Goal: Information Seeking & Learning: Learn about a topic

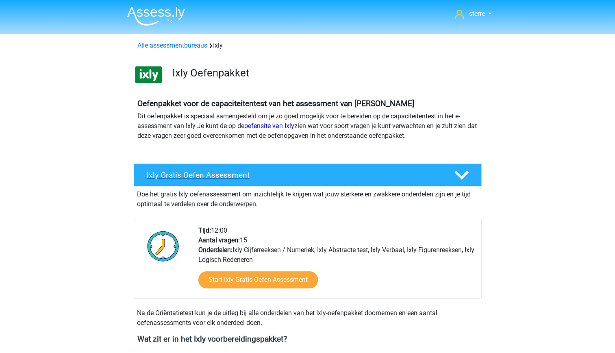
click at [292, 181] on div "Ixly Gratis Oefen Assessment" at bounding box center [308, 175] width 348 height 23
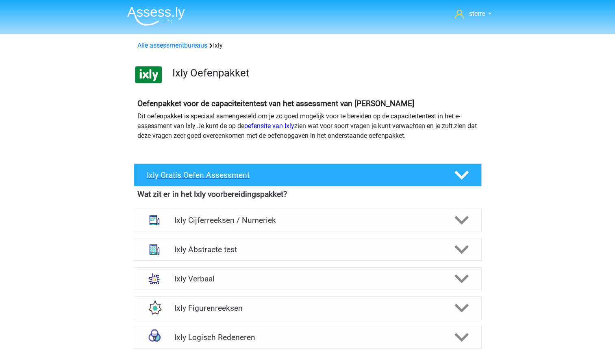
click at [292, 181] on div "Ixly Gratis Oefen Assessment" at bounding box center [308, 175] width 348 height 23
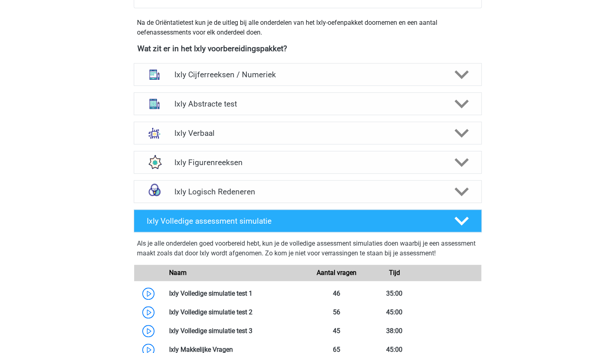
scroll to position [298, 0]
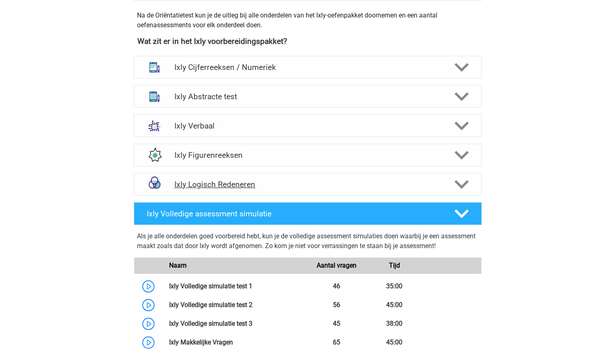
click at [279, 186] on h4 "Ixly Logisch Redeneren" at bounding box center [308, 184] width 266 height 9
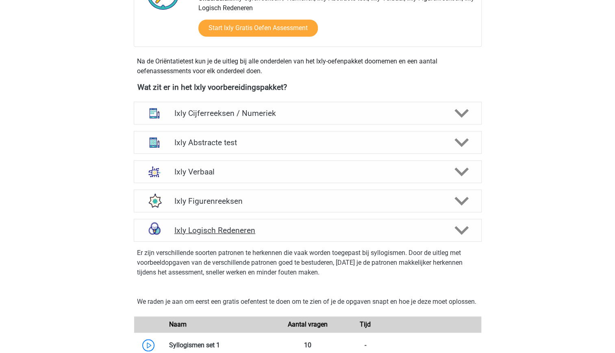
scroll to position [234, 0]
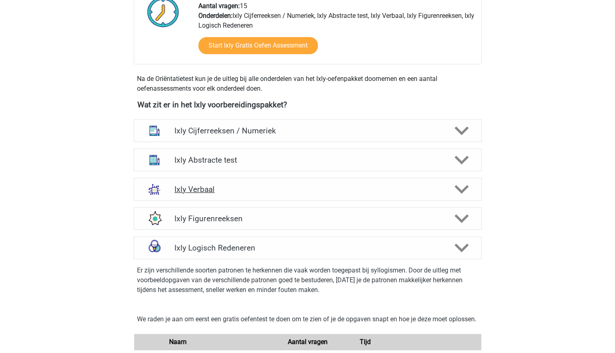
click at [269, 186] on h4 "Ixly Verbaal" at bounding box center [308, 189] width 266 height 9
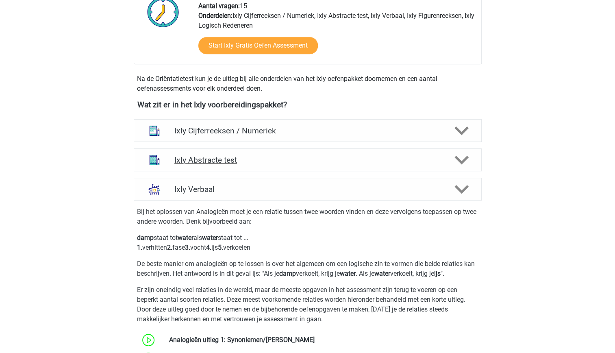
click at [261, 159] on h4 "Ixly Abstracte test" at bounding box center [308, 159] width 266 height 9
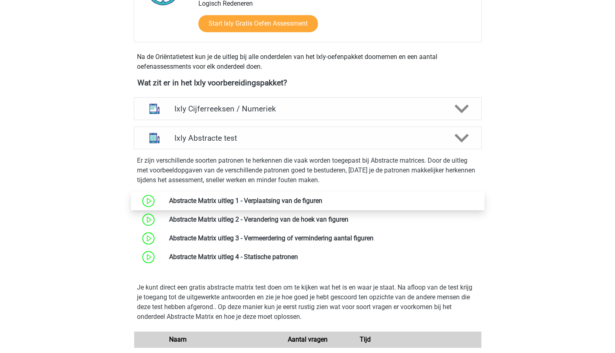
scroll to position [258, 0]
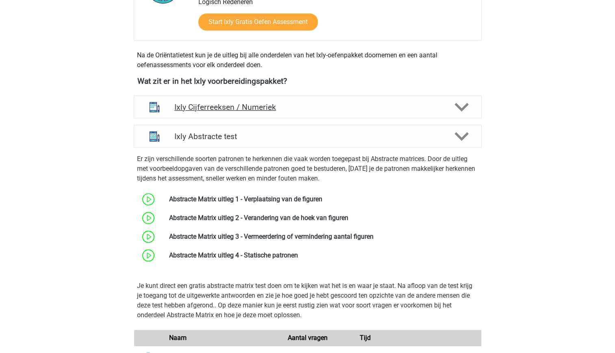
click at [367, 111] on div "Ixly Cijferreeksen / Numeriek" at bounding box center [308, 107] width 348 height 23
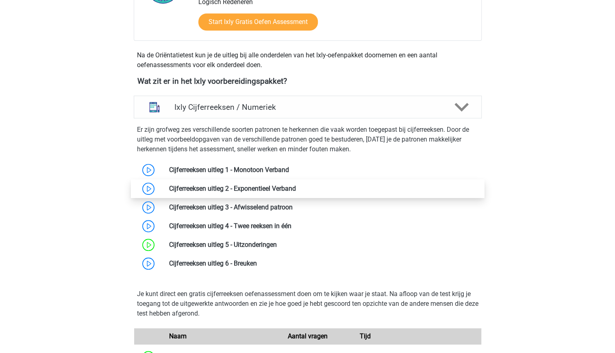
click at [296, 192] on link at bounding box center [296, 189] width 0 height 8
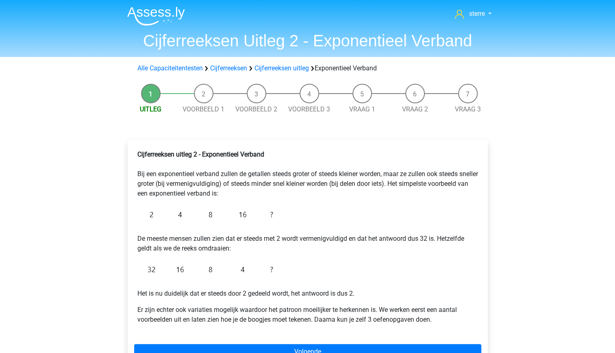
scroll to position [87, 0]
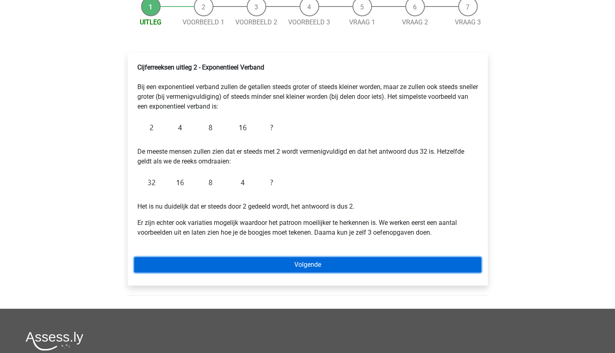
click at [277, 266] on link "Volgende" at bounding box center [307, 264] width 347 height 15
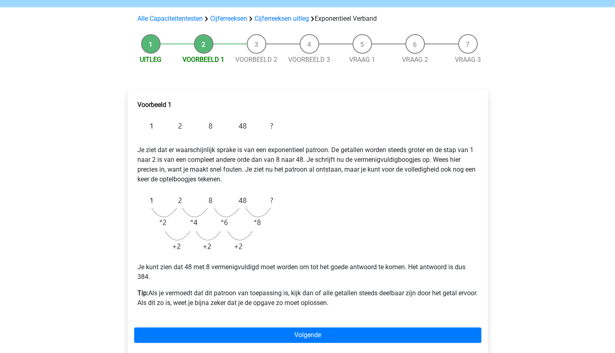
scroll to position [50, 0]
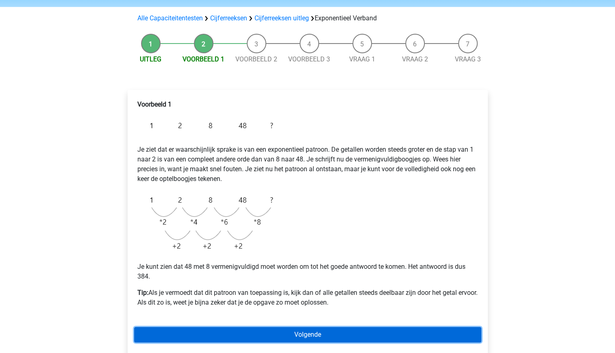
click at [321, 338] on link "Volgende" at bounding box center [307, 334] width 347 height 15
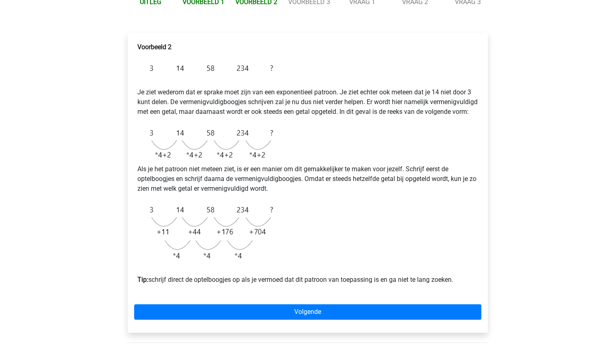
scroll to position [109, 0]
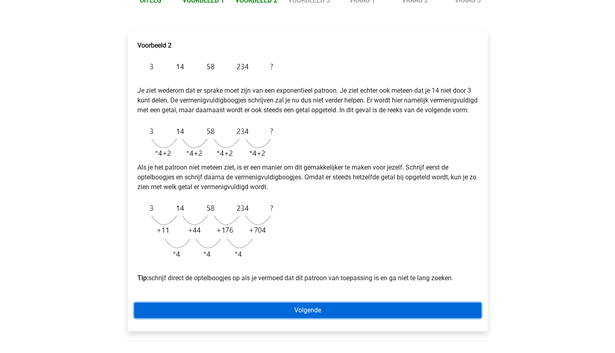
click at [314, 318] on link "Volgende" at bounding box center [307, 310] width 347 height 15
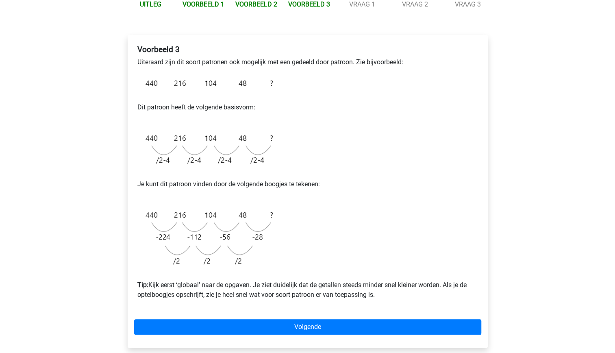
scroll to position [105, 0]
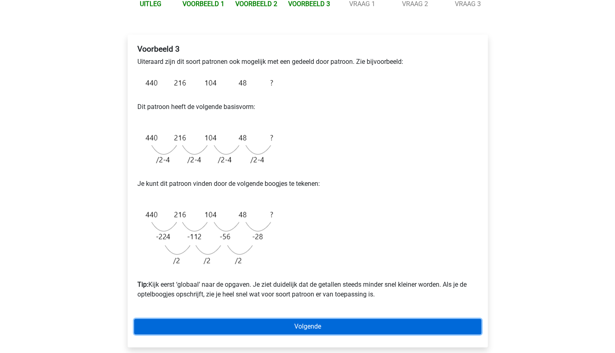
click at [337, 329] on link "Volgende" at bounding box center [307, 326] width 347 height 15
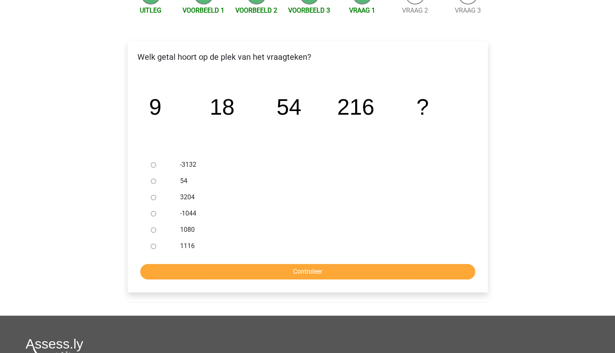
scroll to position [99, 0]
click at [153, 248] on input "1116" at bounding box center [153, 245] width 5 height 5
radio input "true"
click at [215, 270] on input "Controleer" at bounding box center [307, 271] width 335 height 15
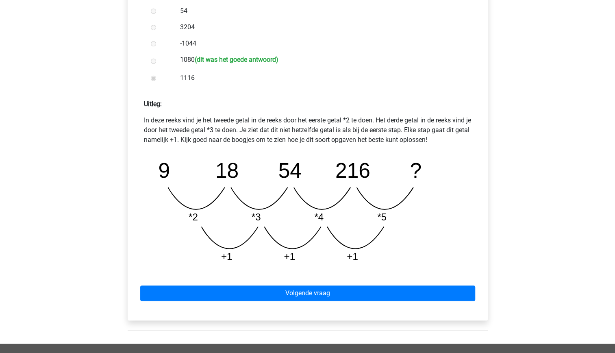
scroll to position [270, 0]
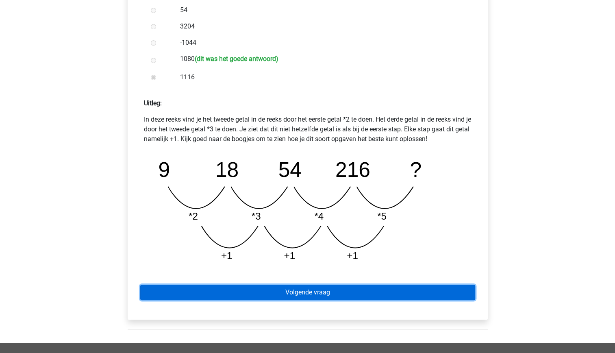
click at [311, 294] on link "Volgende vraag" at bounding box center [307, 292] width 335 height 15
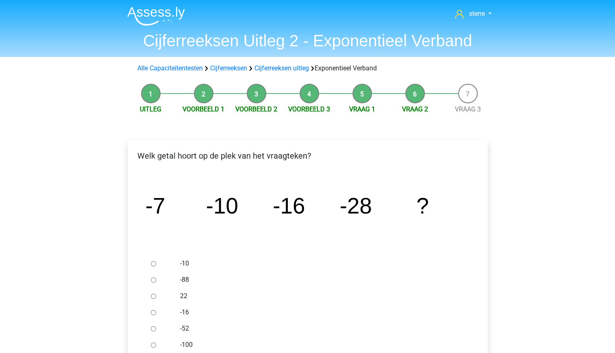
click at [453, 216] on icon "image/svg+xml -7 -10 -16 -28 ?" at bounding box center [308, 214] width 334 height 84
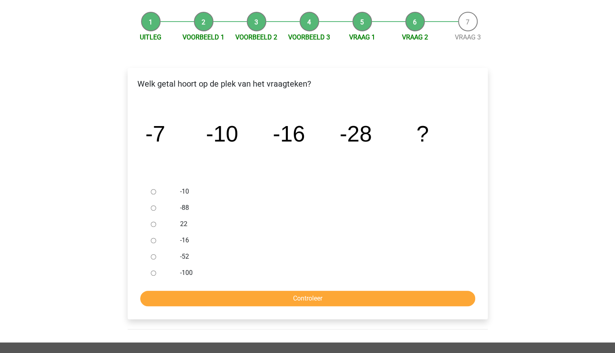
scroll to position [72, 0]
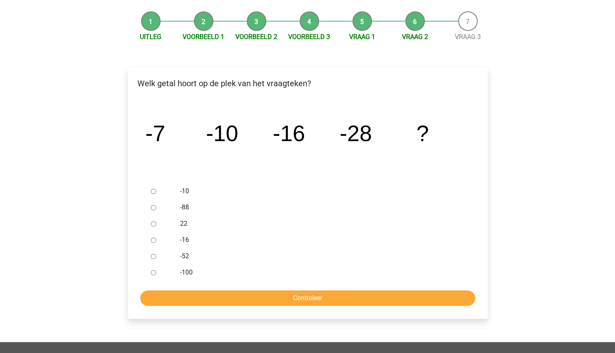
click at [153, 258] on input "-52" at bounding box center [153, 256] width 5 height 5
radio input "true"
click at [220, 299] on input "Controleer" at bounding box center [307, 297] width 335 height 15
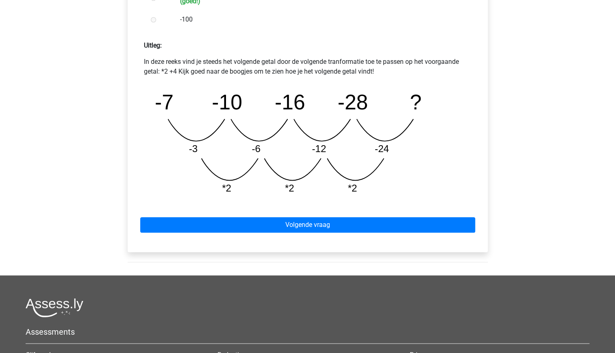
scroll to position [341, 0]
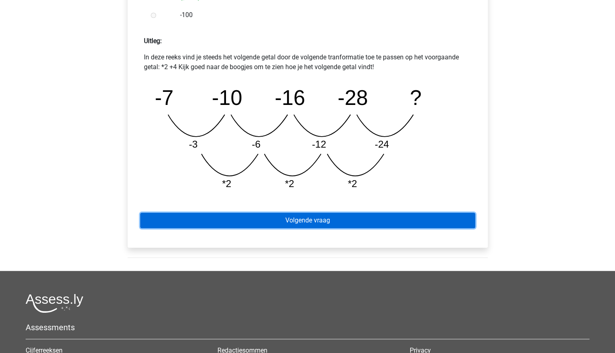
click at [301, 220] on link "Volgende vraag" at bounding box center [307, 220] width 335 height 15
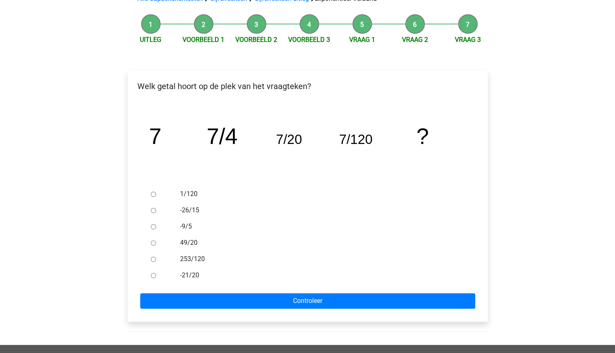
scroll to position [70, 0]
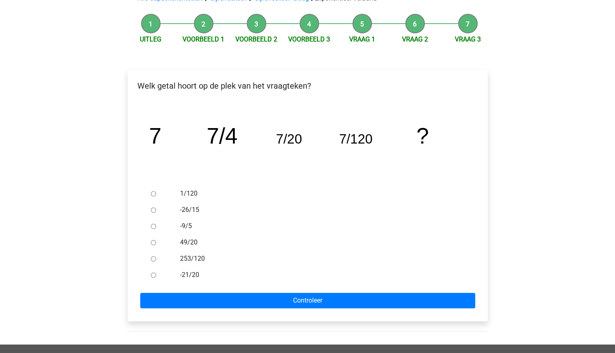
click at [212, 147] on tspan "7/4" at bounding box center [222, 135] width 31 height 25
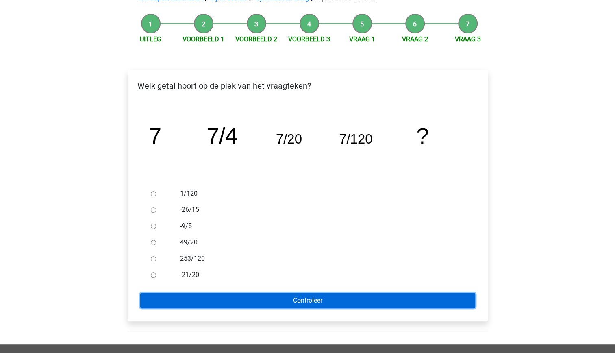
click at [339, 301] on input "Controleer" at bounding box center [307, 300] width 335 height 15
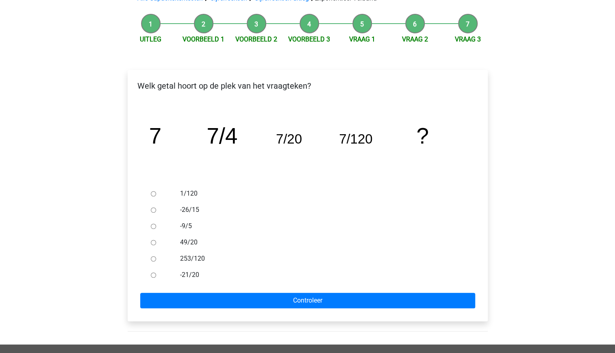
click at [183, 193] on label "1/120" at bounding box center [320, 194] width 281 height 10
click at [156, 193] on input "1/120" at bounding box center [153, 193] width 5 height 5
radio input "true"
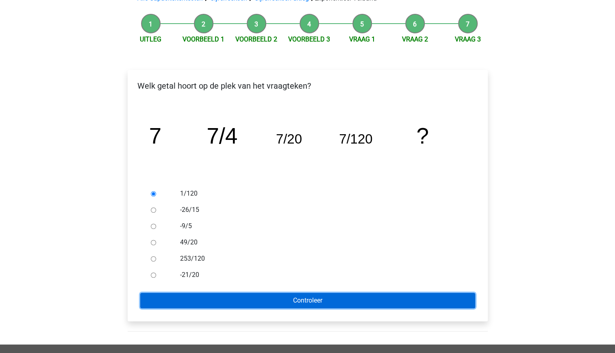
click at [321, 300] on input "Controleer" at bounding box center [307, 300] width 335 height 15
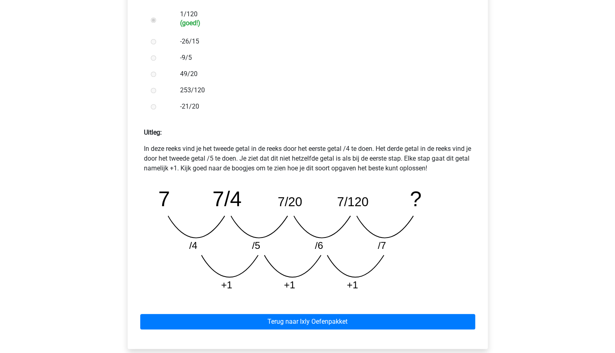
scroll to position [256, 0]
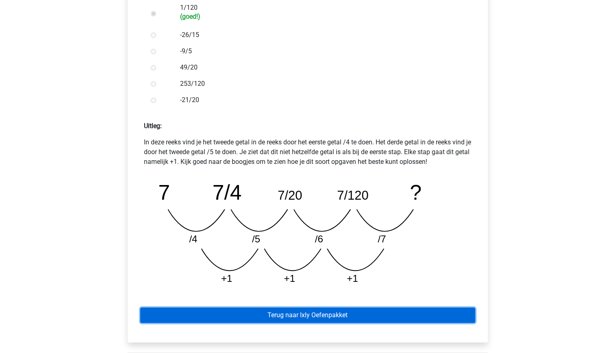
click at [342, 316] on link "Terug naar Ixly Oefenpakket" at bounding box center [307, 315] width 335 height 15
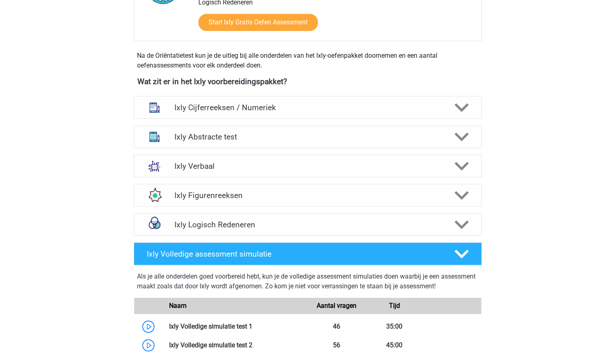
scroll to position [256, 0]
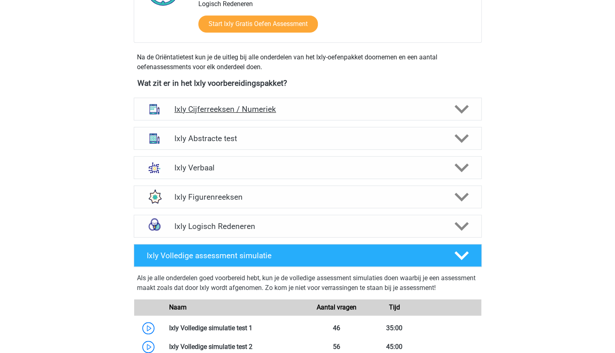
click at [293, 114] on div "Ixly Cijferreeksen / Numeriek" at bounding box center [308, 109] width 348 height 23
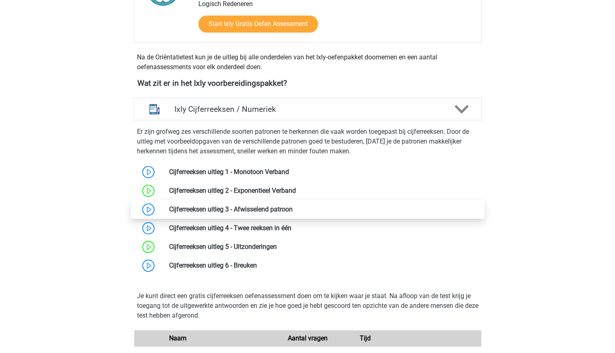
scroll to position [269, 0]
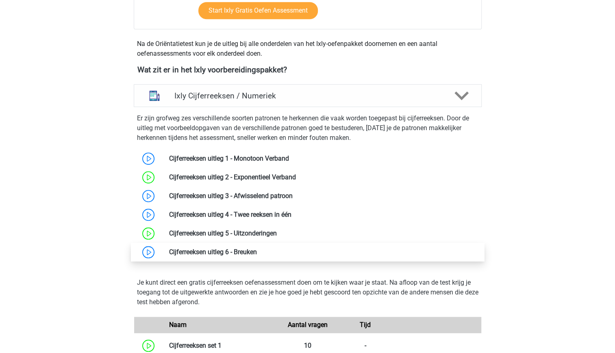
click at [257, 252] on link at bounding box center [257, 252] width 0 height 8
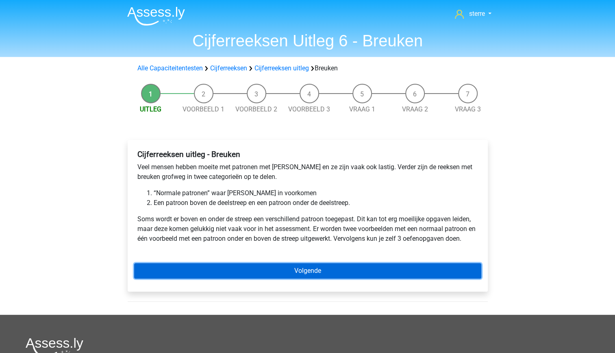
click at [283, 271] on link "Volgende" at bounding box center [307, 270] width 347 height 15
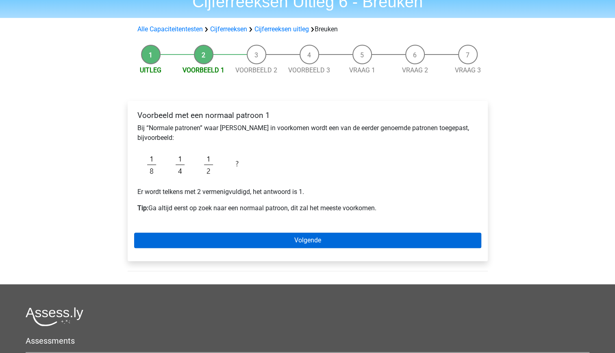
scroll to position [43, 0]
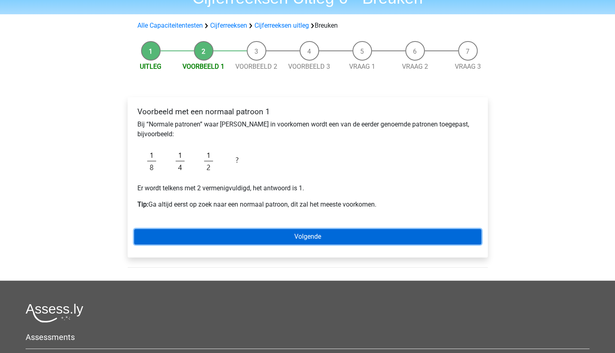
click at [328, 234] on link "Volgende" at bounding box center [307, 236] width 347 height 15
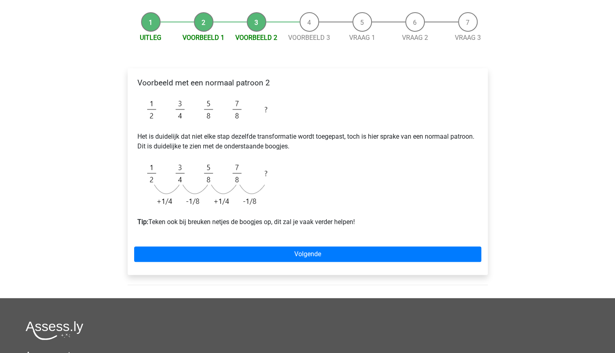
scroll to position [72, 0]
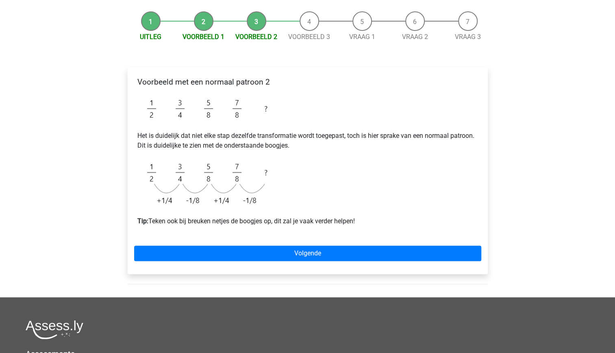
click at [224, 147] on p "Het is duidelijk dat niet elke stap dezelfde transformatie wordt toegepast, toc…" at bounding box center [307, 141] width 341 height 20
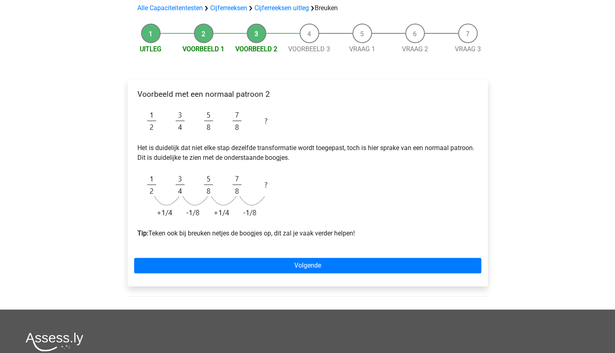
scroll to position [60, 0]
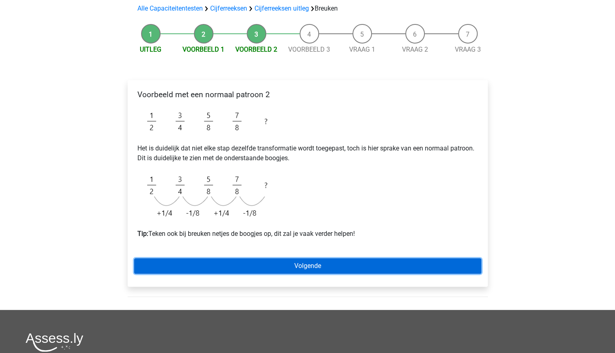
click at [329, 266] on link "Volgende" at bounding box center [307, 265] width 347 height 15
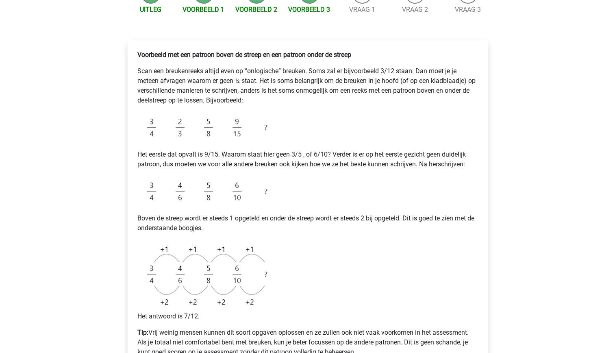
scroll to position [101, 0]
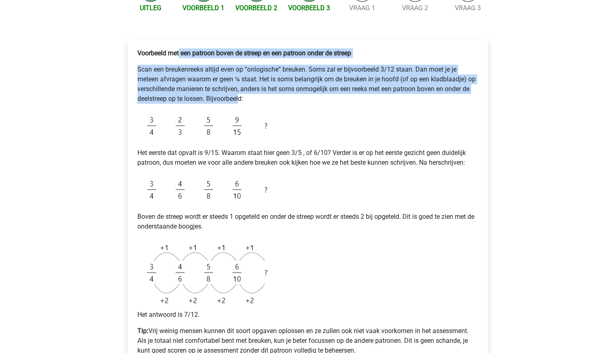
drag, startPoint x: 240, startPoint y: 100, endPoint x: 179, endPoint y: 57, distance: 74.5
click at [179, 57] on div "Voorbeeld met een patroon boven de streep en een patroon onder de streep Scan e…" at bounding box center [307, 205] width 347 height 320
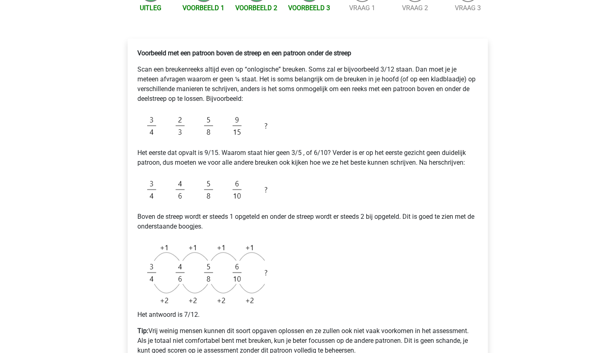
drag, startPoint x: 179, startPoint y: 57, endPoint x: 265, endPoint y: 102, distance: 97.0
click at [265, 102] on p "Scan een breukenreeks altijd even op “onlogische” breuken. Soms zal er bijvoorb…" at bounding box center [307, 84] width 341 height 39
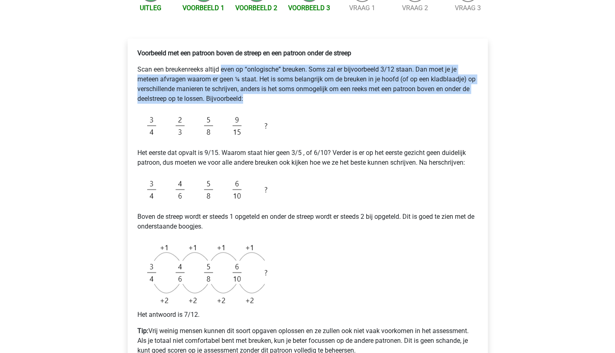
drag, startPoint x: 265, startPoint y: 102, endPoint x: 227, endPoint y: 68, distance: 51.3
click at [227, 68] on p "Scan een breukenreeks altijd even op “onlogische” breuken. Soms zal er bijvoorb…" at bounding box center [307, 84] width 341 height 39
drag, startPoint x: 227, startPoint y: 68, endPoint x: 278, endPoint y: 114, distance: 68.8
click at [278, 114] on img at bounding box center [208, 125] width 143 height 31
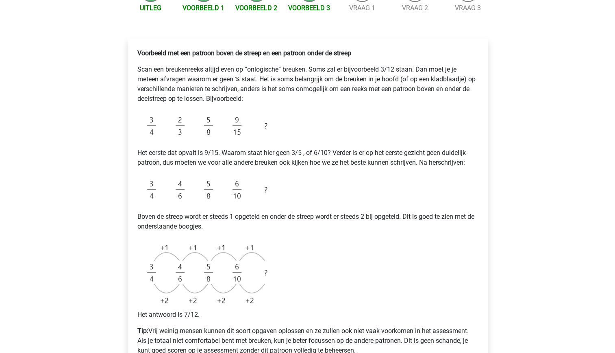
click at [281, 133] on div "Voorbeeld met een patroon boven de streep en een patroon onder de streep Scan e…" at bounding box center [307, 205] width 347 height 320
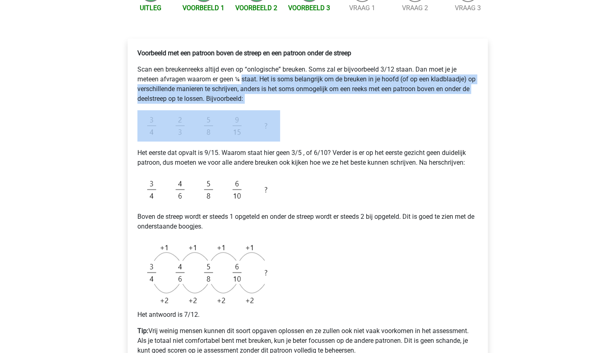
drag, startPoint x: 242, startPoint y: 79, endPoint x: 272, endPoint y: 127, distance: 56.2
click at [272, 127] on div "Voorbeeld met een patroon boven de streep en een patroon onder de streep Scan e…" at bounding box center [307, 205] width 347 height 320
drag, startPoint x: 272, startPoint y: 127, endPoint x: 299, endPoint y: 146, distance: 32.7
click at [299, 146] on div "Voorbeeld met een patroon boven de streep en een patroon onder de streep Scan e…" at bounding box center [307, 205] width 347 height 320
drag, startPoint x: 299, startPoint y: 146, endPoint x: 249, endPoint y: 81, distance: 81.6
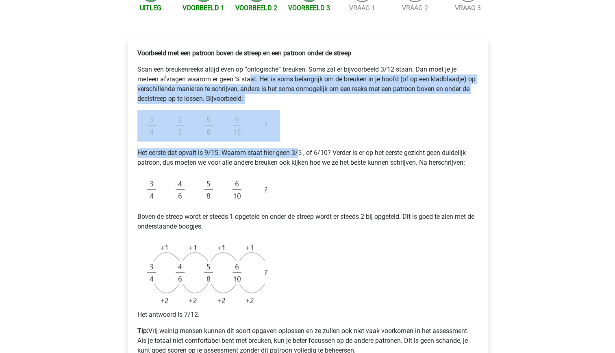
click at [249, 81] on div "Voorbeeld met een patroon boven de streep en een patroon onder de streep Scan e…" at bounding box center [307, 205] width 347 height 320
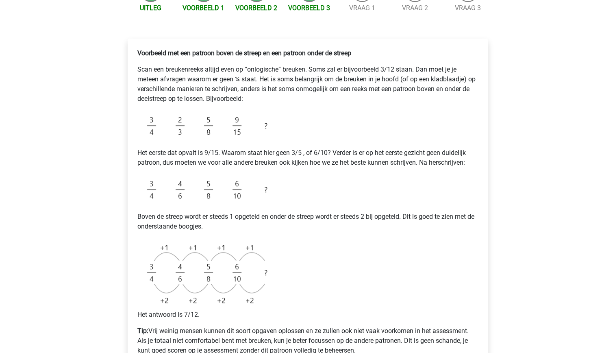
click at [316, 173] on div "Voorbeeld met een patroon boven de streep en een patroon onder de streep Scan e…" at bounding box center [307, 205] width 347 height 320
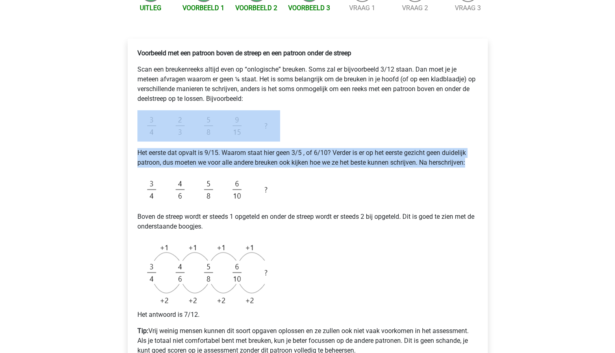
drag, startPoint x: 316, startPoint y: 173, endPoint x: 267, endPoint y: 99, distance: 88.7
click at [267, 99] on div "Voorbeeld met een patroon boven de streep en een patroon onder de streep Scan e…" at bounding box center [307, 205] width 347 height 320
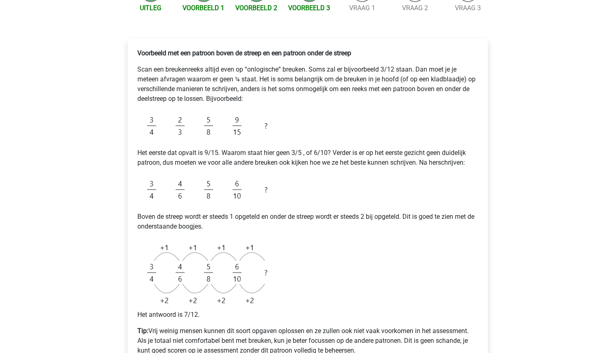
click at [336, 207] on div "Voorbeeld met een patroon boven de streep en een patroon onder de streep Scan e…" at bounding box center [307, 205] width 347 height 320
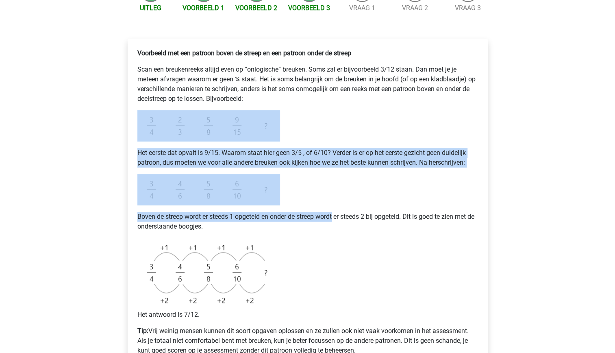
drag, startPoint x: 336, startPoint y: 207, endPoint x: 282, endPoint y: 98, distance: 121.5
click at [282, 98] on div "Voorbeeld met een patroon boven de streep en een patroon onder de streep Scan e…" at bounding box center [307, 205] width 347 height 320
click at [340, 204] on div "Voorbeeld met een patroon boven de streep en een patroon onder de streep Scan e…" at bounding box center [307, 205] width 347 height 320
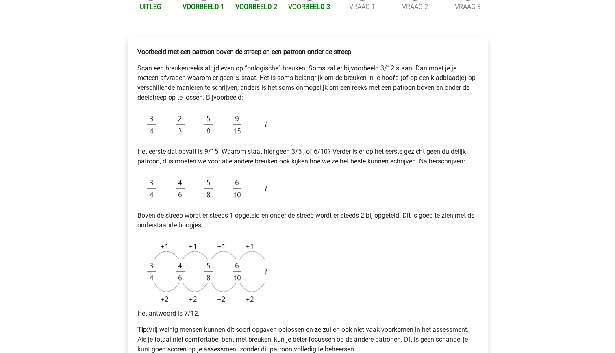
scroll to position [102, 0]
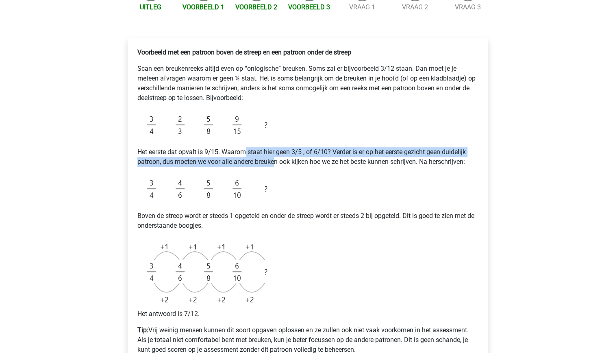
drag, startPoint x: 275, startPoint y: 165, endPoint x: 244, endPoint y: 148, distance: 35.5
click at [244, 148] on p "Het eerste dat opvalt is 9/15. Waarom staat hier geen 3/5 , of 6/10? Verder is …" at bounding box center [307, 157] width 341 height 20
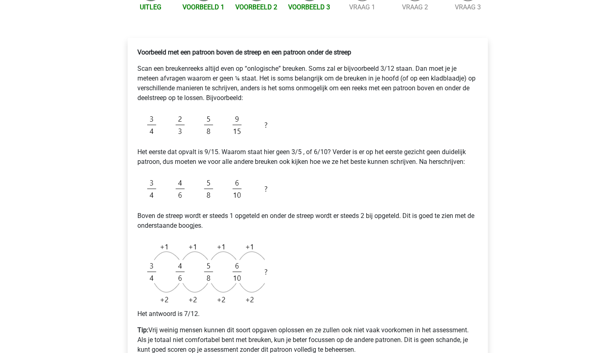
click at [342, 166] on p "Het eerste dat opvalt is 9/15. Waarom staat hier geen 3/5 , of 6/10? Verder is …" at bounding box center [307, 157] width 341 height 20
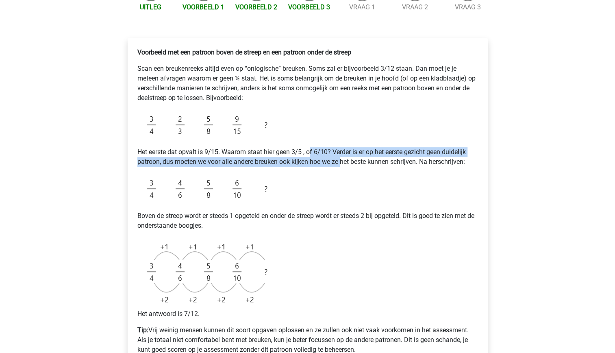
drag, startPoint x: 342, startPoint y: 166, endPoint x: 311, endPoint y: 142, distance: 39.1
click at [311, 142] on div "Voorbeeld met een patroon boven de streep en een patroon onder de streep Scan e…" at bounding box center [307, 204] width 347 height 320
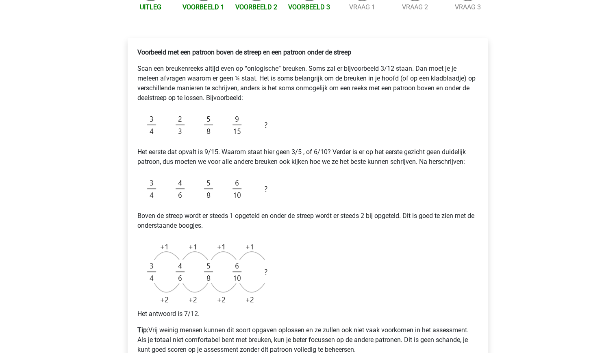
drag, startPoint x: 311, startPoint y: 142, endPoint x: 334, endPoint y: 192, distance: 55.1
click at [334, 192] on div "Voorbeeld met een patroon boven de streep en een patroon onder de streep Scan e…" at bounding box center [307, 204] width 347 height 320
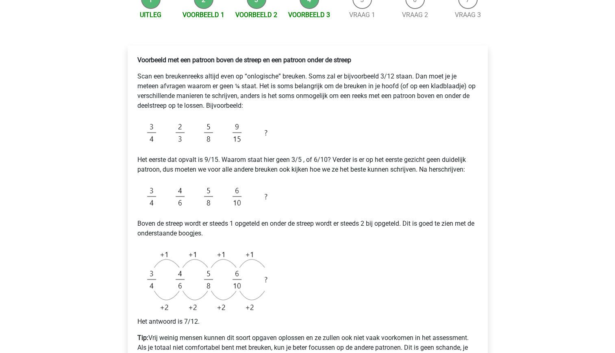
scroll to position [94, 0]
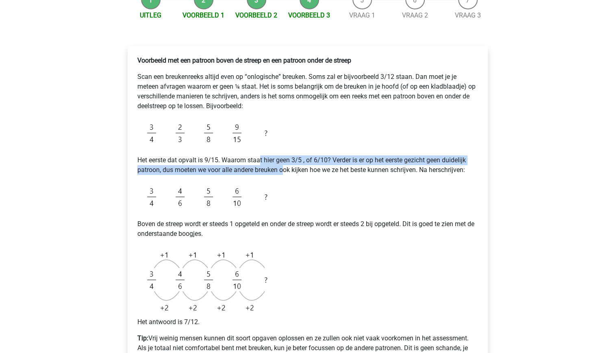
drag, startPoint x: 285, startPoint y: 173, endPoint x: 260, endPoint y: 154, distance: 31.4
click at [260, 154] on div "Voorbeeld met een patroon boven de streep en een patroon onder de streep Scan e…" at bounding box center [307, 212] width 347 height 320
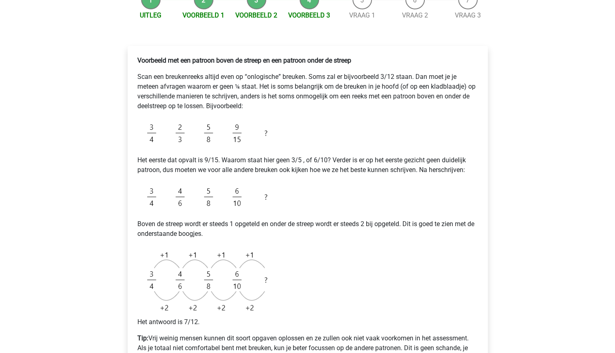
drag, startPoint x: 260, startPoint y: 154, endPoint x: 301, endPoint y: 193, distance: 56.4
click at [301, 193] on div "Voorbeeld met een patroon boven de streep en een patroon onder de streep Scan e…" at bounding box center [307, 212] width 347 height 320
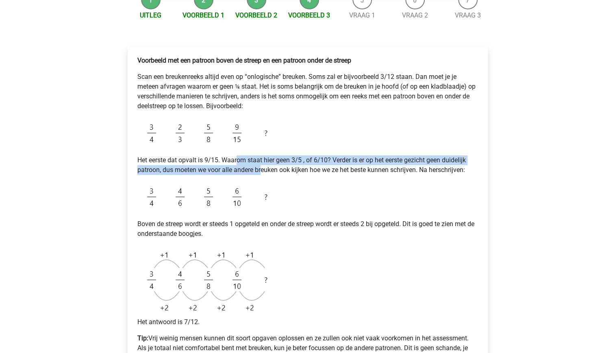
drag, startPoint x: 262, startPoint y: 173, endPoint x: 237, endPoint y: 155, distance: 30.9
click at [237, 155] on p "Het eerste dat opvalt is 9/15. Waarom staat hier geen 3/5 , of 6/10? Verder is …" at bounding box center [307, 165] width 341 height 20
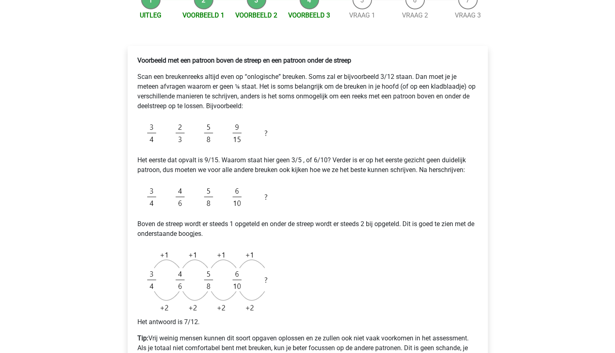
drag, startPoint x: 237, startPoint y: 155, endPoint x: 286, endPoint y: 172, distance: 52.5
click at [286, 172] on p "Het eerste dat opvalt is 9/15. Waarom staat hier geen 3/5 , of 6/10? Verder is …" at bounding box center [307, 165] width 341 height 20
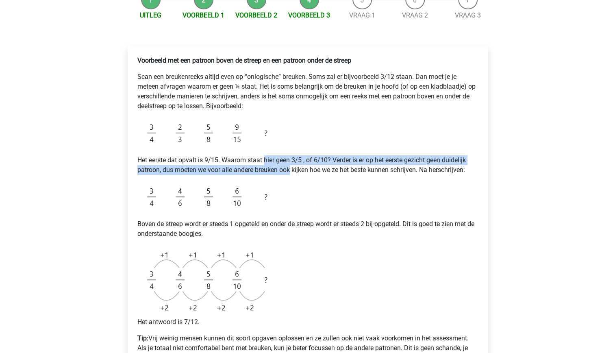
drag, startPoint x: 286, startPoint y: 172, endPoint x: 264, endPoint y: 157, distance: 27.0
click at [264, 157] on p "Het eerste dat opvalt is 9/15. Waarom staat hier geen 3/5 , of 6/10? Verder is …" at bounding box center [307, 165] width 341 height 20
drag, startPoint x: 264, startPoint y: 157, endPoint x: 321, endPoint y: 175, distance: 59.1
click at [321, 175] on p "Het eerste dat opvalt is 9/15. Waarom staat hier geen 3/5 , of 6/10? Verder is …" at bounding box center [307, 165] width 341 height 20
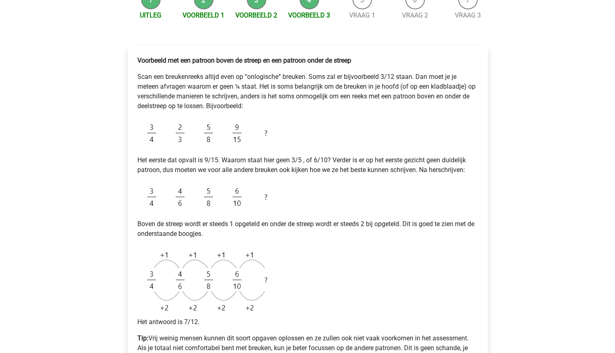
drag, startPoint x: 321, startPoint y: 175, endPoint x: 282, endPoint y: 175, distance: 38.7
click at [282, 175] on div "Voorbeeld met een patroon boven de streep en een patroon onder de streep Scan e…" at bounding box center [307, 212] width 347 height 320
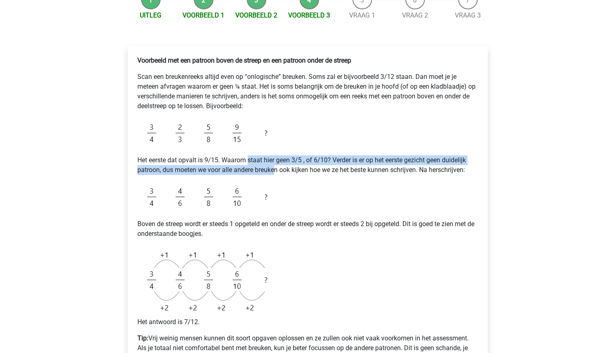
drag, startPoint x: 276, startPoint y: 173, endPoint x: 247, endPoint y: 155, distance: 33.9
click at [247, 155] on p "Het eerste dat opvalt is 9/15. Waarom staat hier geen 3/5 , of 6/10? Verder is …" at bounding box center [307, 165] width 341 height 20
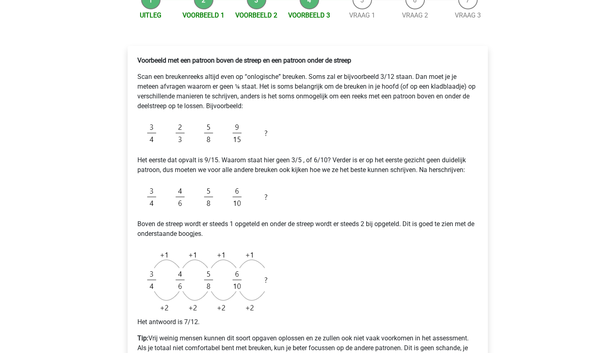
drag, startPoint x: 247, startPoint y: 155, endPoint x: 317, endPoint y: 175, distance: 72.4
click at [317, 175] on div "Voorbeeld met een patroon boven de streep en een patroon onder de streep Scan e…" at bounding box center [307, 212] width 347 height 320
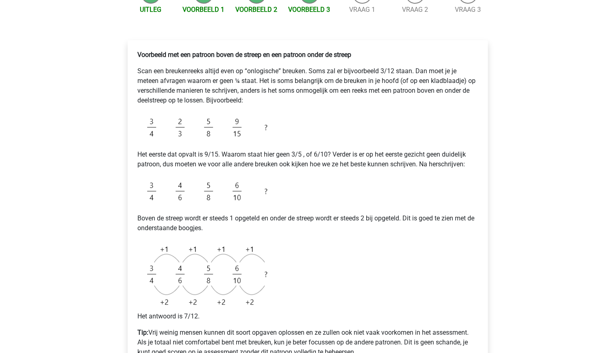
scroll to position [100, 0]
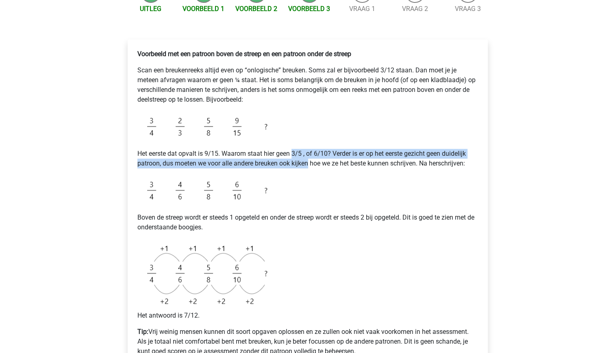
drag, startPoint x: 310, startPoint y: 164, endPoint x: 294, endPoint y: 152, distance: 19.5
click at [294, 152] on p "Het eerste dat opvalt is 9/15. Waarom staat hier geen 3/5 , of 6/10? Verder is …" at bounding box center [307, 159] width 341 height 20
drag, startPoint x: 294, startPoint y: 152, endPoint x: 325, endPoint y: 178, distance: 39.8
click at [325, 178] on div "Voorbeeld met een patroon boven de streep en een patroon onder de streep Scan e…" at bounding box center [307, 206] width 347 height 320
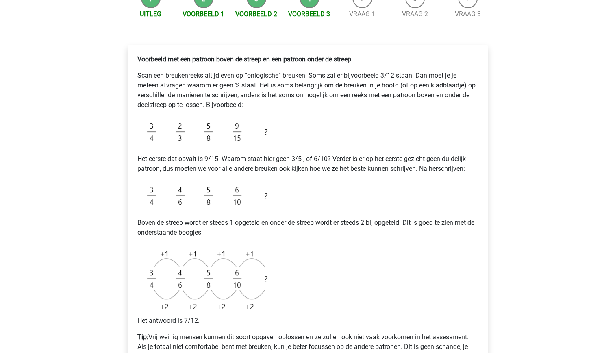
scroll to position [95, 0]
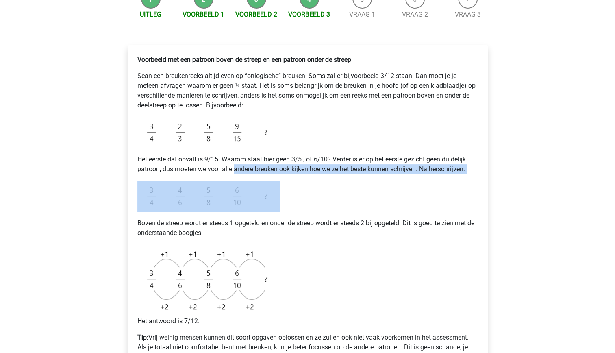
drag, startPoint x: 233, startPoint y: 169, endPoint x: 246, endPoint y: 183, distance: 18.4
click at [246, 183] on div "Voorbeeld met een patroon boven de streep en een patroon onder de streep Scan e…" at bounding box center [307, 212] width 347 height 320
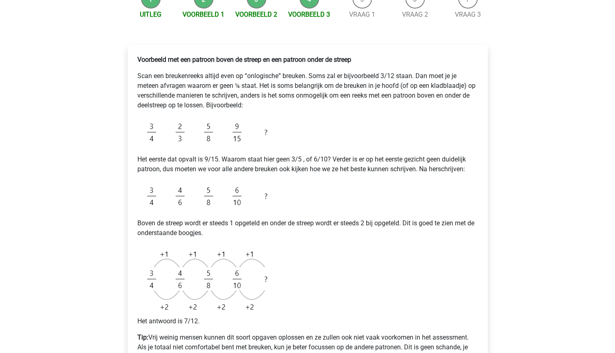
drag, startPoint x: 246, startPoint y: 183, endPoint x: 311, endPoint y: 214, distance: 72.1
click at [311, 214] on div "Voorbeeld met een patroon boven de streep en een patroon onder de streep Scan e…" at bounding box center [307, 212] width 347 height 320
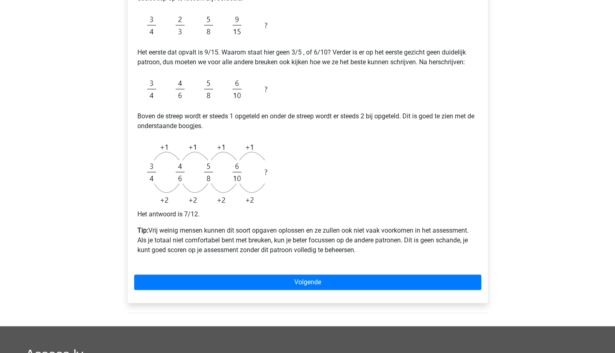
scroll to position [203, 0]
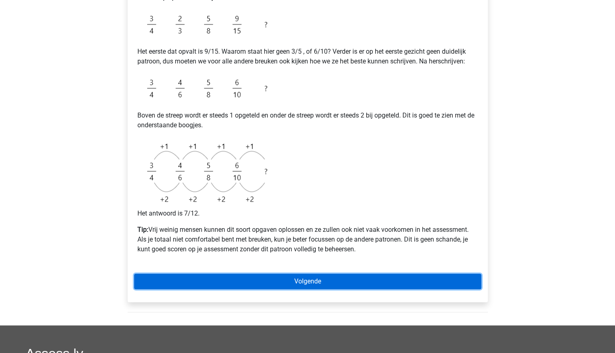
click at [319, 285] on link "Volgende" at bounding box center [307, 281] width 347 height 15
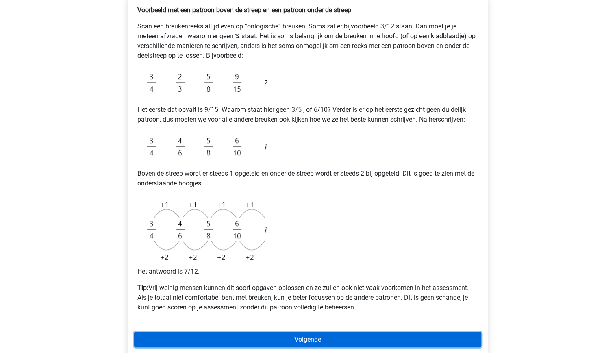
scroll to position [144, 0]
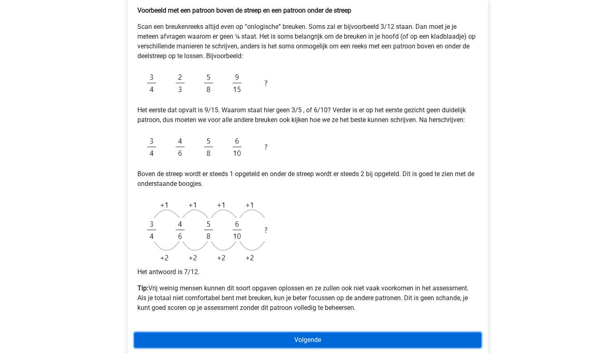
click at [310, 336] on link "Volgende" at bounding box center [307, 339] width 347 height 15
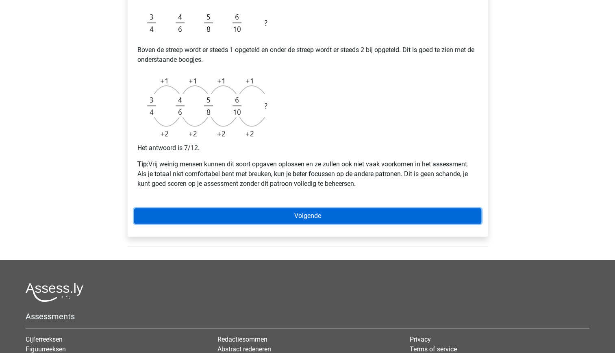
scroll to position [269, 0]
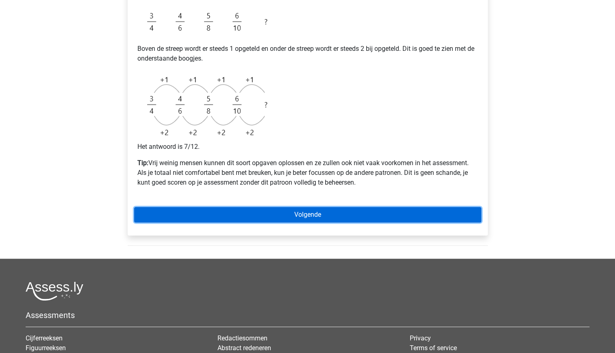
click at [292, 216] on link "Volgende" at bounding box center [307, 214] width 347 height 15
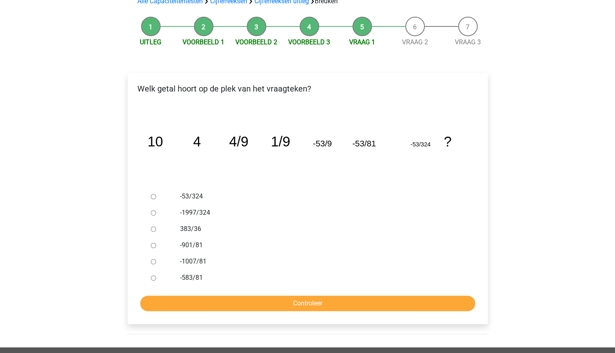
scroll to position [68, 0]
drag, startPoint x: 319, startPoint y: 145, endPoint x: 310, endPoint y: 140, distance: 10.2
click at [310, 140] on icon "image/svg+xml 10 4 4/9 1/9 -53/9 -53/81 -53/324 ?" at bounding box center [308, 146] width 334 height 84
click at [312, 143] on icon "image/svg+xml 10 4 4/9 1/9 -53/9 -53/81 -53/324 ?" at bounding box center [308, 146] width 334 height 84
drag, startPoint x: 323, startPoint y: 142, endPoint x: 309, endPoint y: 140, distance: 14.0
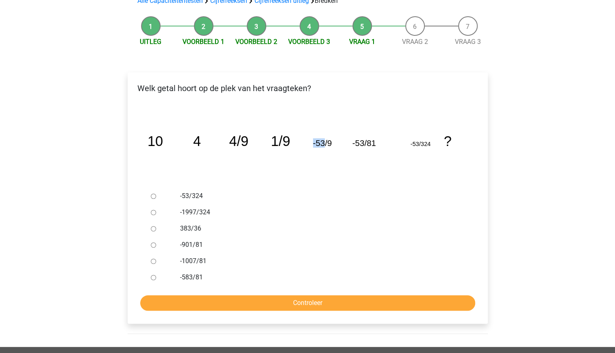
click at [309, 140] on icon "image/svg+xml 10 4 4/9 1/9 -53/9 -53/81 -53/324 ?" at bounding box center [308, 146] width 334 height 84
drag, startPoint x: 309, startPoint y: 140, endPoint x: 317, endPoint y: 146, distance: 10.5
click at [317, 146] on tspan "-53/9" at bounding box center [322, 142] width 19 height 9
click at [321, 146] on tspan "-53/9" at bounding box center [322, 142] width 19 height 9
drag, startPoint x: 323, startPoint y: 144, endPoint x: 312, endPoint y: 143, distance: 11.0
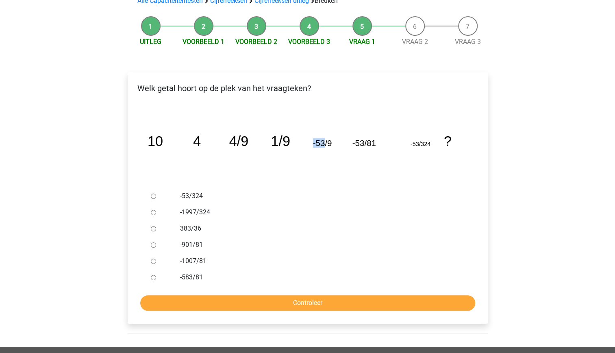
click at [312, 143] on icon "image/svg+xml 10 4 4/9 1/9 -53/9 -53/81 -53/324 ?" at bounding box center [308, 146] width 334 height 84
drag, startPoint x: 312, startPoint y: 143, endPoint x: 315, endPoint y: 146, distance: 4.3
click at [315, 146] on tspan "-53/9" at bounding box center [322, 142] width 19 height 9
click at [316, 151] on icon "image/svg+xml 10 4 4/9 1/9 -53/9 -53/81 -53/324 ?" at bounding box center [308, 146] width 334 height 84
drag, startPoint x: 324, startPoint y: 144, endPoint x: 315, endPoint y: 141, distance: 9.7
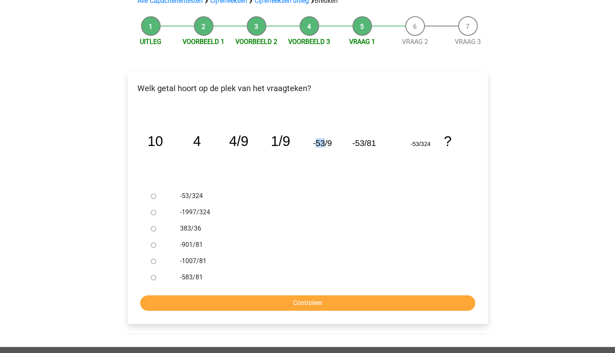
click at [315, 141] on tspan "-53/9" at bounding box center [322, 142] width 19 height 9
drag, startPoint x: 315, startPoint y: 141, endPoint x: 316, endPoint y: 149, distance: 8.3
click at [316, 149] on icon "image/svg+xml 10 4 4/9 1/9 -53/9 -53/81 -53/324 ?" at bounding box center [308, 146] width 334 height 84
drag, startPoint x: 324, startPoint y: 145, endPoint x: 313, endPoint y: 140, distance: 12.0
click at [313, 140] on tspan "-53/9" at bounding box center [322, 142] width 19 height 9
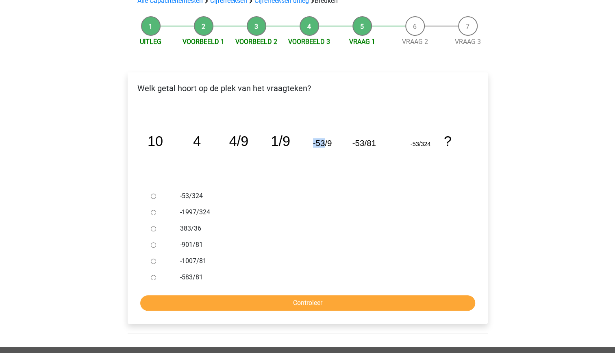
drag, startPoint x: 313, startPoint y: 140, endPoint x: 321, endPoint y: 154, distance: 16.0
click at [321, 154] on icon "image/svg+xml 10 4 4/9 1/9 -53/9 -53/81 -53/324 ?" at bounding box center [308, 146] width 334 height 84
drag, startPoint x: 321, startPoint y: 154, endPoint x: 320, endPoint y: 160, distance: 6.6
click at [320, 160] on icon "image/svg+xml 10 4 4/9 1/9 -53/9 -53/81 -53/324 ?" at bounding box center [308, 146] width 334 height 84
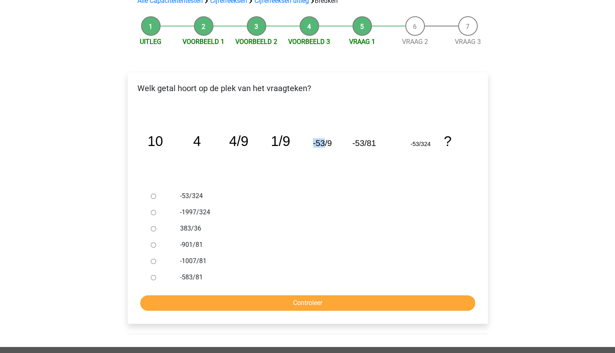
click at [324, 168] on icon "image/svg+xml 10 4 4/9 1/9 -53/9 -53/81 -53/324 ?" at bounding box center [308, 146] width 334 height 84
drag, startPoint x: 324, startPoint y: 145, endPoint x: 307, endPoint y: 138, distance: 18.1
click at [307, 138] on icon "image/svg+xml 10 4 4/9 1/9 -53/9 -53/81 -53/324 ?" at bounding box center [308, 146] width 334 height 84
drag, startPoint x: 307, startPoint y: 138, endPoint x: 324, endPoint y: 154, distance: 23.0
click at [324, 154] on icon "image/svg+xml 10 4 4/9 1/9 -53/9 -53/81 -53/324 ?" at bounding box center [308, 146] width 334 height 84
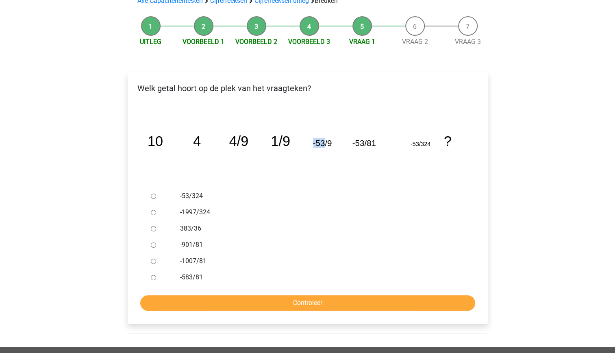
click at [324, 154] on icon "image/svg+xml 10 4 4/9 1/9 -53/9 -53/81 -53/324 ?" at bounding box center [308, 146] width 334 height 84
drag, startPoint x: 324, startPoint y: 154, endPoint x: 325, endPoint y: 166, distance: 12.3
click at [325, 166] on icon "image/svg+xml 10 4 4/9 1/9 -53/9 -53/81 -53/324 ?" at bounding box center [308, 146] width 334 height 84
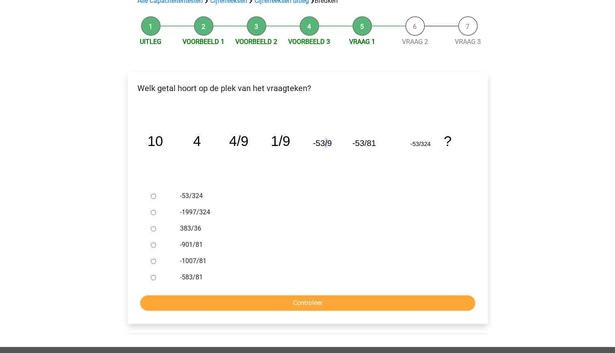
click at [325, 166] on icon "image/svg+xml 10 4 4/9 1/9 -53/9 -53/81 -53/324 ?" at bounding box center [308, 146] width 334 height 84
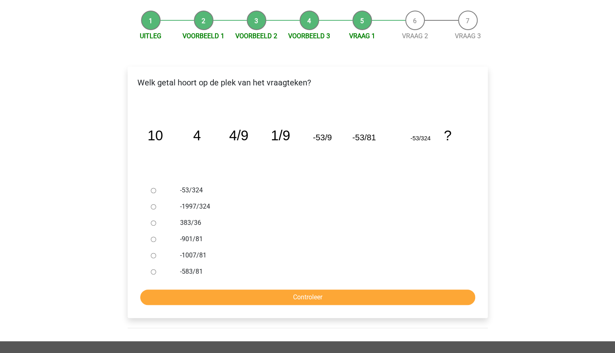
scroll to position [74, 0]
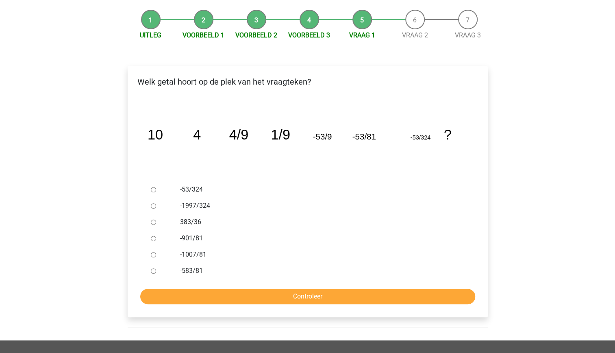
click at [151, 270] on input "-583/81" at bounding box center [153, 270] width 5 height 5
radio input "true"
click at [243, 298] on input "Controleer" at bounding box center [307, 296] width 335 height 15
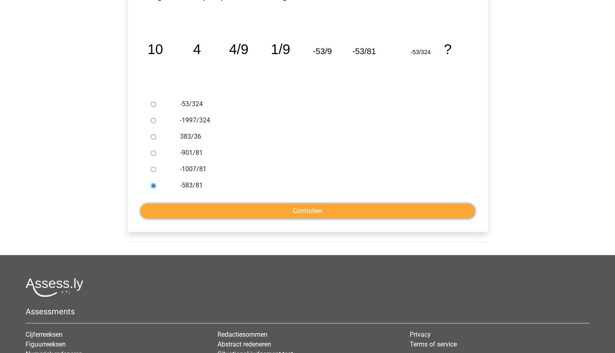
scroll to position [161, 0]
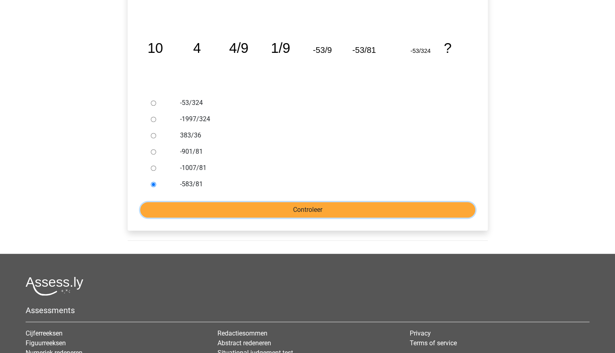
click at [301, 212] on input "Controleer" at bounding box center [307, 209] width 335 height 15
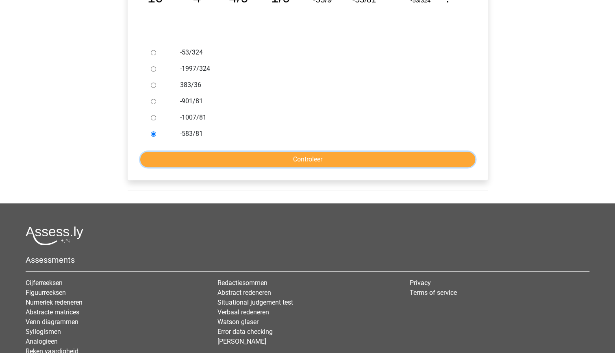
scroll to position [211, 0]
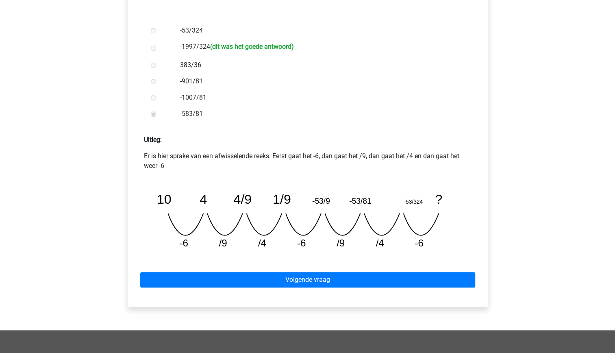
scroll to position [235, 0]
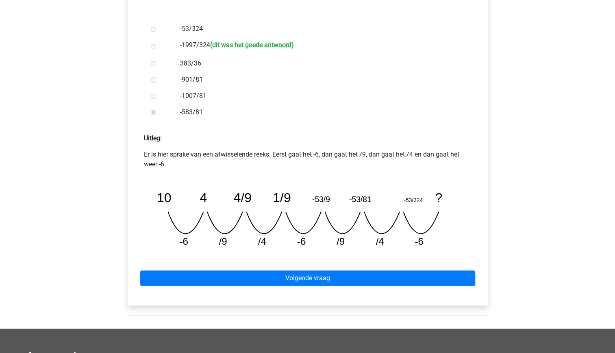
click at [276, 197] on tspan "1/9" at bounding box center [282, 197] width 18 height 15
drag, startPoint x: 278, startPoint y: 197, endPoint x: 270, endPoint y: 194, distance: 8.6
click at [270, 194] on icon "image/svg+xml 10 4 4/9 1/9 -53/9 -53/81 -53/324 ? -6 /9 /4 -6 /9 /4 -6" at bounding box center [308, 215] width 315 height 79
drag, startPoint x: 270, startPoint y: 194, endPoint x: 280, endPoint y: 204, distance: 14.1
click at [280, 204] on tspan "1/9" at bounding box center [282, 197] width 18 height 15
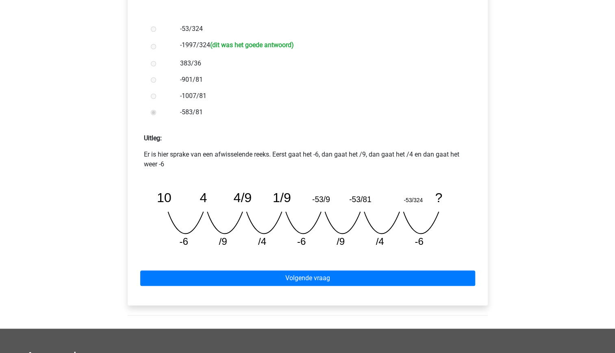
click at [290, 218] on icon "image/svg+xml 10 4 4/9 1/9 -53/9 -53/81 -53/324 ? -6 /9 /4 -6 /9 /4 -6" at bounding box center [308, 215] width 315 height 79
drag, startPoint x: 303, startPoint y: 238, endPoint x: 319, endPoint y: 247, distance: 17.9
click at [319, 247] on icon "image/svg+xml 10 4 4/9 1/9 -53/9 -53/81 -53/324 ? -6 /9 /4 -6 /9 /4 -6" at bounding box center [308, 215] width 315 height 79
drag, startPoint x: 319, startPoint y: 247, endPoint x: 329, endPoint y: 255, distance: 13.7
click at [329, 255] on div "Volgende vraag" at bounding box center [307, 276] width 347 height 45
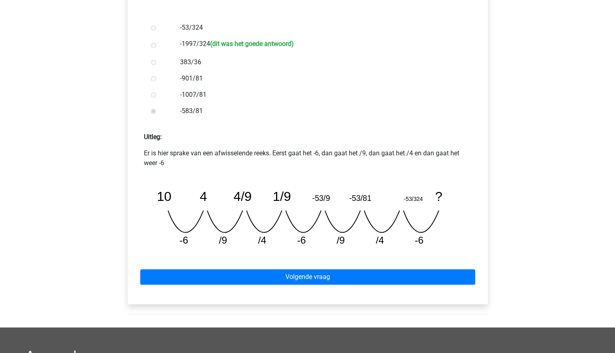
scroll to position [237, 0]
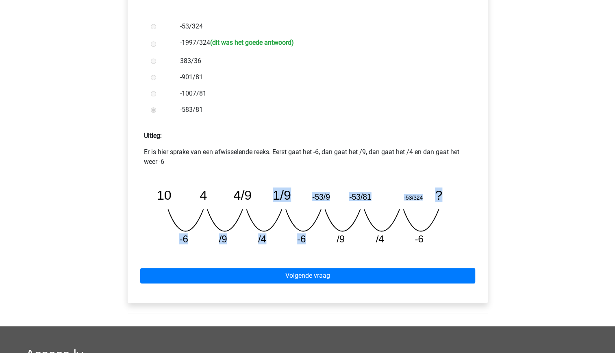
drag, startPoint x: 305, startPoint y: 240, endPoint x: 268, endPoint y: 189, distance: 63.3
click at [268, 189] on icon "image/svg+xml 10 4 4/9 1/9 -53/9 -53/81 -53/324 ? -6 /9 /4 -6 /9 /4 -6" at bounding box center [308, 212] width 315 height 79
drag, startPoint x: 268, startPoint y: 189, endPoint x: 297, endPoint y: 222, distance: 43.9
click at [297, 222] on icon "image/svg+xml 10 4 4/9 1/9 -53/9 -53/81 -53/324 ? -6 /9 /4 -6 /9 /4 -6" at bounding box center [308, 212] width 315 height 79
click at [311, 245] on icon "image/svg+xml 10 4 4/9 1/9 -53/9 -53/81 -53/324 ? -6 /9 /4 -6 /9 /4 -6" at bounding box center [308, 212] width 315 height 79
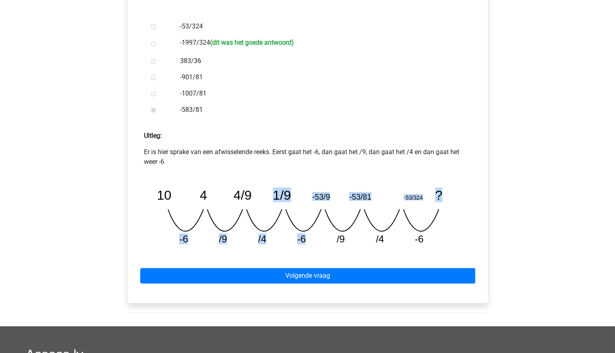
drag, startPoint x: 312, startPoint y: 245, endPoint x: 273, endPoint y: 192, distance: 66.6
click at [273, 192] on icon "image/svg+xml 10 4 4/9 1/9 -53/9 -53/81 -53/324 ? -6 /9 /4 -6 /9 /4 -6" at bounding box center [308, 212] width 315 height 79
drag, startPoint x: 273, startPoint y: 192, endPoint x: 314, endPoint y: 245, distance: 67.5
click at [314, 245] on icon "image/svg+xml 10 4 4/9 1/9 -53/9 -53/81 -53/324 ? -6 /9 /4 -6 /9 /4 -6" at bounding box center [308, 212] width 315 height 79
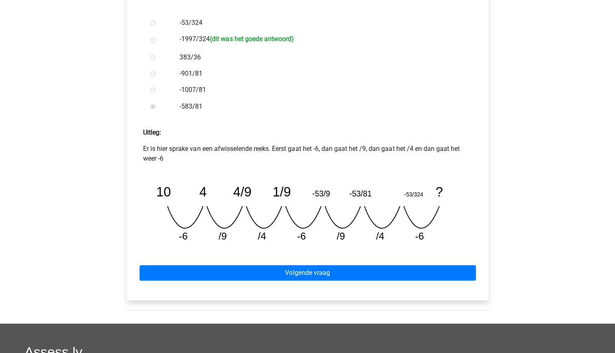
scroll to position [240, 0]
click at [449, 239] on icon "image/svg+xml 10 4 4/9 1/9 -53/9 -53/81 -53/324 ? -6 /9 /4 -6 /9 /4 -6" at bounding box center [308, 209] width 315 height 79
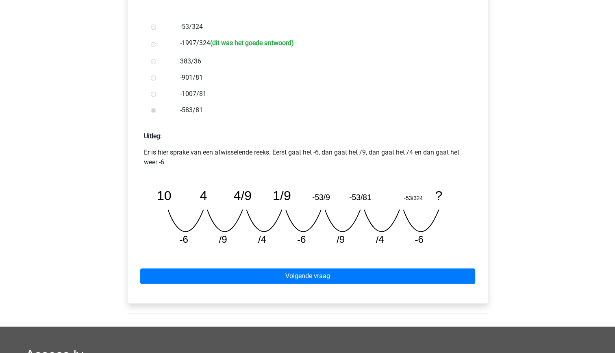
scroll to position [238, 0]
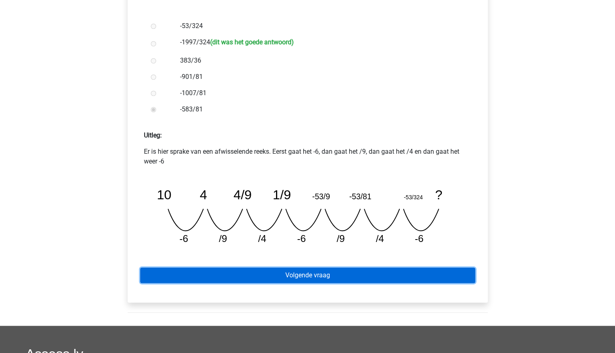
click at [335, 277] on link "Volgende vraag" at bounding box center [307, 275] width 335 height 15
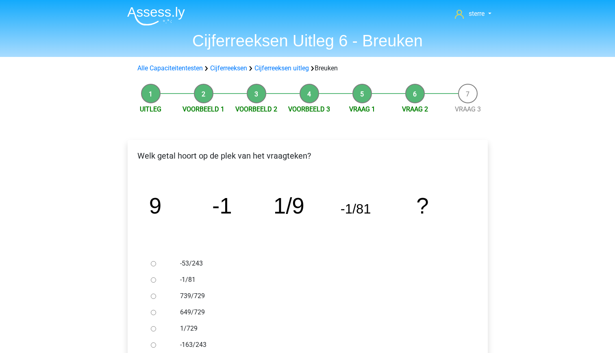
scroll to position [76, 0]
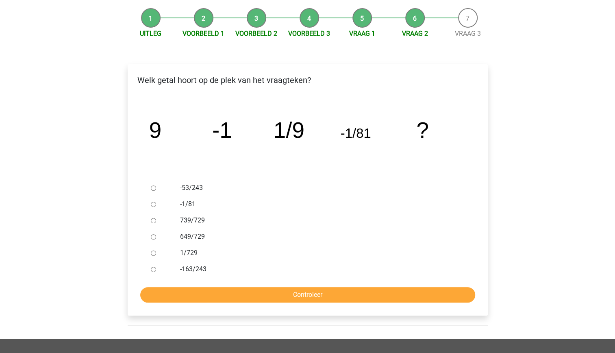
click at [196, 237] on label "649/729" at bounding box center [320, 237] width 281 height 10
click at [156, 237] on input "649/729" at bounding box center [153, 236] width 5 height 5
radio input "true"
click at [198, 251] on label "1/729" at bounding box center [320, 253] width 281 height 10
click at [156, 251] on input "1/729" at bounding box center [153, 253] width 5 height 5
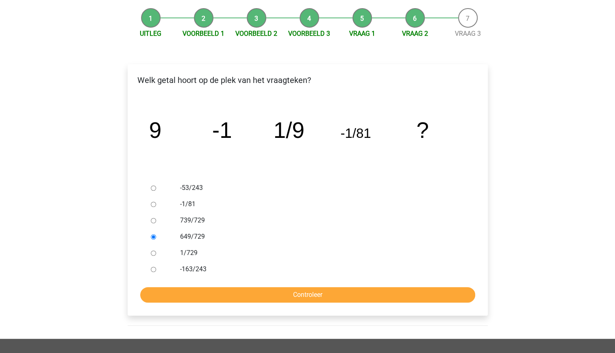
radio input "true"
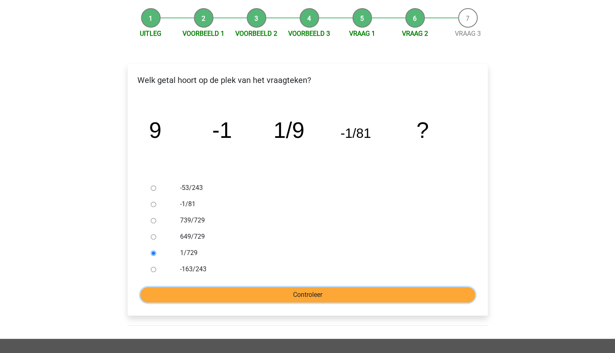
click at [286, 295] on input "Controleer" at bounding box center [307, 294] width 335 height 15
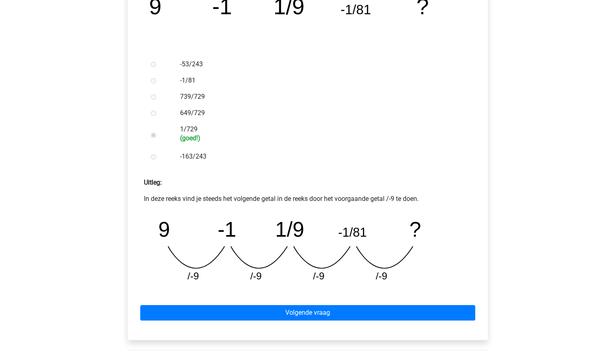
scroll to position [204, 0]
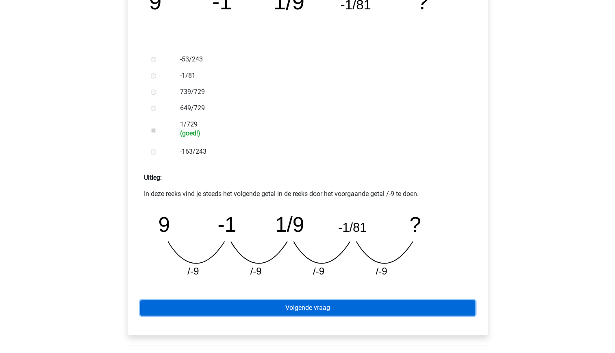
click at [316, 308] on link "Volgende vraag" at bounding box center [307, 307] width 335 height 15
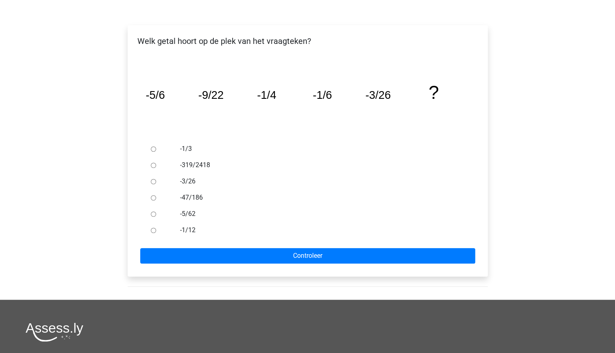
scroll to position [116, 0]
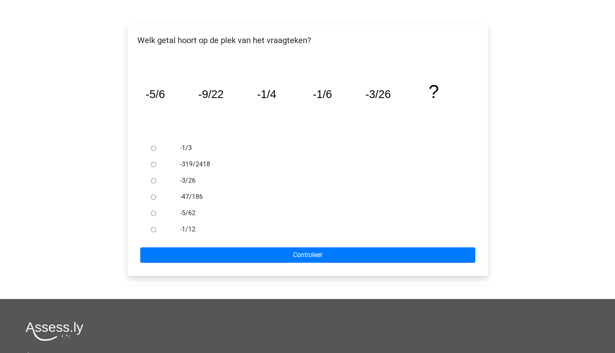
click at [176, 216] on div "-5/62" at bounding box center [321, 213] width 294 height 16
click at [173, 212] on div at bounding box center [161, 213] width 27 height 16
click at [152, 209] on div at bounding box center [161, 213] width 27 height 16
click at [153, 213] on input "-5/62" at bounding box center [153, 213] width 5 height 5
radio input "true"
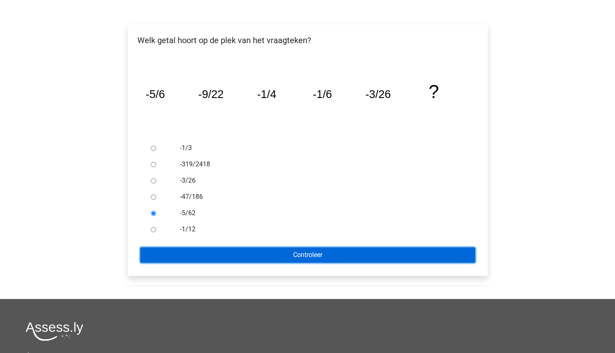
click at [246, 254] on input "Controleer" at bounding box center [307, 254] width 335 height 15
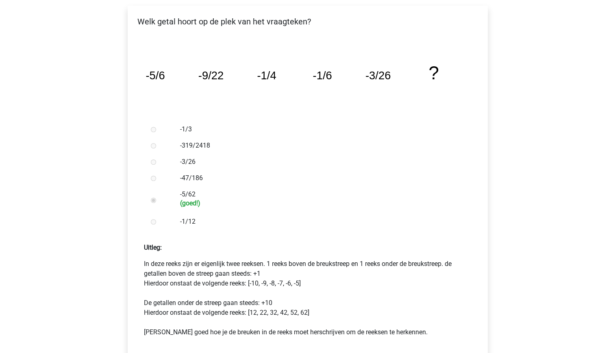
scroll to position [136, 0]
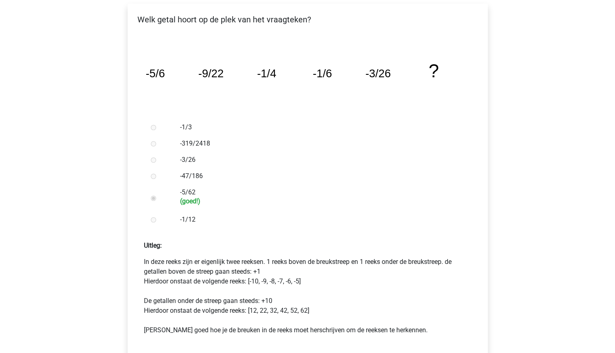
drag, startPoint x: 250, startPoint y: 262, endPoint x: 310, endPoint y: 282, distance: 63.9
click at [310, 282] on p "In deze reeks zijn er eigenlijk twee reeksen. 1 reeks boven de breukstreep en 1…" at bounding box center [308, 296] width 328 height 78
drag, startPoint x: 310, startPoint y: 282, endPoint x: 315, endPoint y: 285, distance: 5.9
click at [315, 285] on p "In deze reeks zijn er eigenlijk twee reeksen. 1 reeks boven de breukstreep en 1…" at bounding box center [308, 296] width 328 height 78
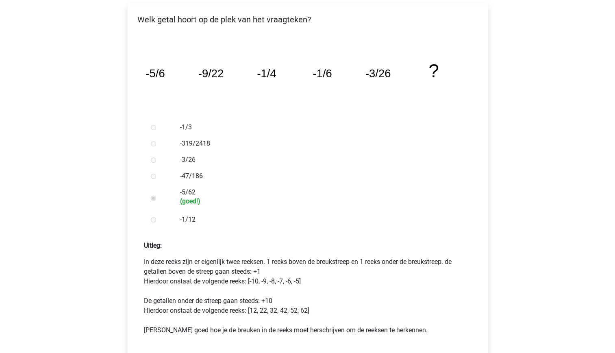
drag, startPoint x: 315, startPoint y: 285, endPoint x: 284, endPoint y: 255, distance: 42.9
click at [284, 255] on div "Uitleg: In deze reeks zijn er eigenlijk twee reeksen. 1 reeks boven de breukstr…" at bounding box center [307, 327] width 347 height 186
drag, startPoint x: 284, startPoint y: 255, endPoint x: 326, endPoint y: 296, distance: 58.1
click at [326, 296] on p "In deze reeks zijn er eigenlijk twee reeksen. 1 reeks boven de breukstreep en 1…" at bounding box center [308, 296] width 328 height 78
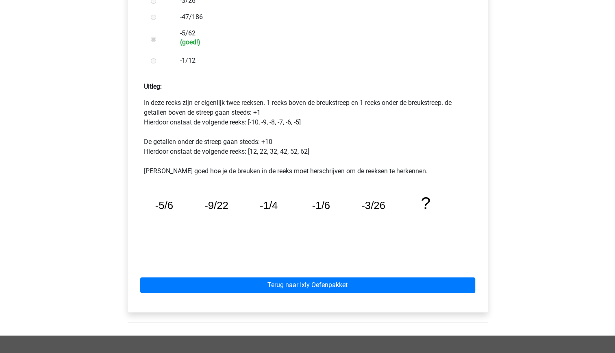
scroll to position [298, 0]
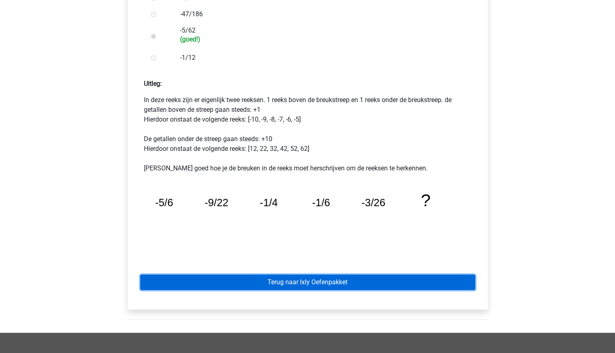
click at [371, 279] on link "Terug naar Ixly Oefenpakket" at bounding box center [307, 282] width 335 height 15
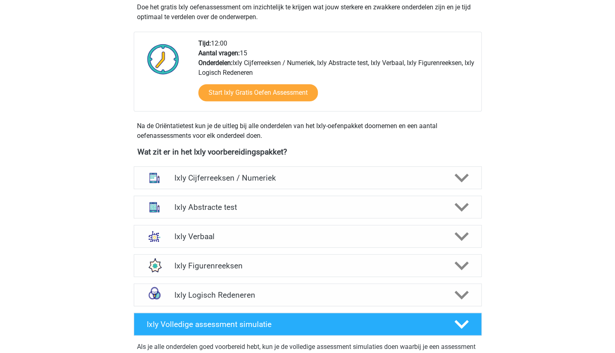
scroll to position [188, 0]
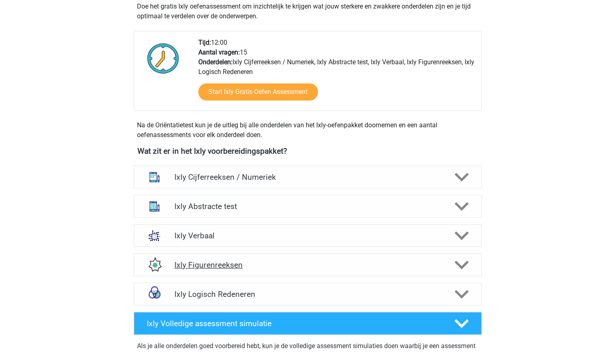
click at [339, 258] on div "Ixly Figurenreeksen" at bounding box center [308, 264] width 348 height 23
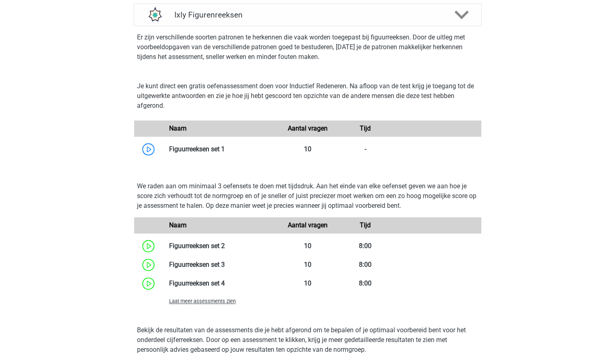
scroll to position [441, 0]
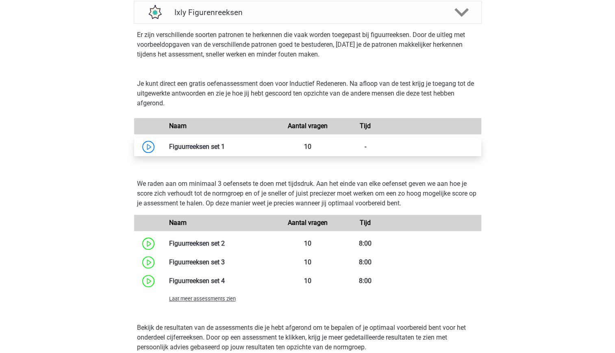
click at [225, 147] on link at bounding box center [225, 147] width 0 height 8
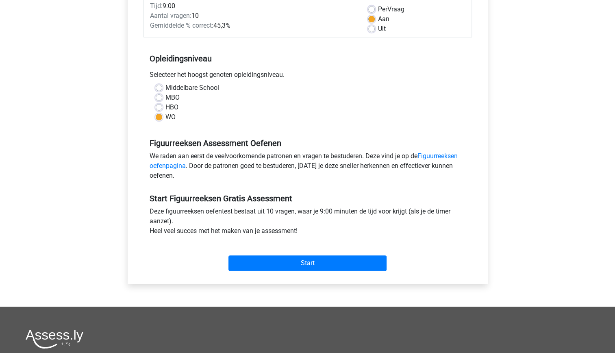
scroll to position [124, 0]
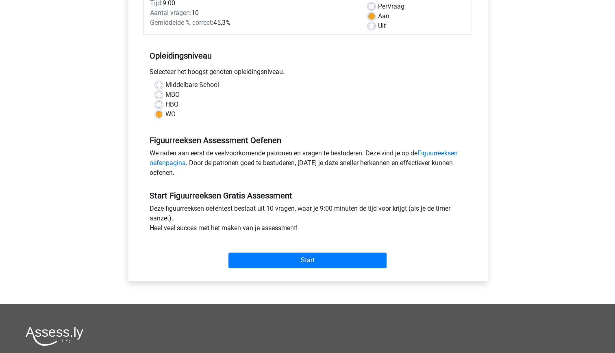
click at [309, 268] on div "Start" at bounding box center [308, 253] width 329 height 35
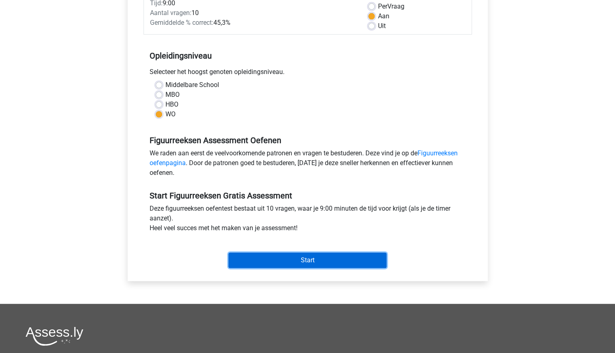
click at [303, 258] on input "Start" at bounding box center [308, 260] width 158 height 15
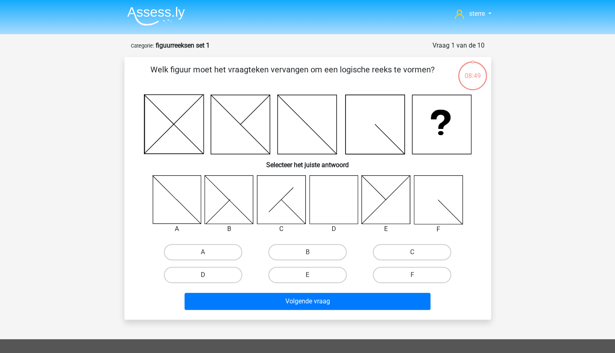
click at [190, 275] on label "D" at bounding box center [203, 275] width 79 height 16
click at [203, 275] on input "D" at bounding box center [205, 277] width 5 height 5
radio input "true"
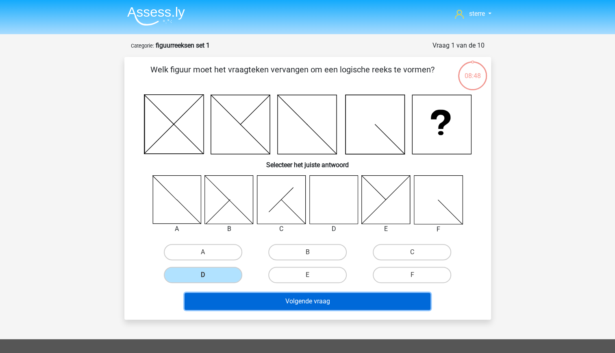
click at [299, 299] on button "Volgende vraag" at bounding box center [308, 301] width 246 height 17
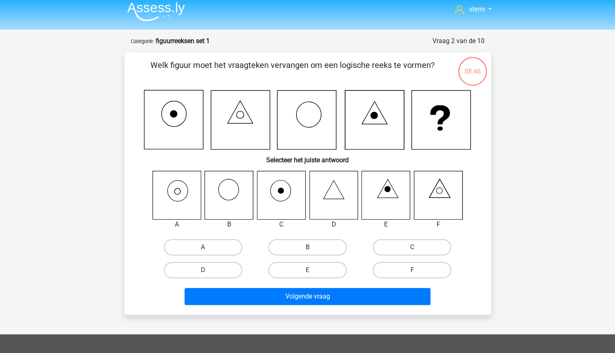
scroll to position [4, 0]
click at [199, 252] on label "A" at bounding box center [203, 248] width 79 height 16
click at [203, 252] on input "A" at bounding box center [205, 250] width 5 height 5
radio input "true"
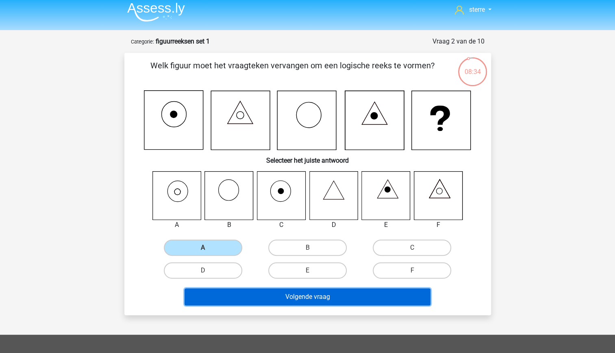
click at [315, 297] on button "Volgende vraag" at bounding box center [308, 296] width 246 height 17
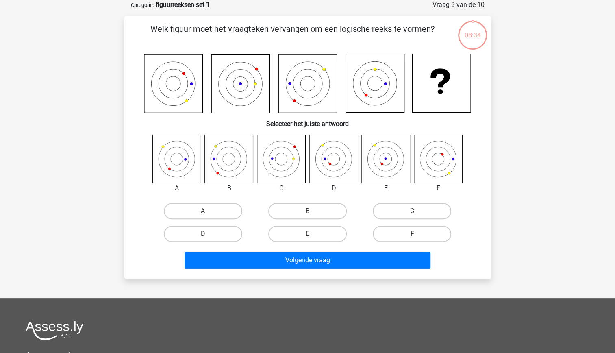
scroll to position [0, 0]
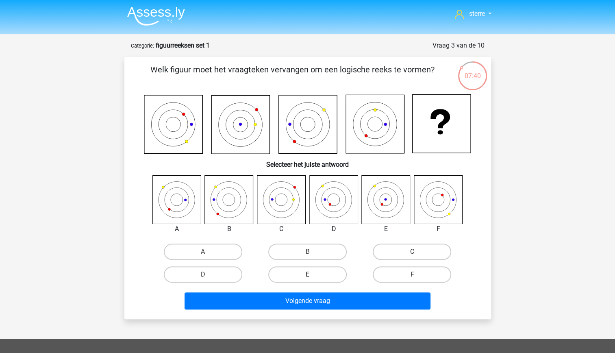
click at [314, 274] on label "E" at bounding box center [307, 274] width 79 height 16
click at [313, 275] on input "E" at bounding box center [310, 277] width 5 height 5
radio input "true"
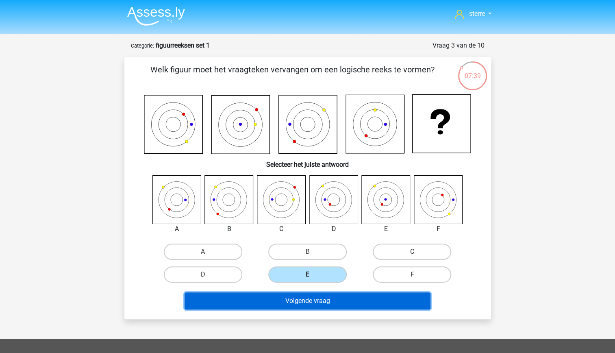
click at [316, 303] on button "Volgende vraag" at bounding box center [308, 300] width 246 height 17
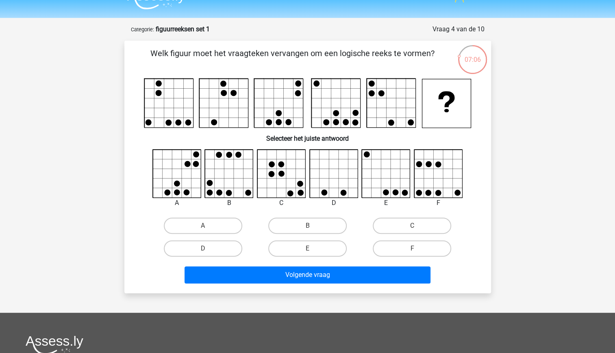
scroll to position [17, 0]
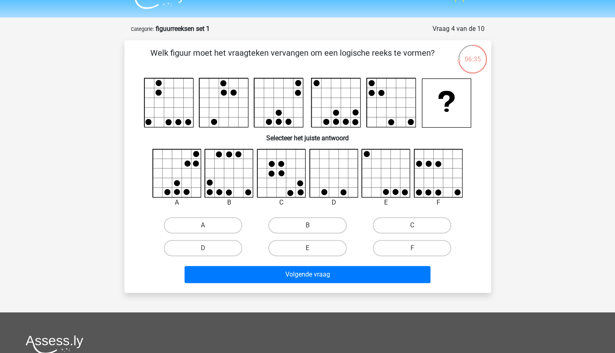
click at [454, 107] on rect at bounding box center [447, 103] width 49 height 49
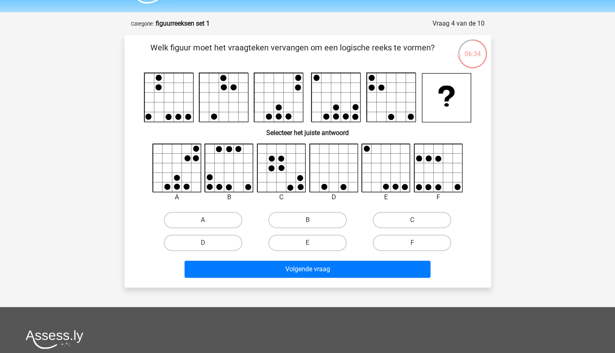
scroll to position [24, 0]
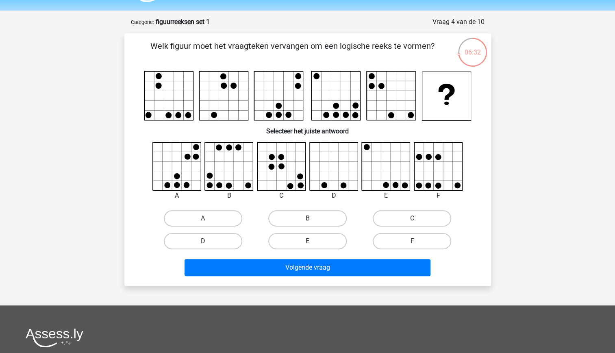
click at [306, 224] on label "B" at bounding box center [307, 218] width 79 height 16
click at [308, 224] on input "B" at bounding box center [310, 220] width 5 height 5
radio input "true"
click at [211, 220] on label "A" at bounding box center [203, 218] width 79 height 16
click at [208, 220] on input "A" at bounding box center [205, 220] width 5 height 5
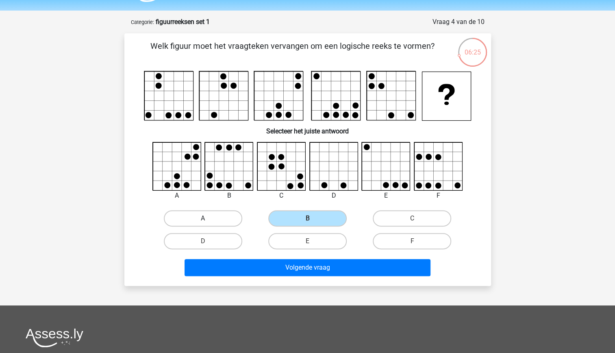
radio input "true"
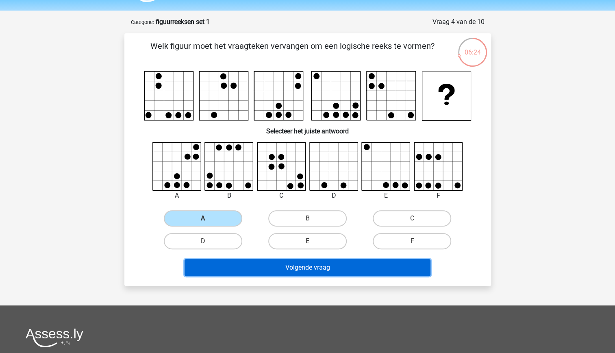
click at [316, 265] on button "Volgende vraag" at bounding box center [308, 267] width 246 height 17
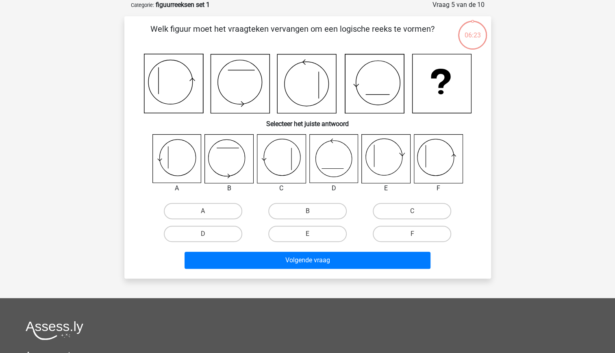
scroll to position [0, 0]
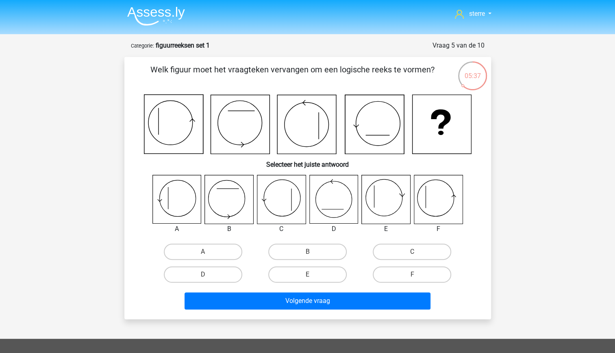
click at [189, 195] on icon at bounding box center [177, 199] width 48 height 48
click at [207, 255] on input "A" at bounding box center [205, 254] width 5 height 5
radio input "true"
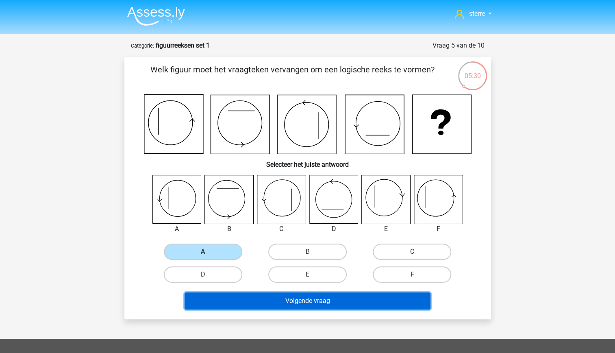
click at [279, 301] on button "Volgende vraag" at bounding box center [308, 300] width 246 height 17
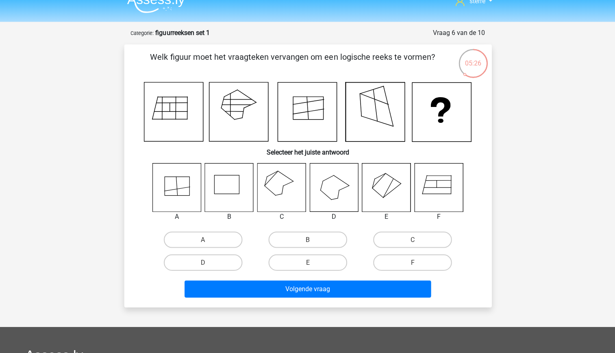
scroll to position [12, 0]
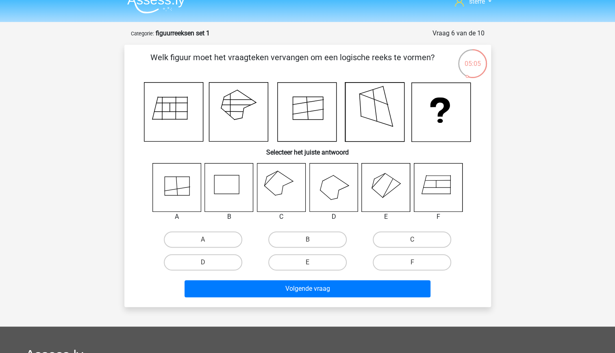
click at [288, 186] on icon at bounding box center [281, 187] width 48 height 48
click at [407, 240] on label "C" at bounding box center [412, 239] width 79 height 16
click at [412, 240] on input "C" at bounding box center [414, 242] width 5 height 5
radio input "true"
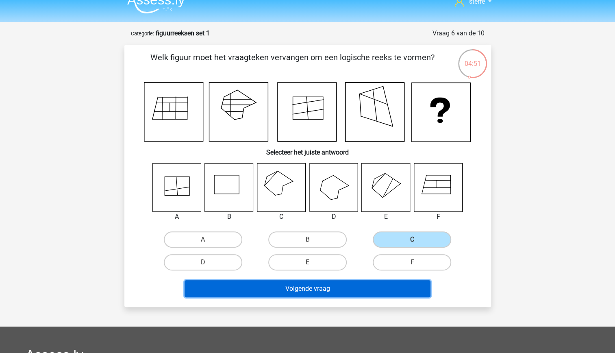
click at [324, 297] on button "Volgende vraag" at bounding box center [308, 288] width 246 height 17
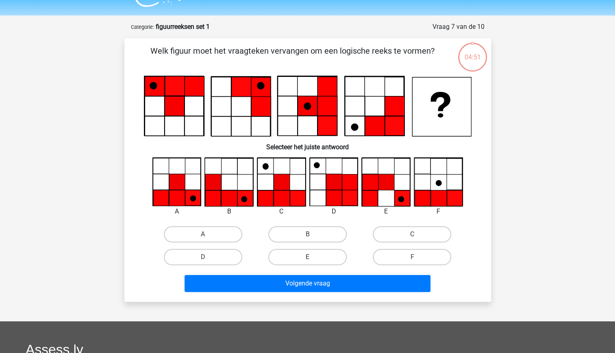
scroll to position [19, 0]
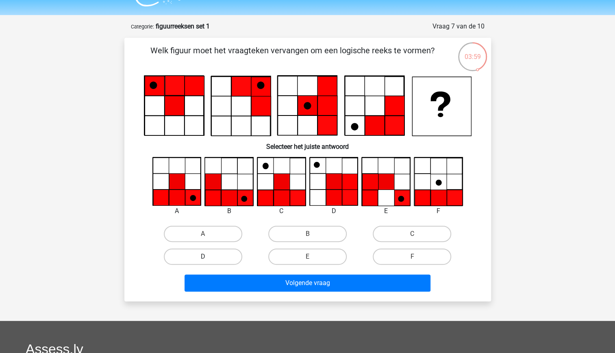
click at [216, 257] on label "D" at bounding box center [203, 257] width 79 height 16
click at [208, 257] on input "D" at bounding box center [205, 259] width 5 height 5
radio input "true"
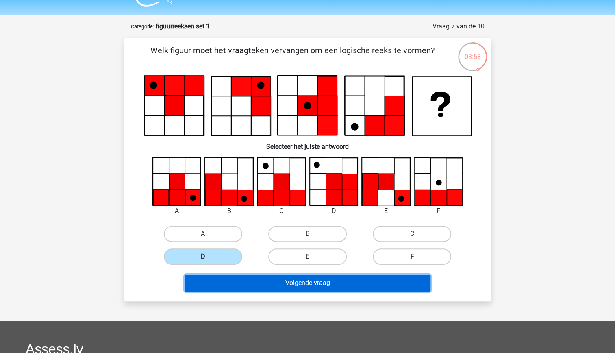
click at [315, 281] on button "Volgende vraag" at bounding box center [308, 283] width 246 height 17
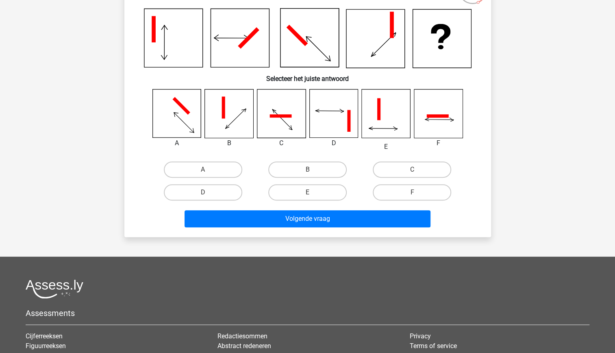
scroll to position [0, 0]
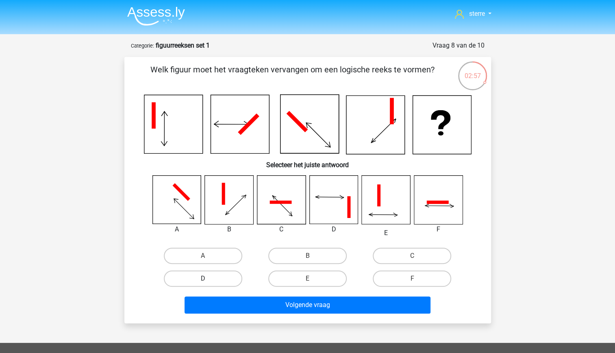
click at [214, 286] on label "D" at bounding box center [203, 279] width 79 height 16
click at [208, 284] on input "D" at bounding box center [205, 281] width 5 height 5
radio input "true"
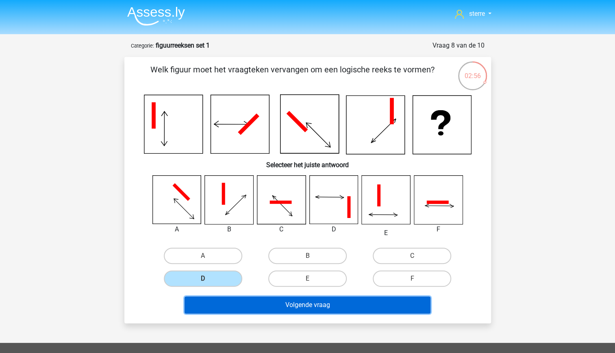
click at [298, 302] on button "Volgende vraag" at bounding box center [308, 305] width 246 height 17
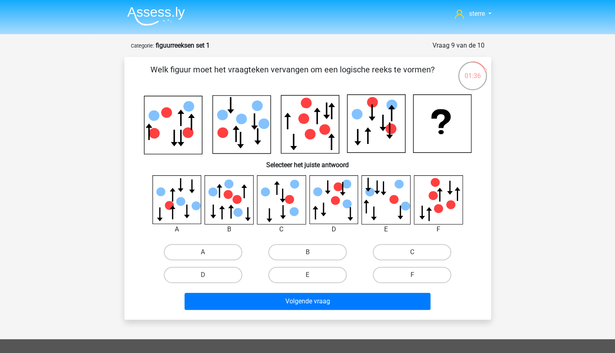
click at [386, 209] on icon at bounding box center [386, 199] width 48 height 48
click at [343, 203] on icon at bounding box center [347, 204] width 9 height 9
click at [342, 207] on icon at bounding box center [334, 199] width 48 height 48
click at [218, 272] on label "D" at bounding box center [203, 275] width 79 height 16
click at [208, 275] on input "D" at bounding box center [205, 277] width 5 height 5
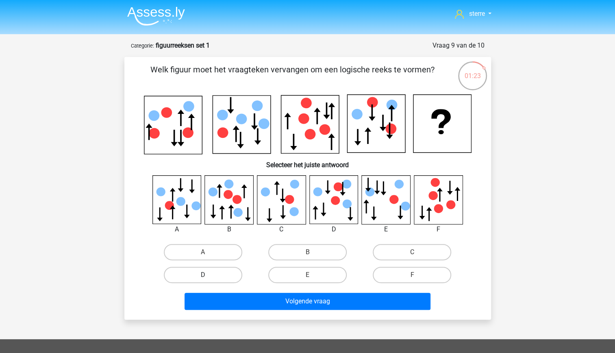
radio input "true"
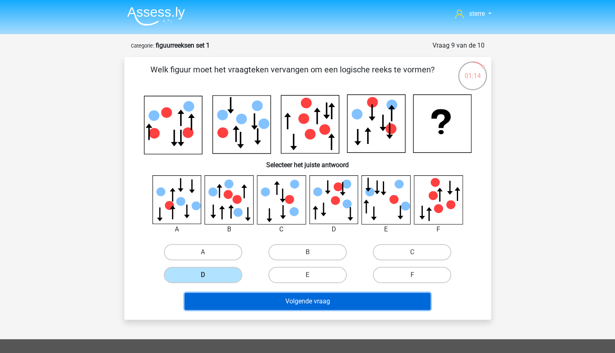
click at [336, 297] on button "Volgende vraag" at bounding box center [308, 301] width 246 height 17
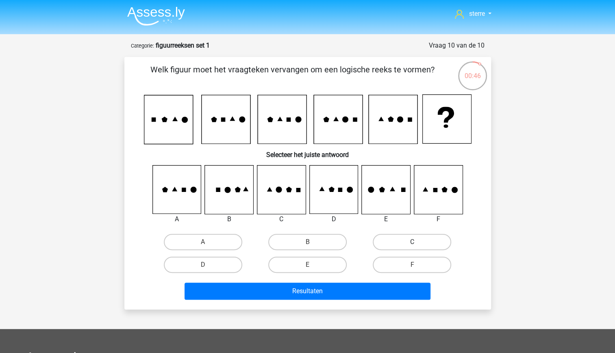
click at [384, 239] on label "C" at bounding box center [412, 242] width 79 height 16
click at [412, 242] on input "C" at bounding box center [414, 244] width 5 height 5
radio input "true"
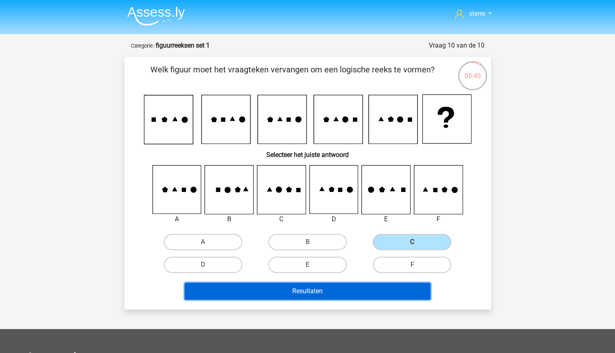
click at [329, 292] on button "Resultaten" at bounding box center [308, 291] width 246 height 17
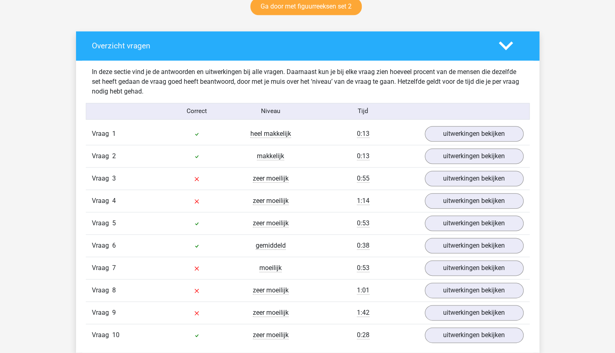
scroll to position [443, 0]
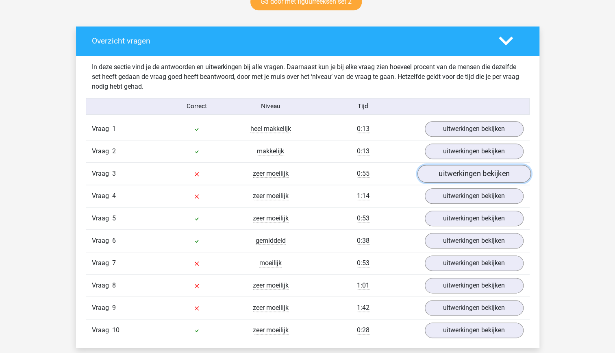
click at [463, 172] on link "uitwerkingen bekijken" at bounding box center [473, 174] width 113 height 18
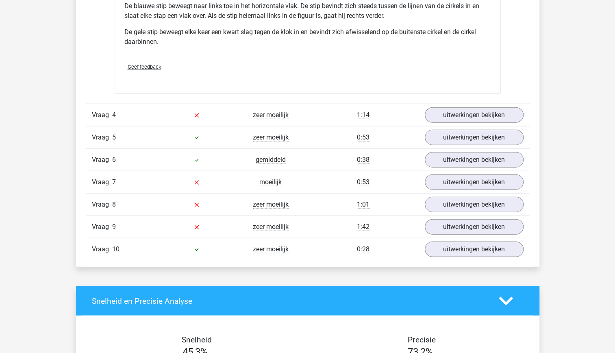
scroll to position [1055, 0]
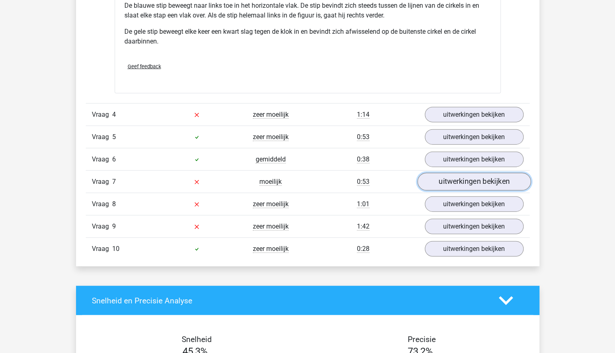
click at [477, 183] on link "uitwerkingen bekijken" at bounding box center [473, 182] width 113 height 18
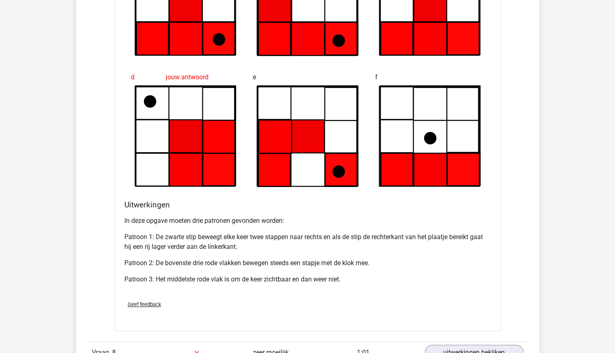
scroll to position [1419, 0]
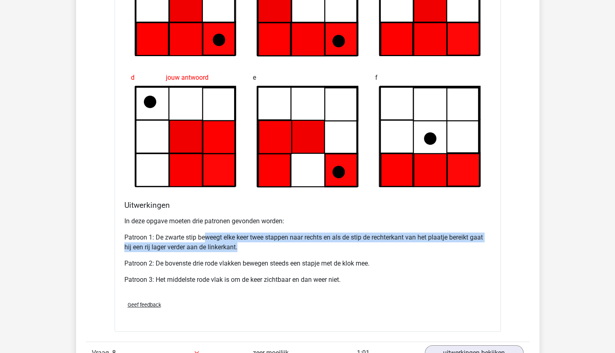
drag, startPoint x: 241, startPoint y: 245, endPoint x: 203, endPoint y: 230, distance: 41.1
click at [203, 233] on p "Patroon 1: De zwarte stip beweegt elke keer twee stappen naar rechts en als de …" at bounding box center [307, 243] width 367 height 20
drag, startPoint x: 203, startPoint y: 230, endPoint x: 257, endPoint y: 249, distance: 57.4
click at [257, 249] on div "In deze opgave moeten drie patronen gevonden worden: Patroon 1: De zwarte stip …" at bounding box center [307, 253] width 367 height 81
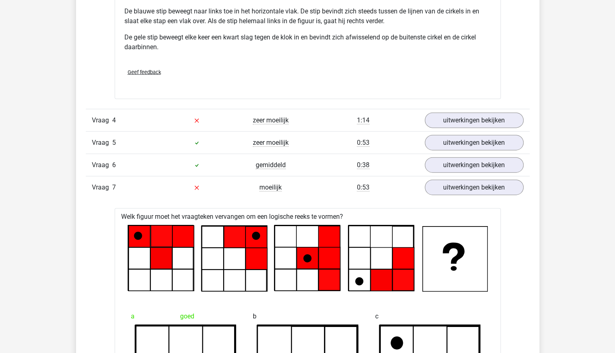
scroll to position [1049, 0]
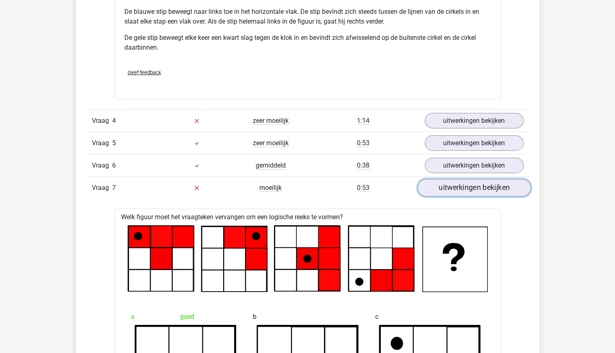
click at [453, 185] on link "uitwerkingen bekijken" at bounding box center [473, 188] width 113 height 18
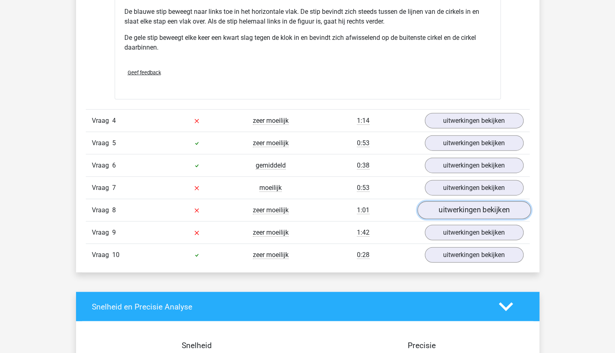
click at [461, 211] on link "uitwerkingen bekijken" at bounding box center [473, 210] width 113 height 18
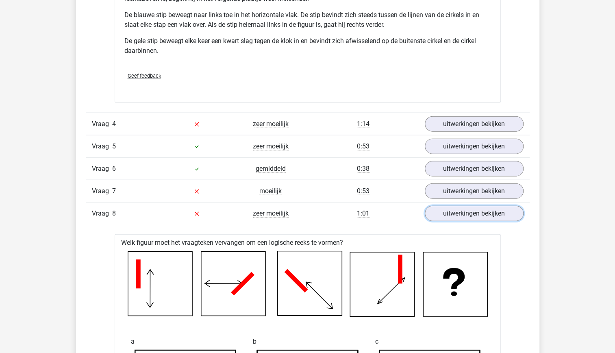
scroll to position [1063, 0]
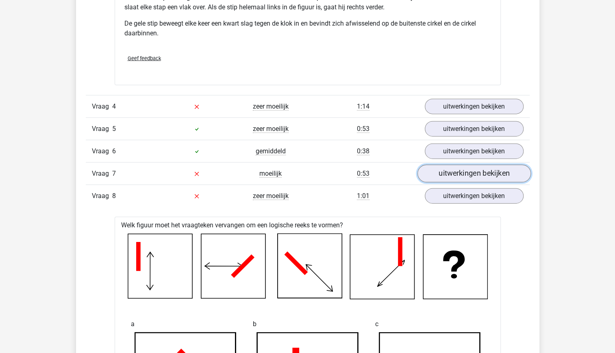
click at [464, 170] on link "uitwerkingen bekijken" at bounding box center [473, 174] width 113 height 18
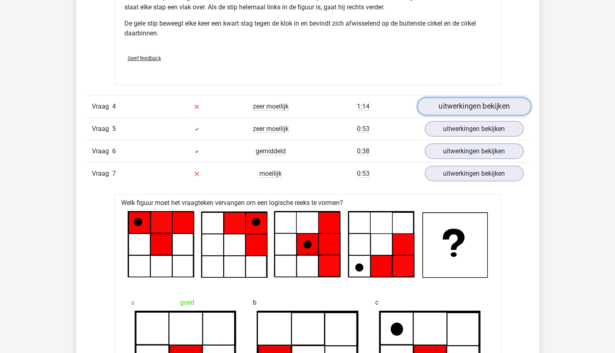
click at [463, 106] on link "uitwerkingen bekijken" at bounding box center [473, 107] width 113 height 18
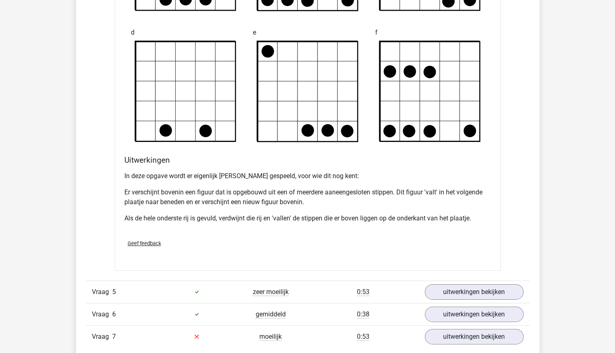
scroll to position [1386, 0]
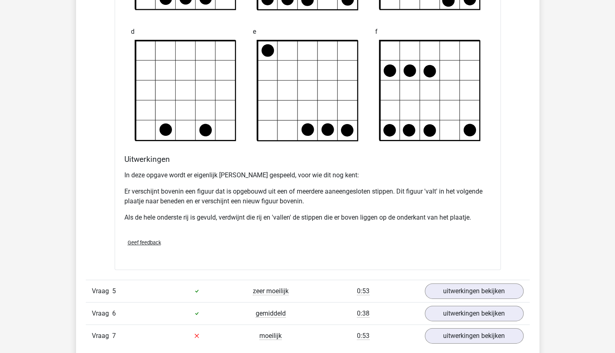
drag, startPoint x: 429, startPoint y: 227, endPoint x: 357, endPoint y: 213, distance: 72.9
click at [357, 213] on p "Als de hele onderste rij is gevuld, verdwijnt die rij en 'vallen' de stippen di…" at bounding box center [307, 218] width 367 height 10
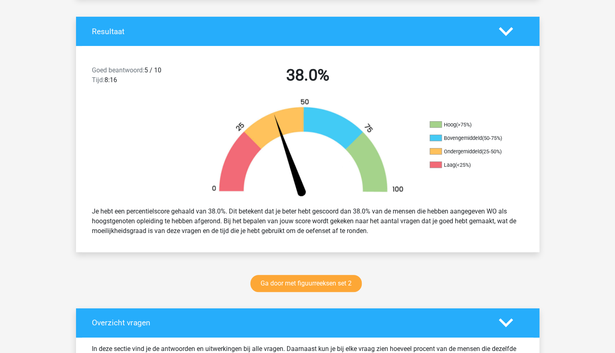
scroll to position [0, 0]
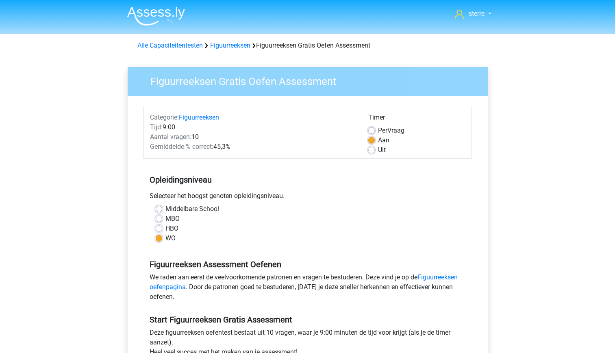
scroll to position [124, 0]
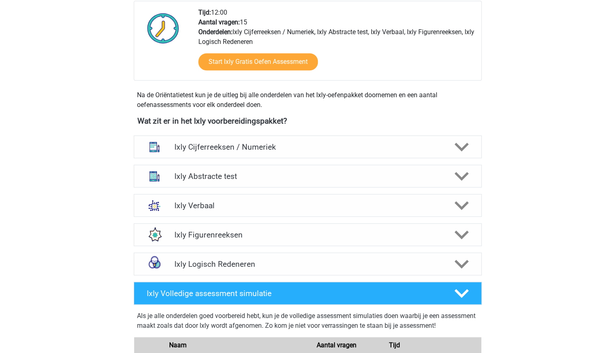
scroll to position [215, 0]
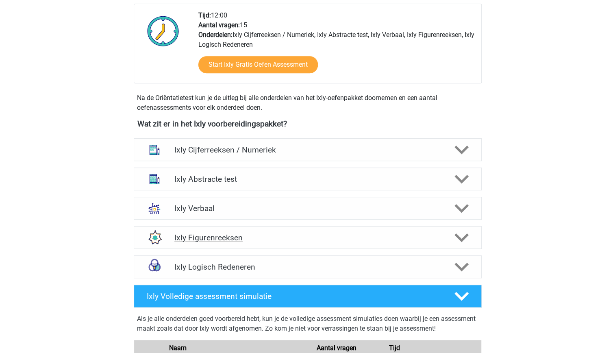
click at [296, 239] on h4 "Ixly Figurenreeksen" at bounding box center [308, 237] width 266 height 9
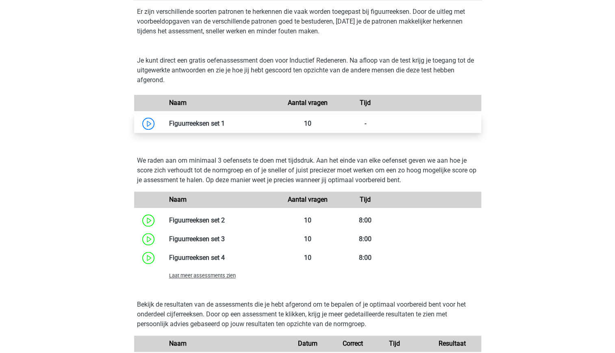
scroll to position [473, 0]
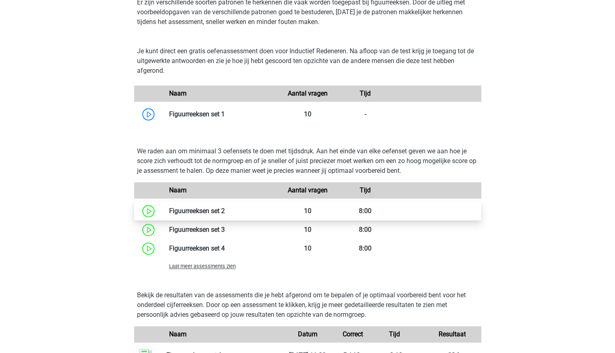
click at [225, 212] on link at bounding box center [225, 211] width 0 height 8
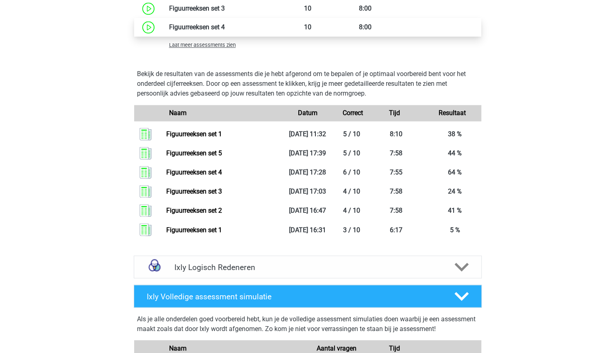
scroll to position [696, 0]
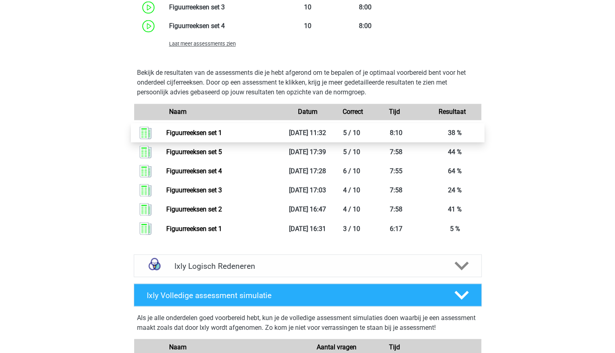
click at [212, 133] on link "Figuurreeksen set 1" at bounding box center [194, 133] width 56 height 8
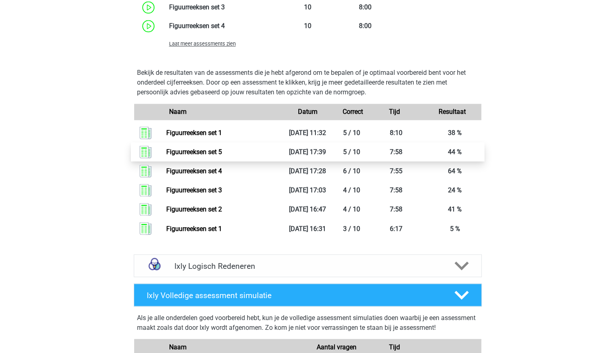
click at [219, 156] on link "Figuurreeksen set 5" at bounding box center [194, 152] width 56 height 8
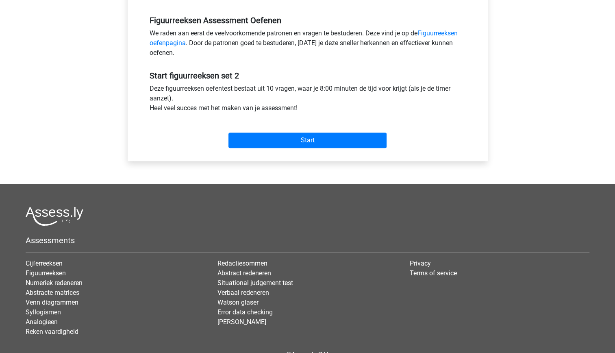
scroll to position [251, 0]
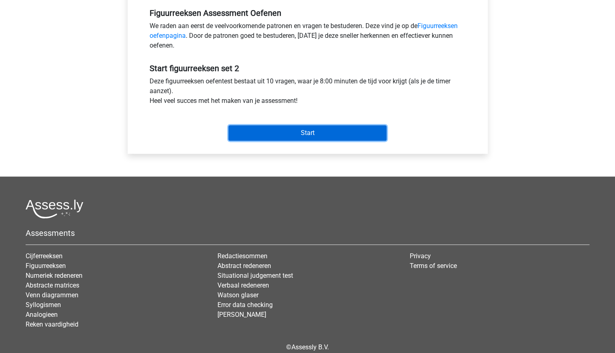
click at [310, 136] on input "Start" at bounding box center [308, 132] width 158 height 15
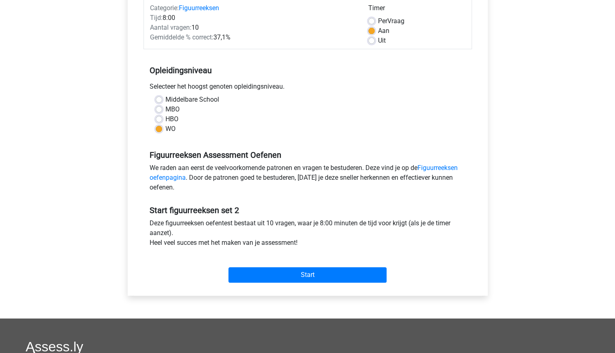
scroll to position [40, 0]
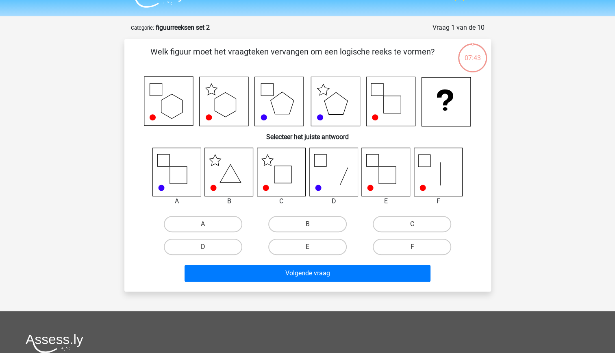
scroll to position [20, 0]
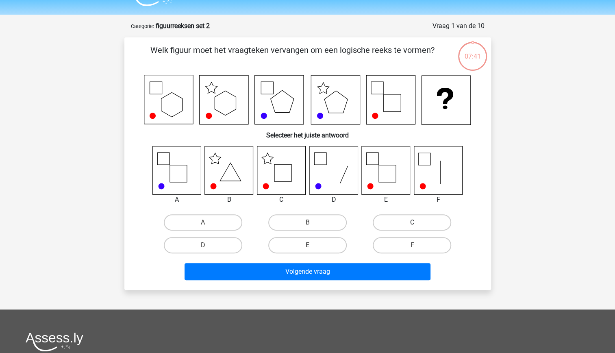
click at [403, 225] on label "C" at bounding box center [412, 222] width 79 height 16
click at [412, 225] on input "C" at bounding box center [414, 225] width 5 height 5
radio input "true"
click at [361, 281] on div "Volgende vraag" at bounding box center [308, 273] width 314 height 20
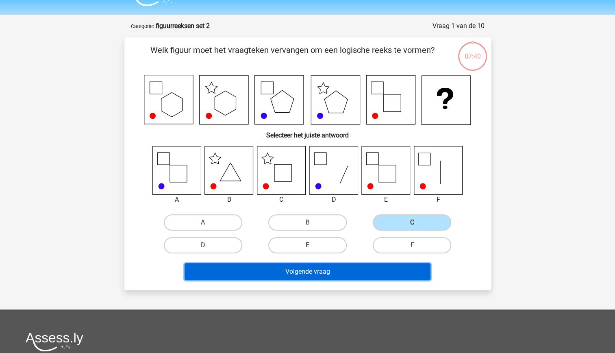
click at [357, 276] on button "Volgende vraag" at bounding box center [308, 271] width 246 height 17
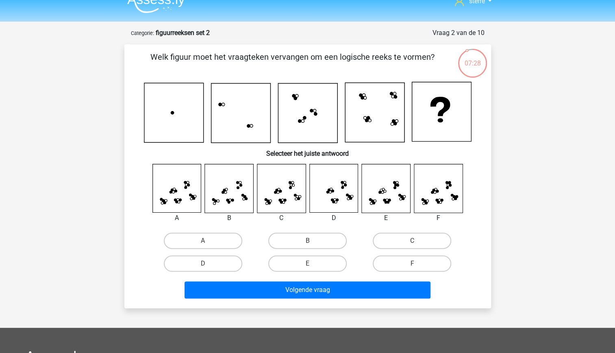
scroll to position [14, 0]
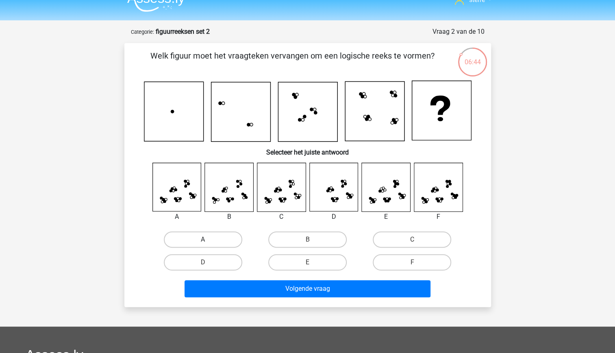
click at [217, 232] on label "A" at bounding box center [203, 239] width 79 height 16
click at [208, 240] on input "A" at bounding box center [205, 242] width 5 height 5
radio input "true"
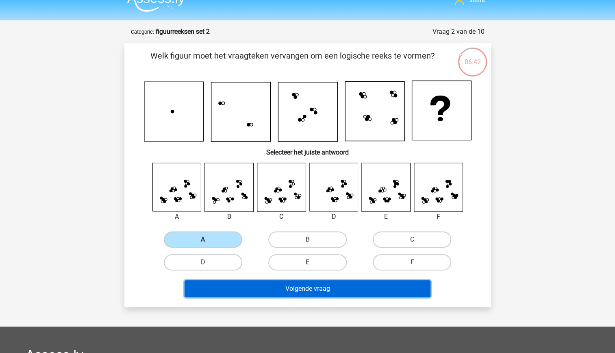
click at [321, 295] on button "Volgende vraag" at bounding box center [308, 288] width 246 height 17
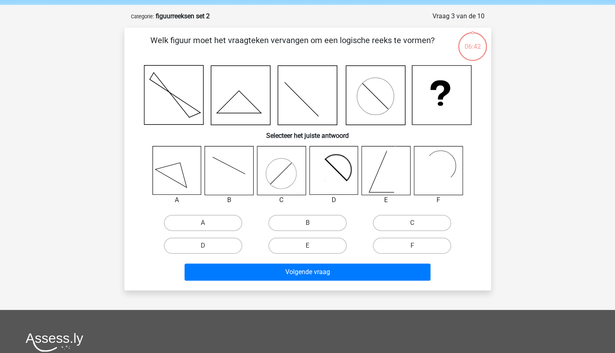
scroll to position [28, 0]
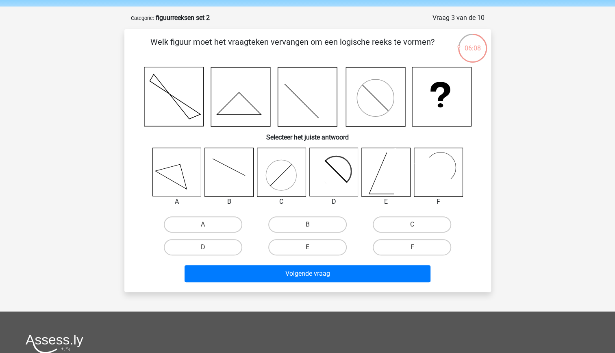
click at [441, 171] on rect at bounding box center [434, 172] width 39 height 39
click at [399, 251] on label "F" at bounding box center [412, 247] width 79 height 16
click at [412, 251] on input "F" at bounding box center [414, 249] width 5 height 5
radio input "true"
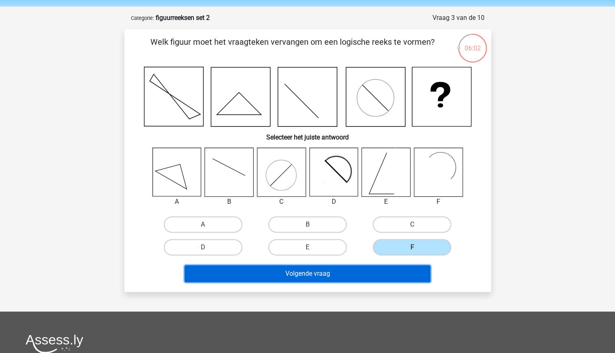
click at [334, 277] on button "Volgende vraag" at bounding box center [308, 273] width 246 height 17
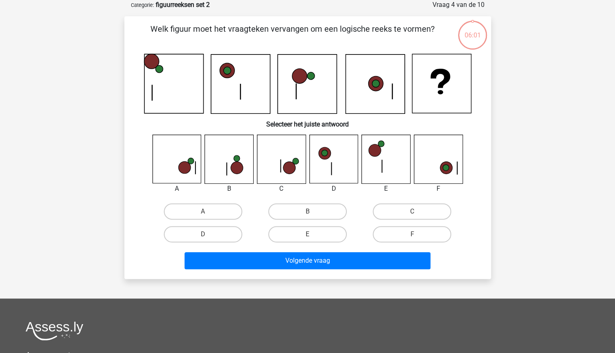
scroll to position [0, 0]
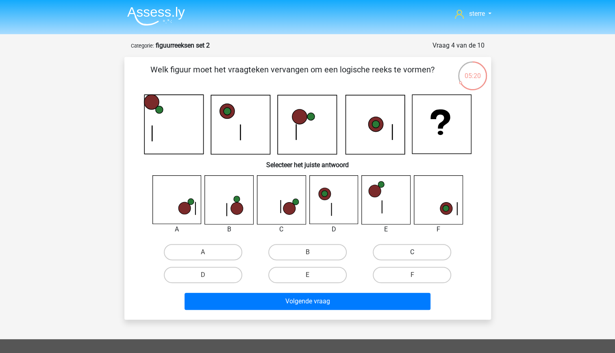
click at [438, 250] on label "C" at bounding box center [412, 252] width 79 height 16
click at [418, 252] on input "C" at bounding box center [414, 254] width 5 height 5
radio input "true"
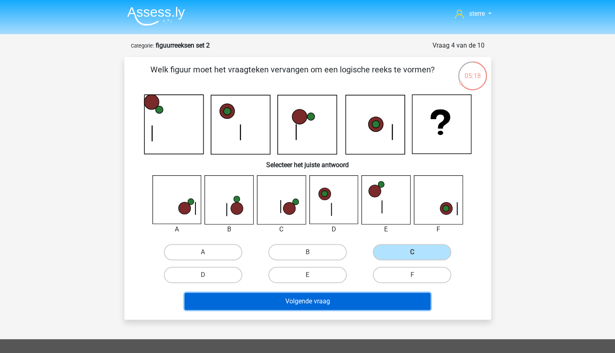
click at [312, 303] on button "Volgende vraag" at bounding box center [308, 301] width 246 height 17
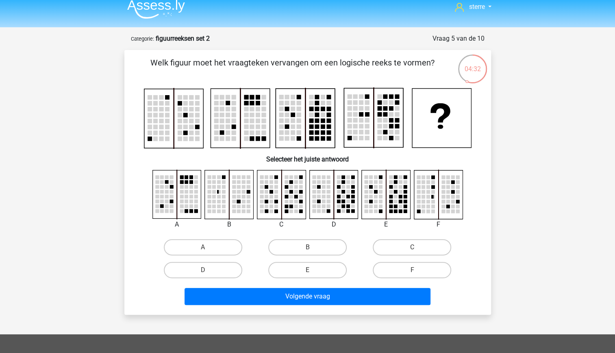
scroll to position [12, 0]
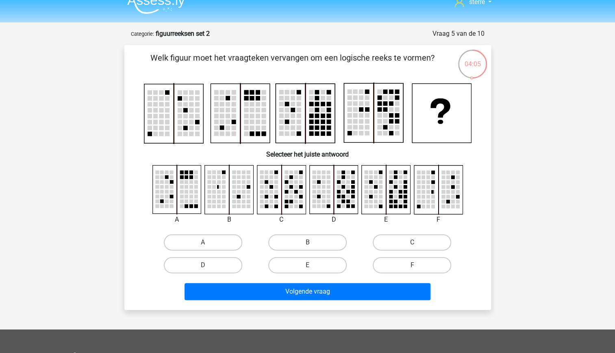
click at [329, 196] on rect at bounding box center [329, 197] width 4 height 4
click at [216, 264] on label "D" at bounding box center [203, 265] width 79 height 16
click at [208, 265] on input "D" at bounding box center [205, 267] width 5 height 5
radio input "true"
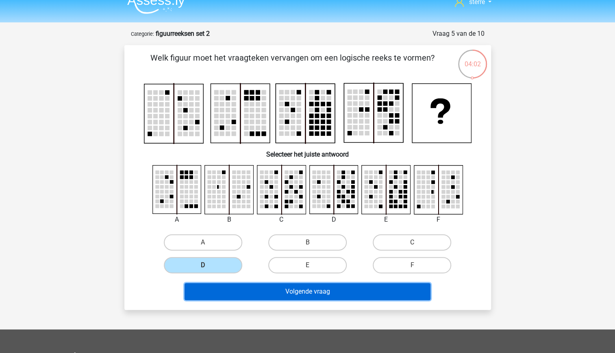
click at [318, 292] on button "Volgende vraag" at bounding box center [308, 291] width 246 height 17
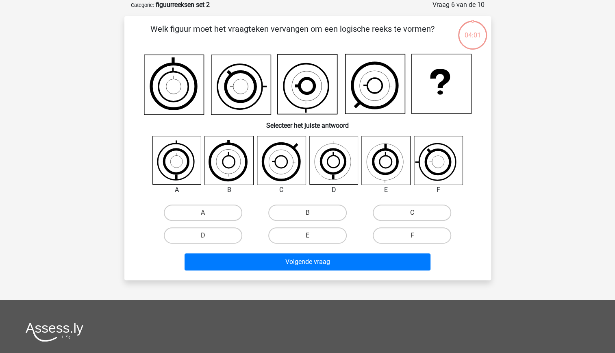
scroll to position [0, 0]
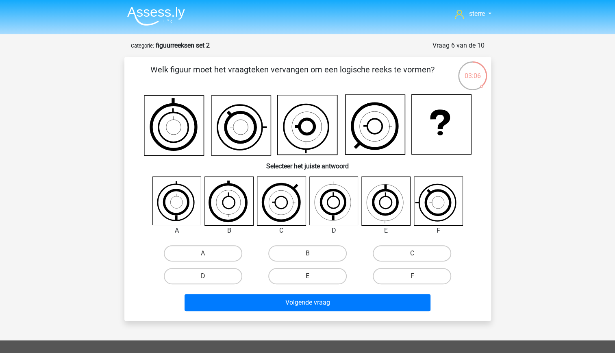
click at [445, 211] on icon at bounding box center [438, 202] width 34 height 34
click at [401, 276] on label "F" at bounding box center [412, 276] width 79 height 16
click at [412, 276] on input "F" at bounding box center [414, 278] width 5 height 5
radio input "true"
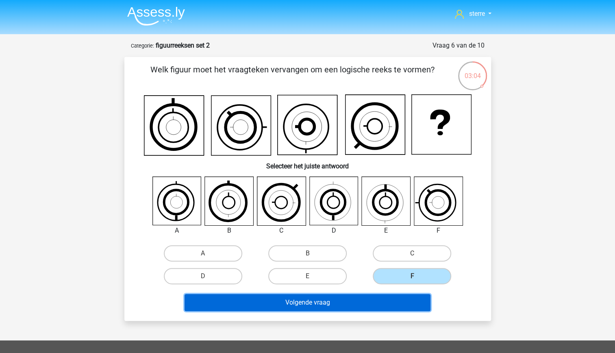
click at [373, 300] on button "Volgende vraag" at bounding box center [308, 302] width 246 height 17
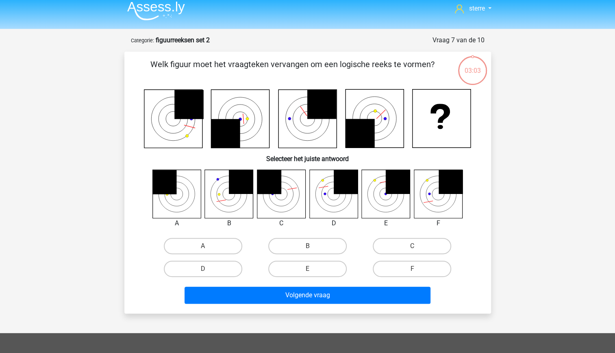
scroll to position [2, 0]
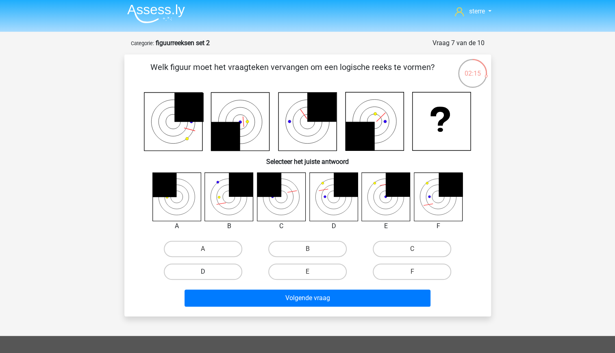
click at [223, 278] on label "D" at bounding box center [203, 272] width 79 height 16
click at [208, 277] on input "D" at bounding box center [205, 274] width 5 height 5
radio input "true"
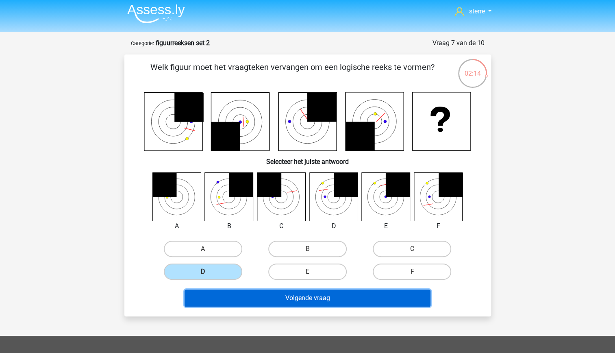
click at [264, 295] on button "Volgende vraag" at bounding box center [308, 298] width 246 height 17
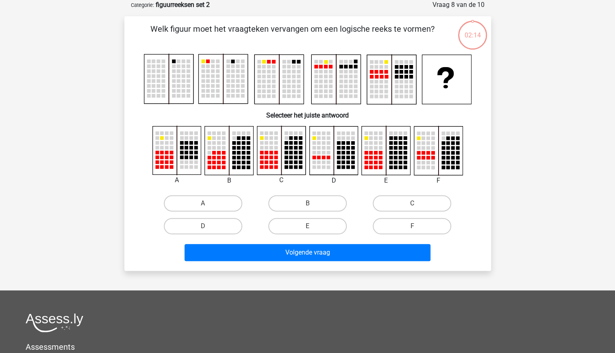
scroll to position [0, 0]
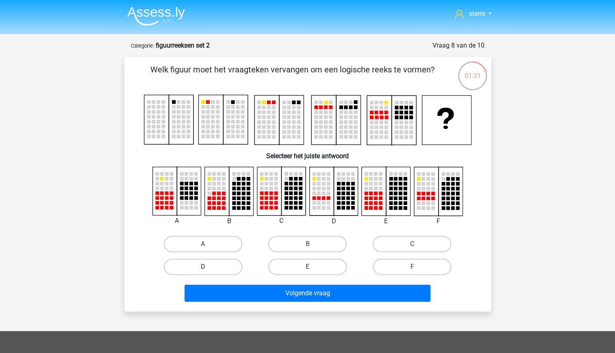
click at [220, 266] on label "D" at bounding box center [203, 267] width 79 height 16
click at [208, 267] on input "D" at bounding box center [205, 269] width 5 height 5
radio input "true"
click at [404, 260] on label "F" at bounding box center [412, 267] width 79 height 16
click at [412, 267] on input "F" at bounding box center [414, 269] width 5 height 5
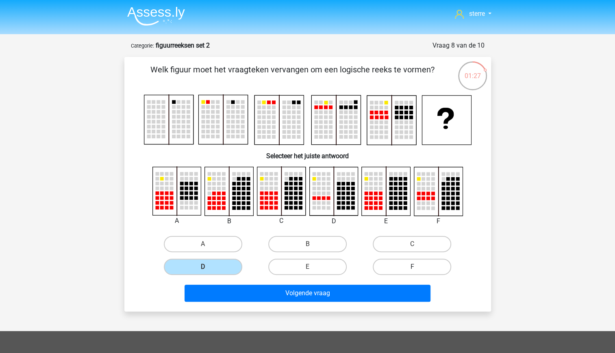
radio input "true"
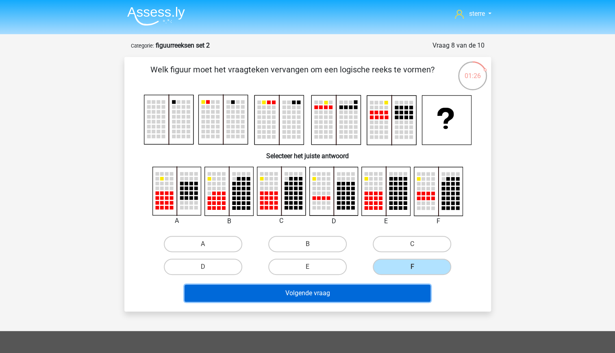
click at [356, 295] on button "Volgende vraag" at bounding box center [308, 293] width 246 height 17
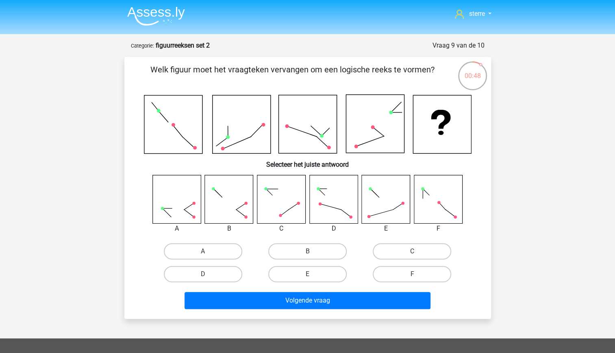
click at [376, 201] on rect at bounding box center [386, 199] width 48 height 48
click at [209, 251] on label "A" at bounding box center [203, 251] width 79 height 16
click at [208, 251] on input "A" at bounding box center [205, 253] width 5 height 5
radio input "true"
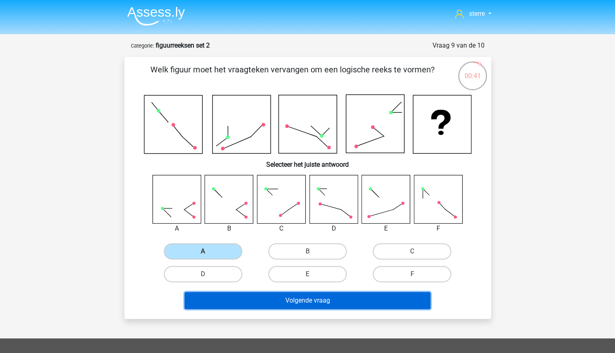
click at [350, 295] on button "Volgende vraag" at bounding box center [308, 300] width 246 height 17
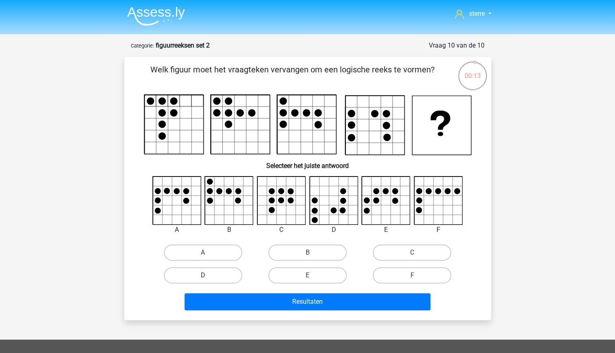
click at [225, 277] on label "D" at bounding box center [203, 275] width 79 height 16
click at [208, 277] on input "D" at bounding box center [205, 277] width 5 height 5
radio input "true"
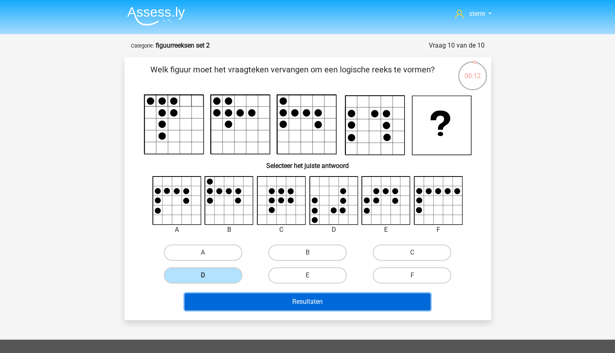
click at [321, 303] on button "Resultaten" at bounding box center [308, 301] width 246 height 17
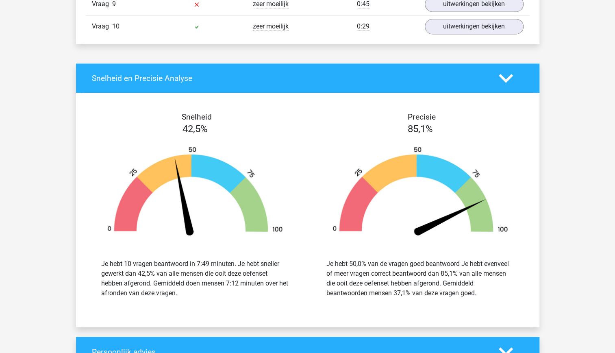
scroll to position [727, 0]
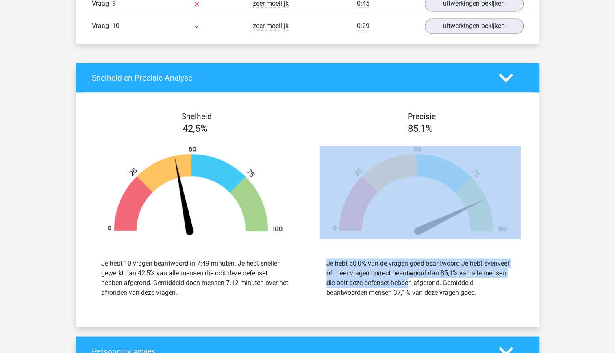
drag, startPoint x: 362, startPoint y: 283, endPoint x: 328, endPoint y: 243, distance: 52.8
click at [328, 243] on div "Precisie 85,1% Je hebt 50,0% van de vragen goed beantwoord Je hebt evenveel of …" at bounding box center [420, 209] width 225 height 195
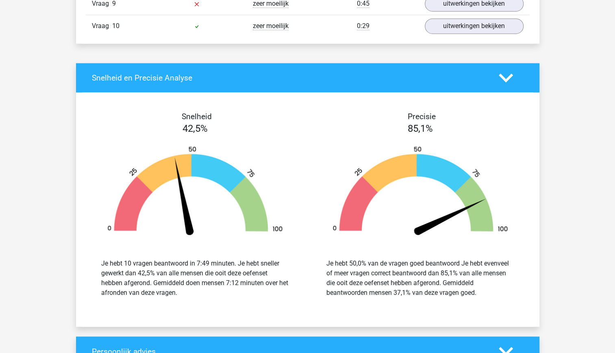
drag, startPoint x: 328, startPoint y: 243, endPoint x: 375, endPoint y: 290, distance: 66.5
click at [375, 290] on div "Je hebt 50,0% van de vragen goed beantwoord Je hebt evenveel of meer vragen cor…" at bounding box center [421, 277] width 188 height 39
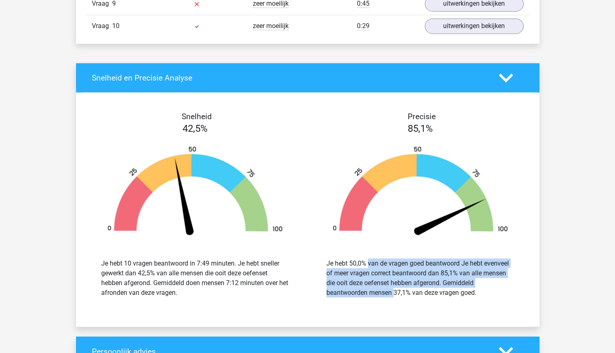
drag, startPoint x: 384, startPoint y: 287, endPoint x: 350, endPoint y: 252, distance: 48.6
click at [350, 252] on div "Je hebt 50,0% van de vragen goed beantwoord Je hebt evenveel of meer vragen cor…" at bounding box center [420, 278] width 213 height 59
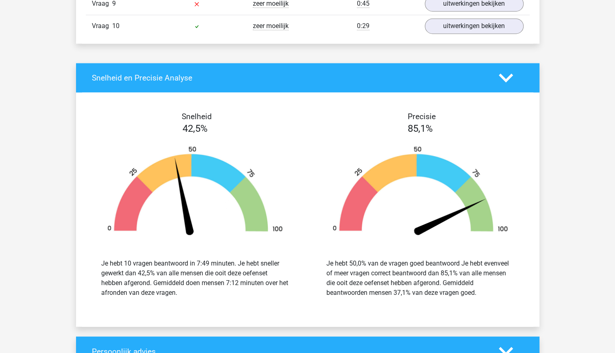
drag, startPoint x: 350, startPoint y: 252, endPoint x: 418, endPoint y: 286, distance: 76.2
click at [418, 286] on div "Je hebt 50,0% van de vragen goed beantwoord Je hebt evenveel of meer vragen cor…" at bounding box center [421, 277] width 188 height 39
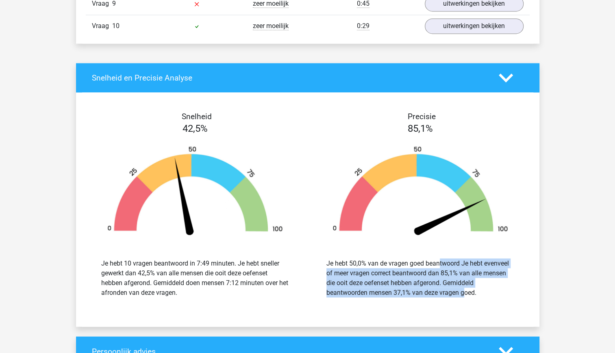
drag, startPoint x: 418, startPoint y: 286, endPoint x: 392, endPoint y: 258, distance: 38.3
click at [392, 258] on div "Je hebt 50,0% van de vragen goed beantwoord Je hebt evenveel of meer vragen cor…" at bounding box center [421, 277] width 188 height 39
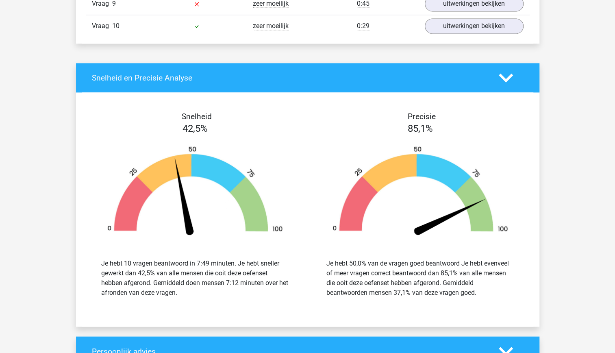
drag, startPoint x: 392, startPoint y: 258, endPoint x: 438, endPoint y: 288, distance: 54.6
click at [438, 288] on div "Je hebt 50,0% van de vragen goed beantwoord Je hebt evenveel of meer vragen cor…" at bounding box center [421, 277] width 188 height 39
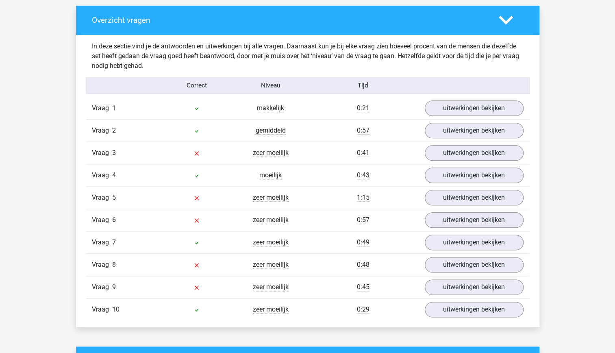
scroll to position [443, 0]
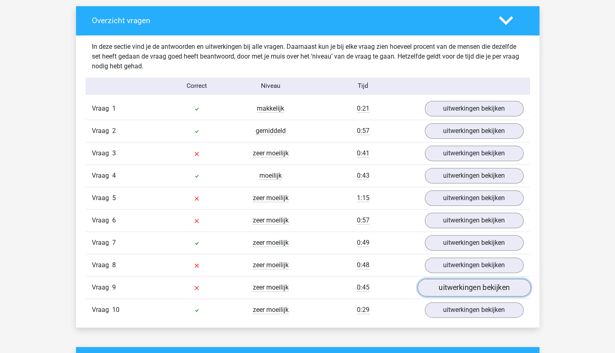
click at [468, 285] on link "uitwerkingen bekijken" at bounding box center [473, 288] width 113 height 18
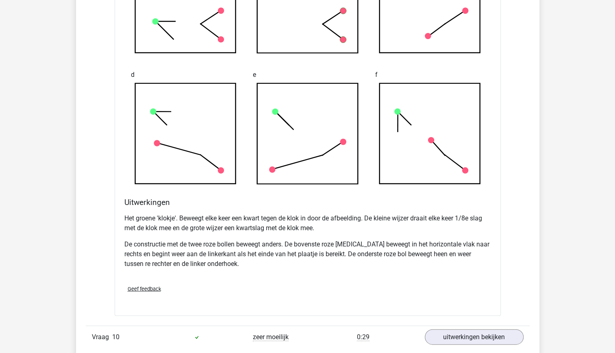
scroll to position [915, 0]
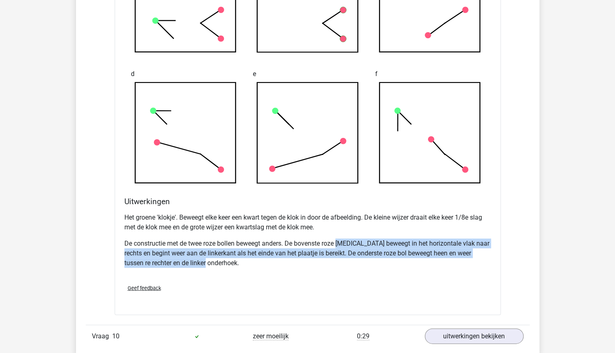
drag, startPoint x: 366, startPoint y: 263, endPoint x: 338, endPoint y: 235, distance: 40.0
click at [338, 238] on p "De constructie met de twee roze bollen beweegt anders. De bovenste roze bal bew…" at bounding box center [307, 252] width 367 height 29
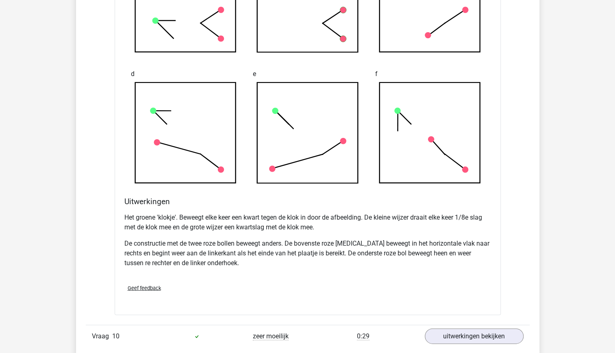
drag, startPoint x: 338, startPoint y: 235, endPoint x: 360, endPoint y: 273, distance: 44.1
click at [360, 277] on div "Geef feedback" at bounding box center [307, 287] width 373 height 21
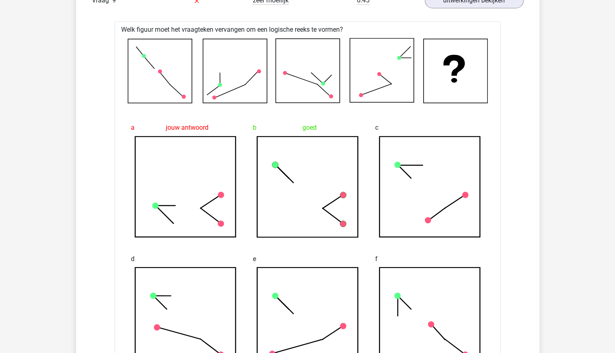
scroll to position [717, 0]
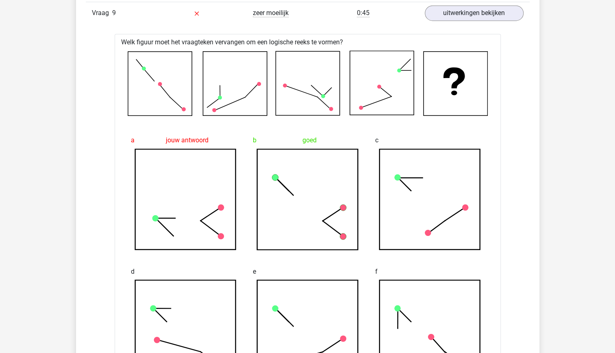
click at [360, 273] on div "e" at bounding box center [308, 322] width 122 height 131
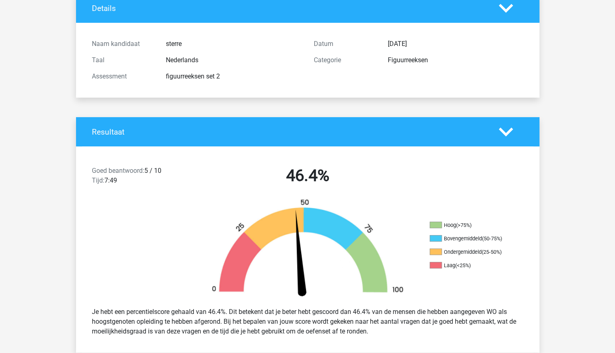
scroll to position [0, 0]
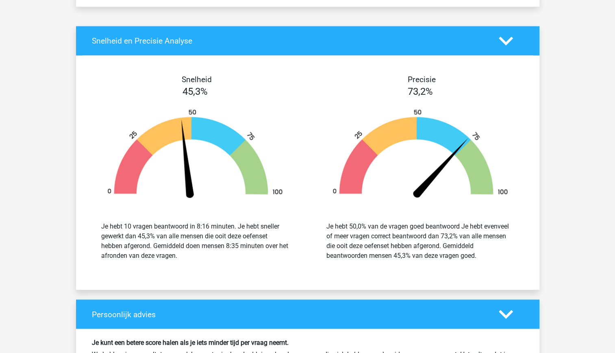
scroll to position [783, 0]
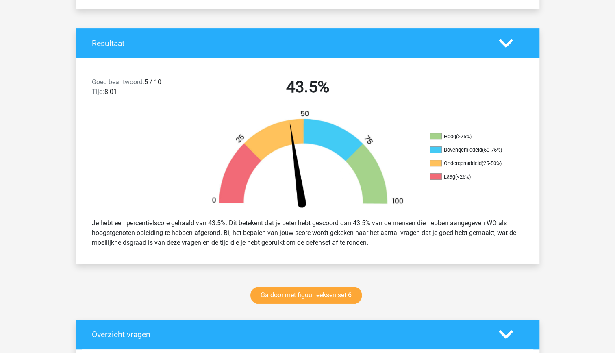
scroll to position [148, 0]
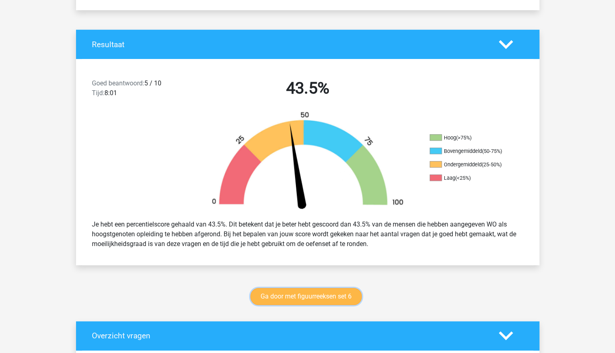
click at [307, 295] on link "Ga door met figuurreeksen set 6" at bounding box center [306, 296] width 111 height 17
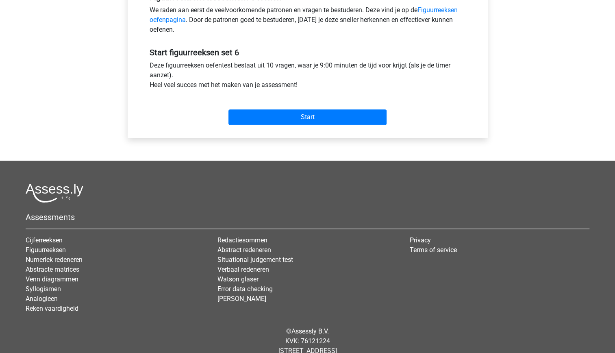
scroll to position [268, 0]
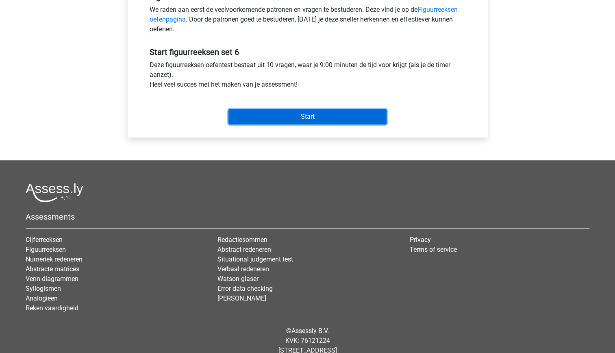
click at [348, 122] on input "Start" at bounding box center [308, 116] width 158 height 15
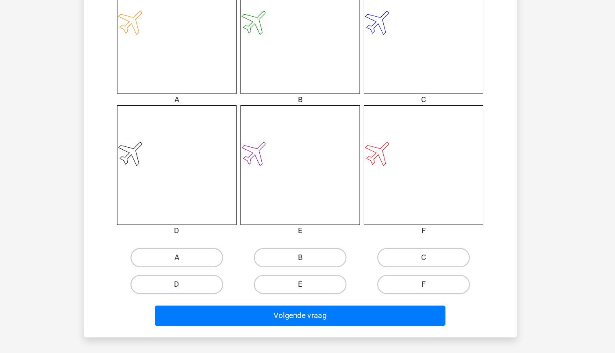
scroll to position [302, 0]
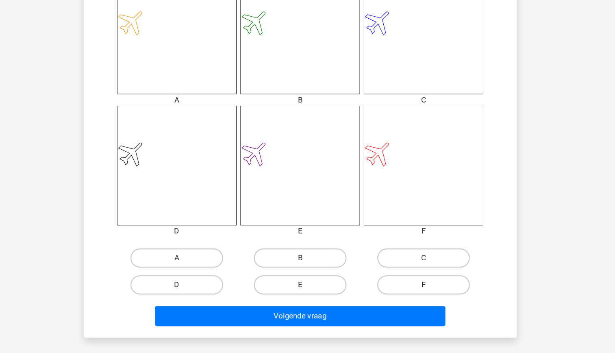
click at [402, 294] on label "F" at bounding box center [412, 295] width 79 height 16
click at [412, 295] on input "F" at bounding box center [414, 297] width 5 height 5
radio input "true"
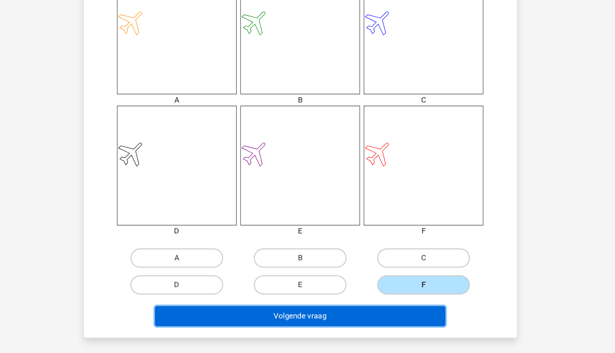
click at [337, 326] on button "Volgende vraag" at bounding box center [308, 321] width 246 height 17
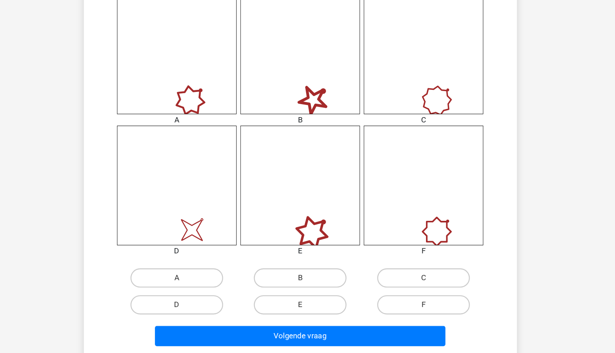
scroll to position [287, 0]
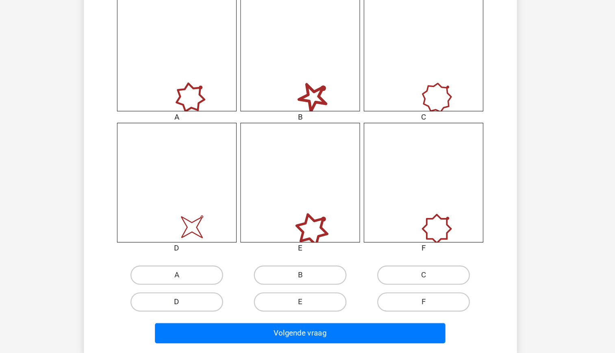
click at [214, 315] on label "D" at bounding box center [203, 309] width 79 height 16
click at [208, 315] on input "D" at bounding box center [205, 312] width 5 height 5
radio input "true"
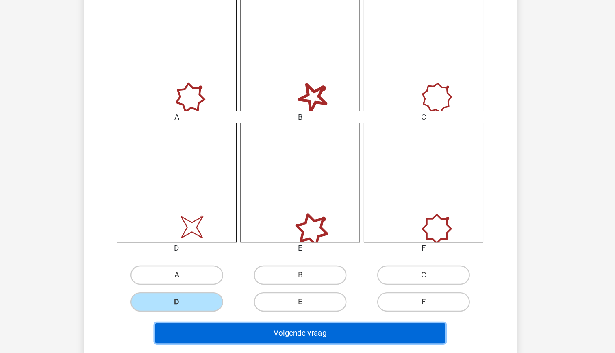
click at [309, 336] on button "Volgende vraag" at bounding box center [308, 335] width 246 height 17
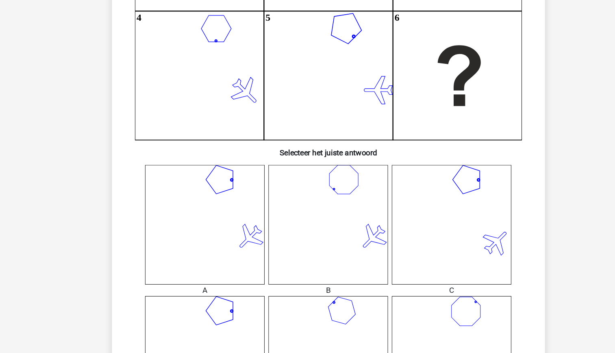
scroll to position [185, 0]
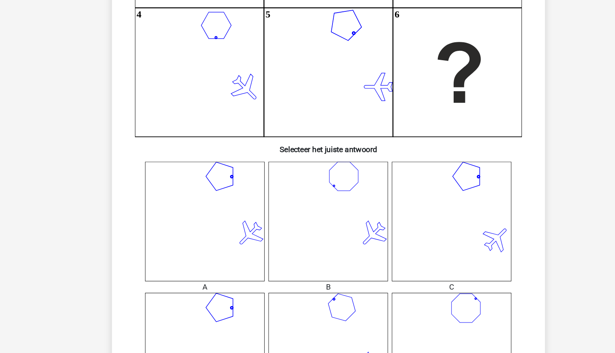
click at [437, 199] on icon at bounding box center [412, 199] width 101 height 101
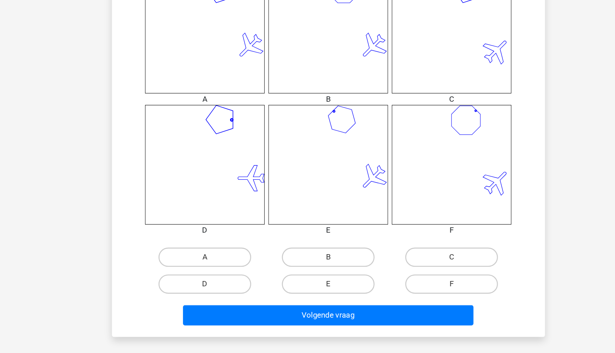
scroll to position [302, 0]
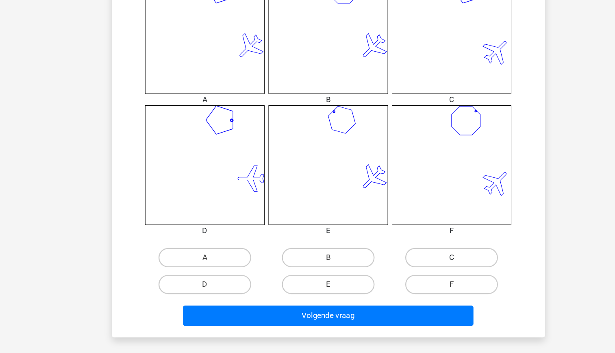
click at [408, 267] on label "C" at bounding box center [412, 272] width 79 height 16
click at [412, 272] on input "C" at bounding box center [414, 274] width 5 height 5
radio input "true"
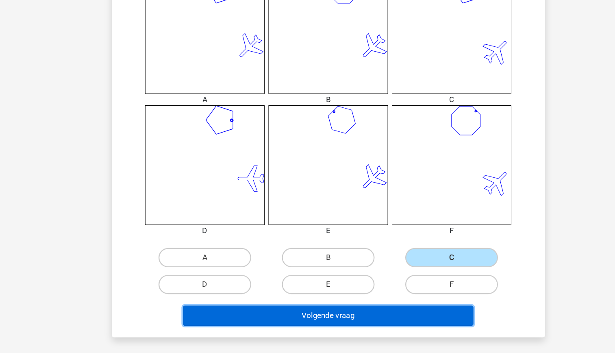
click at [332, 316] on button "Volgende vraag" at bounding box center [308, 320] width 246 height 17
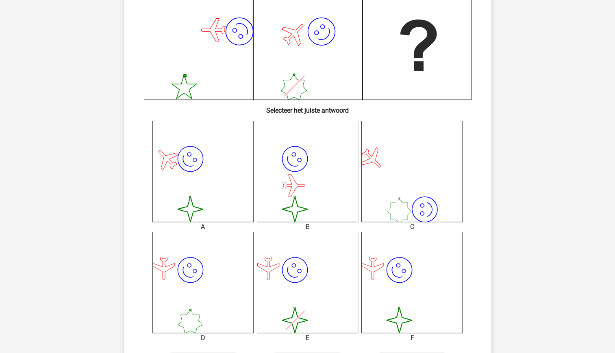
scroll to position [214, 0]
click at [308, 279] on icon "image/svg+xml image/svg+xml" at bounding box center [307, 281] width 101 height 101
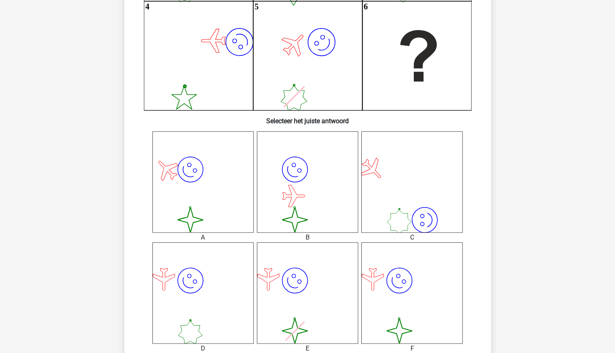
click at [394, 288] on icon "image/svg+xml image/svg+xml" at bounding box center [412, 292] width 101 height 101
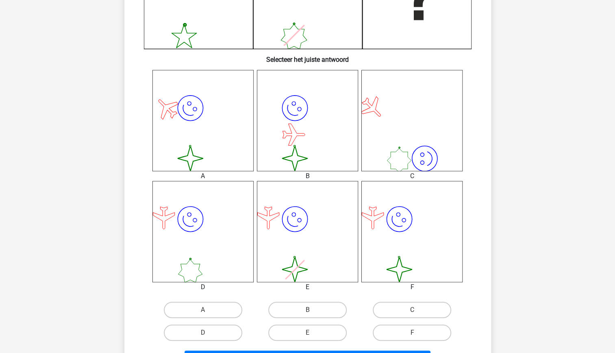
scroll to position [264, 0]
click at [399, 328] on label "F" at bounding box center [412, 332] width 79 height 16
click at [412, 332] on input "F" at bounding box center [414, 334] width 5 height 5
radio input "true"
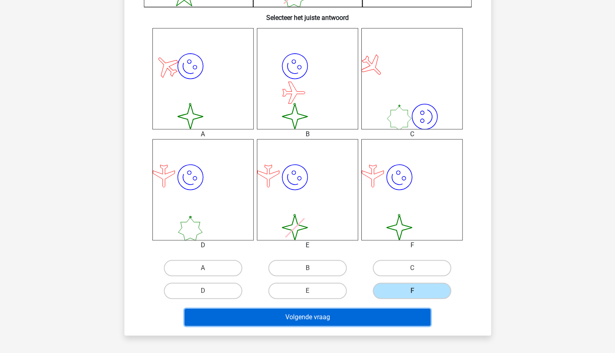
click at [360, 319] on button "Volgende vraag" at bounding box center [308, 317] width 246 height 17
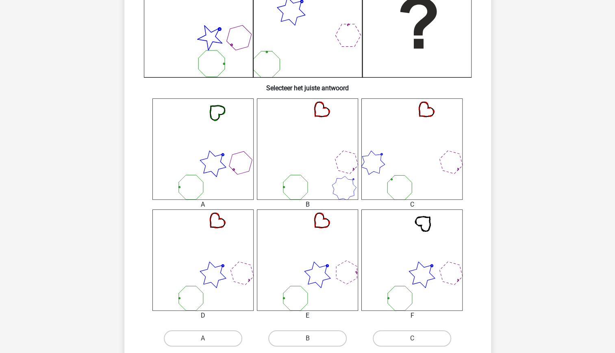
scroll to position [239, 0]
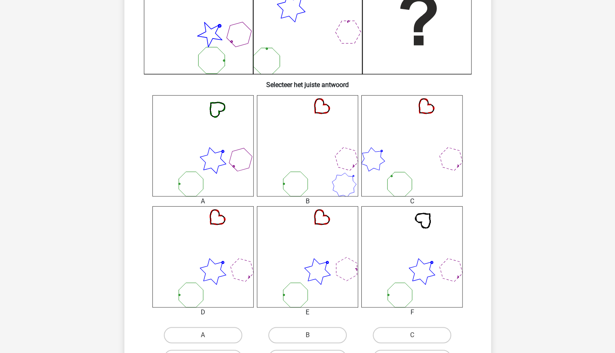
click at [433, 275] on icon at bounding box center [412, 256] width 101 height 101
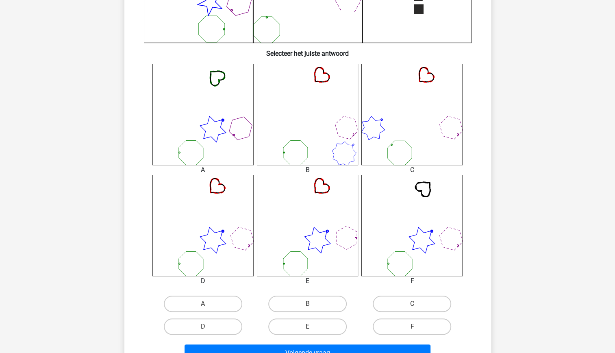
scroll to position [273, 0]
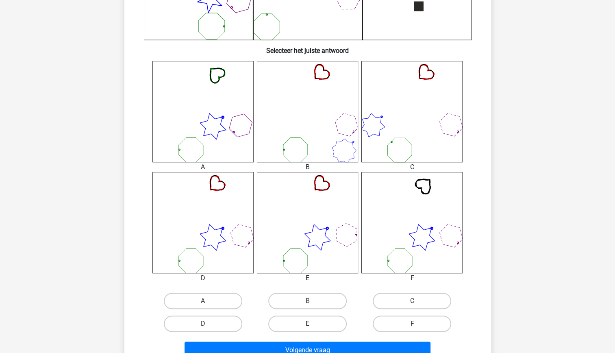
click at [296, 323] on label "E" at bounding box center [307, 324] width 79 height 16
click at [308, 324] on input "E" at bounding box center [310, 326] width 5 height 5
radio input "true"
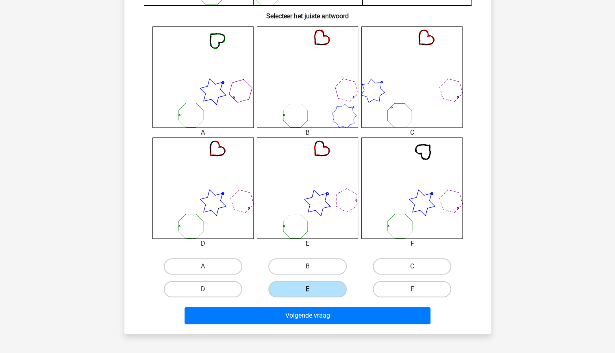
scroll to position [307, 0]
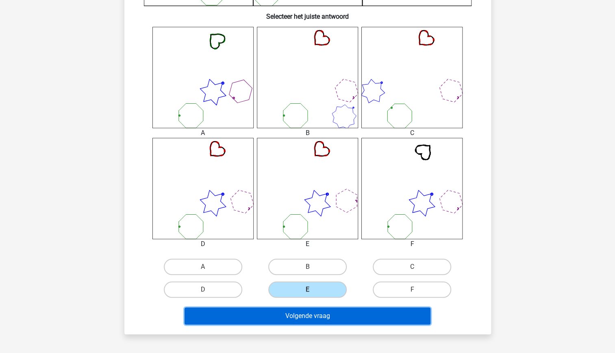
click at [305, 315] on button "Volgende vraag" at bounding box center [308, 316] width 246 height 17
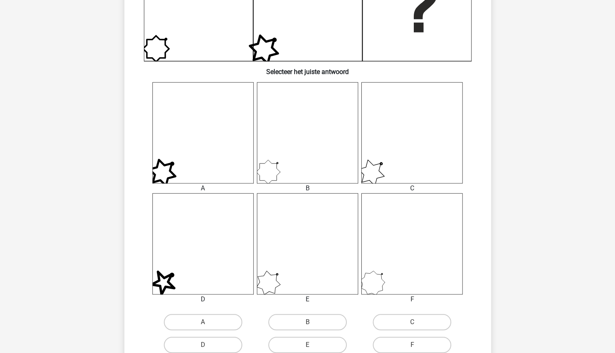
scroll to position [253, 0]
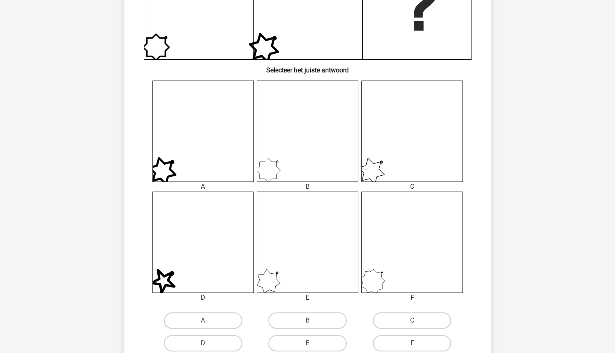
click at [218, 347] on label "D" at bounding box center [203, 343] width 79 height 16
click at [208, 347] on input "D" at bounding box center [205, 345] width 5 height 5
radio input "true"
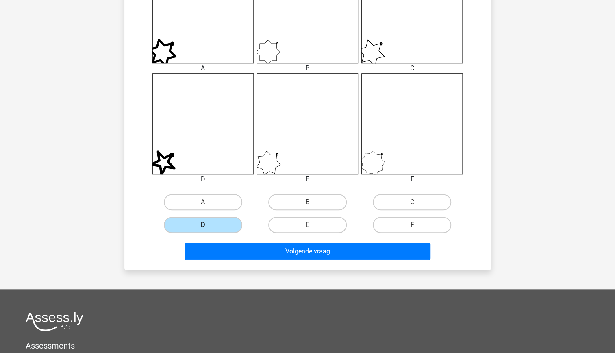
scroll to position [373, 0]
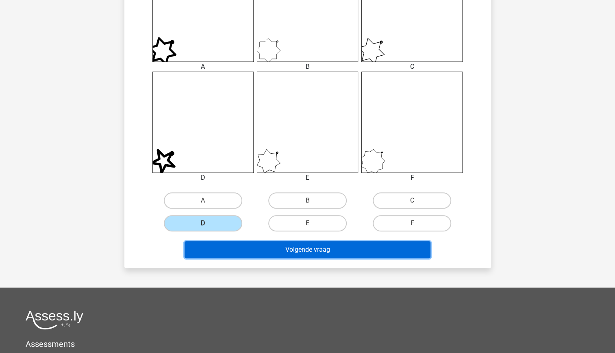
click at [290, 252] on button "Volgende vraag" at bounding box center [308, 249] width 246 height 17
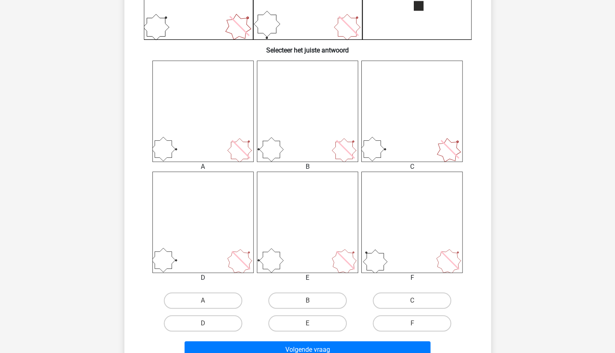
scroll to position [277, 0]
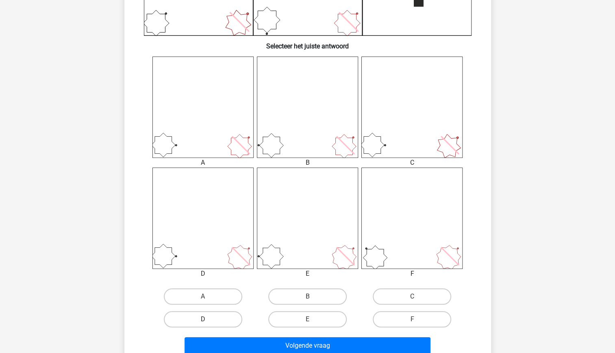
click at [208, 316] on label "D" at bounding box center [203, 319] width 79 height 16
click at [208, 319] on input "D" at bounding box center [205, 321] width 5 height 5
radio input "true"
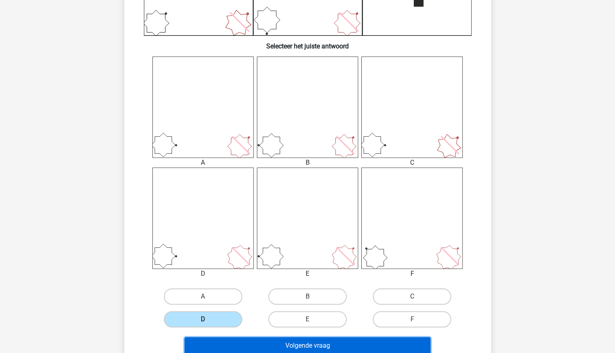
click at [282, 348] on button "Volgende vraag" at bounding box center [308, 345] width 246 height 17
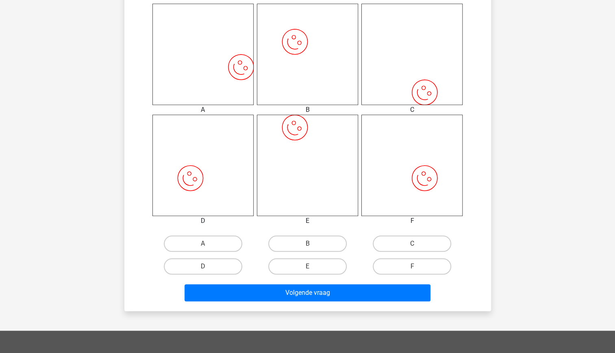
scroll to position [333, 0]
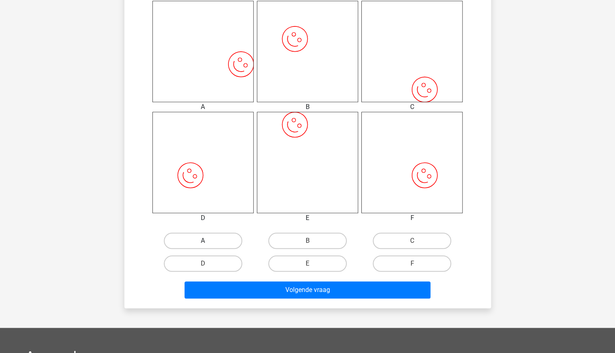
click at [216, 246] on label "A" at bounding box center [203, 241] width 79 height 16
click at [208, 246] on input "A" at bounding box center [205, 243] width 5 height 5
radio input "true"
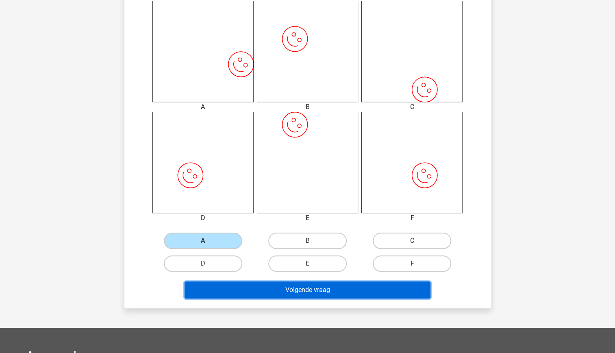
click at [292, 295] on button "Volgende vraag" at bounding box center [308, 289] width 246 height 17
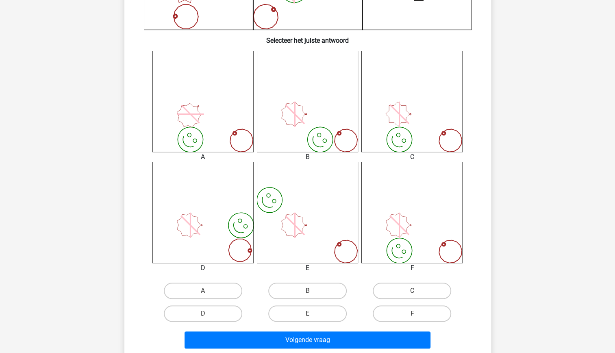
scroll to position [284, 0]
click at [395, 312] on label "F" at bounding box center [412, 313] width 79 height 16
click at [412, 313] on input "F" at bounding box center [414, 315] width 5 height 5
radio input "true"
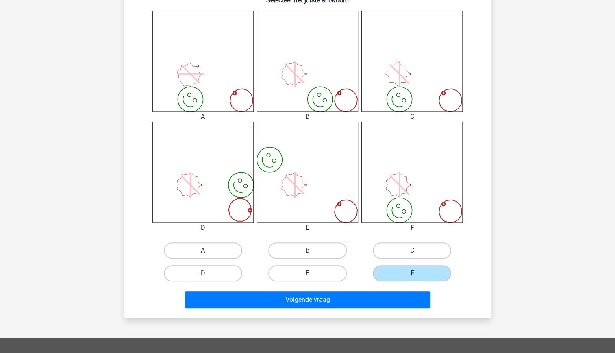
scroll to position [324, 0]
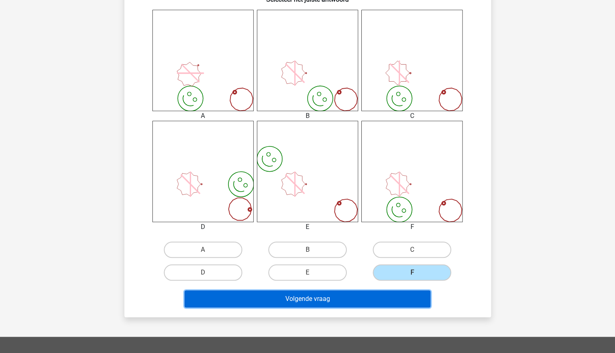
click at [332, 296] on button "Volgende vraag" at bounding box center [308, 298] width 246 height 17
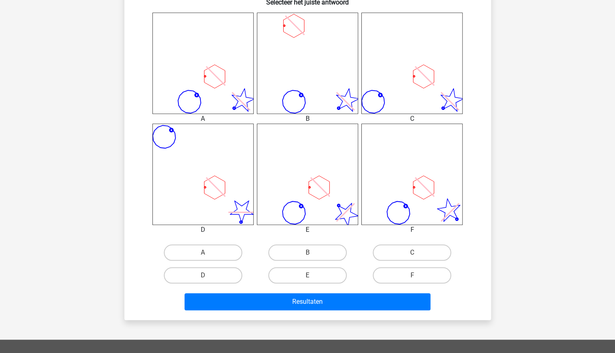
scroll to position [323, 0]
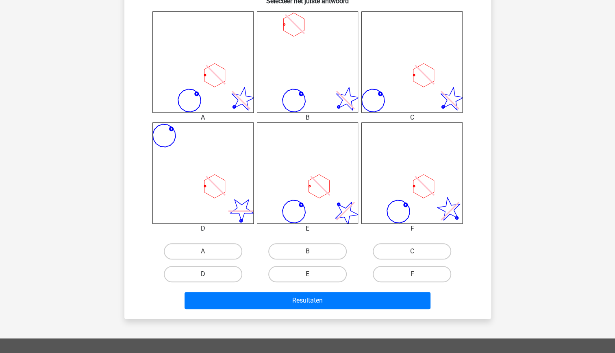
click at [220, 273] on label "D" at bounding box center [203, 274] width 79 height 16
click at [208, 274] on input "D" at bounding box center [205, 276] width 5 height 5
radio input "true"
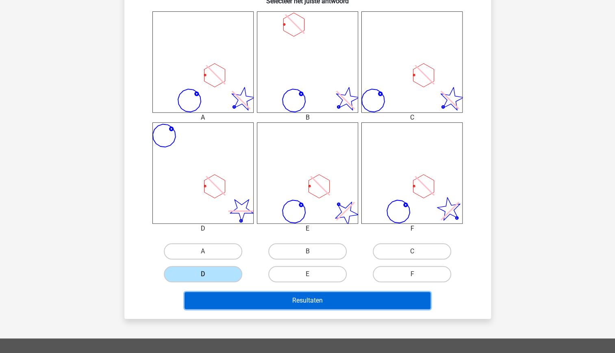
click at [283, 299] on button "Resultaten" at bounding box center [308, 300] width 246 height 17
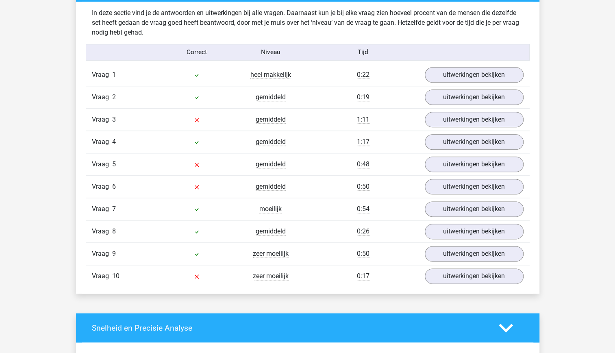
scroll to position [497, 0]
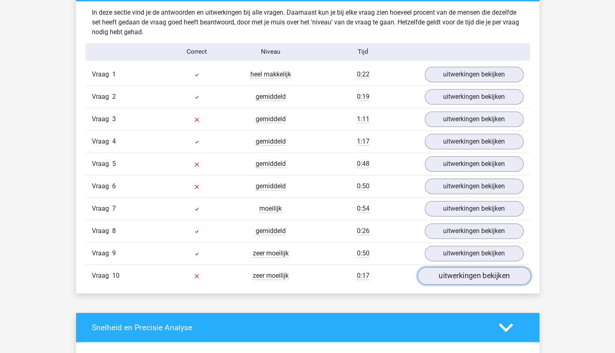
click at [456, 269] on link "uitwerkingen bekijken" at bounding box center [473, 276] width 113 height 18
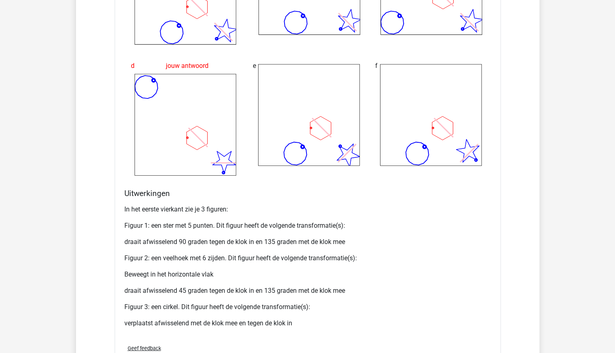
scroll to position [1146, 0]
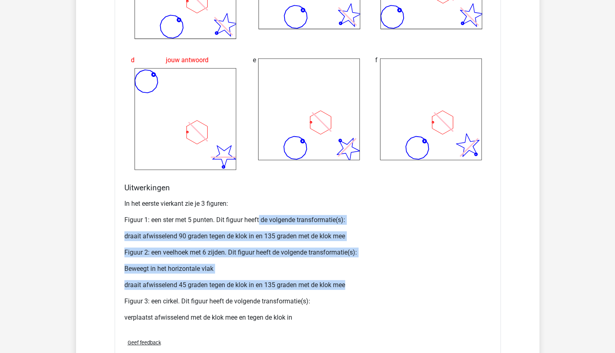
drag, startPoint x: 362, startPoint y: 271, endPoint x: 259, endPoint y: 205, distance: 123.1
click at [259, 205] on div "In het eerste vierkant zie je 3 figuren: Figuur 1: een ster met 5 punten. Dit f…" at bounding box center [307, 264] width 367 height 137
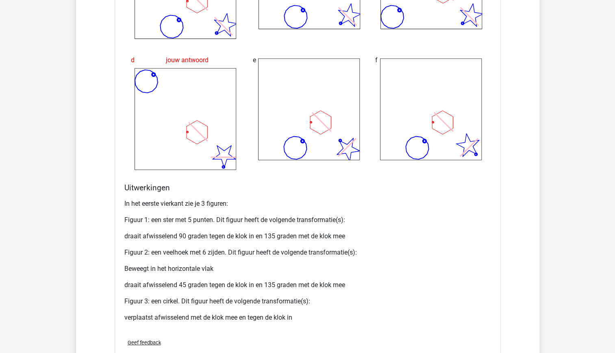
click at [347, 306] on div "In het eerste vierkant zie je 3 figuren: Figuur 1: een ster met 5 punten. Dit f…" at bounding box center [307, 264] width 367 height 137
drag, startPoint x: 347, startPoint y: 306, endPoint x: 254, endPoint y: 193, distance: 145.9
click at [254, 196] on div "In het eerste vierkant zie je 3 figuren: Figuur 1: een ster met 5 punten. Dit f…" at bounding box center [307, 264] width 367 height 137
click at [356, 313] on p "verplaatst afwisselend met de klok mee en tegen de klok in" at bounding box center [307, 318] width 367 height 10
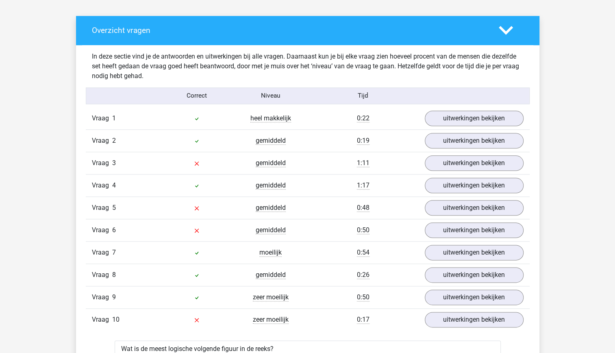
scroll to position [453, 0]
click at [468, 223] on link "uitwerkingen bekijken" at bounding box center [473, 230] width 113 height 18
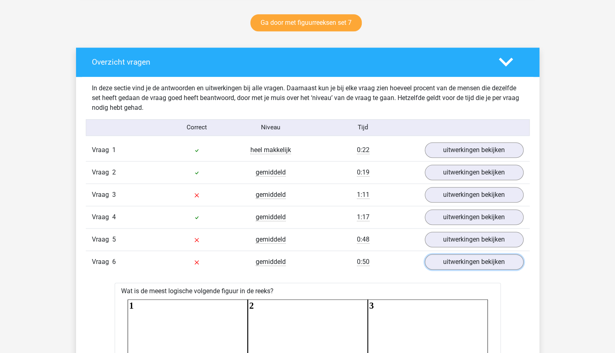
scroll to position [422, 0]
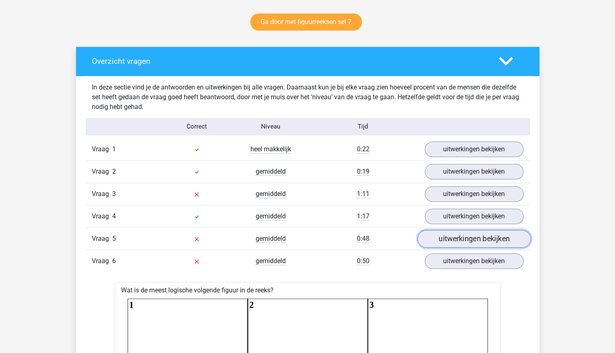
click at [477, 233] on link "uitwerkingen bekijken" at bounding box center [473, 239] width 113 height 18
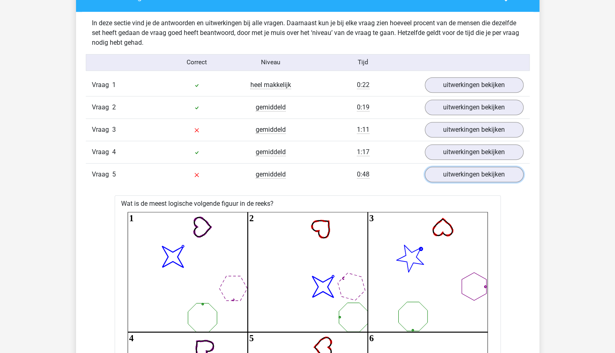
scroll to position [469, 0]
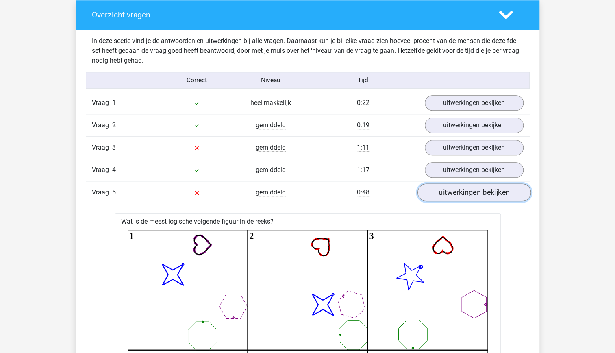
click at [480, 191] on link "uitwerkingen bekijken" at bounding box center [473, 192] width 113 height 18
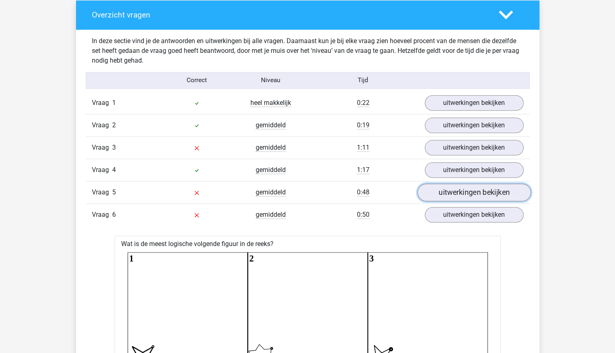
click at [480, 191] on link "uitwerkingen bekijken" at bounding box center [473, 192] width 113 height 18
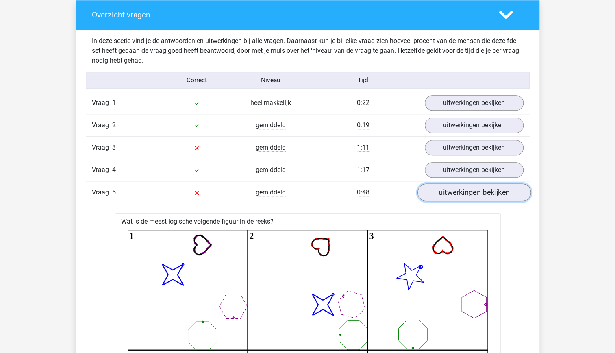
click at [476, 192] on link "uitwerkingen bekijken" at bounding box center [473, 192] width 113 height 18
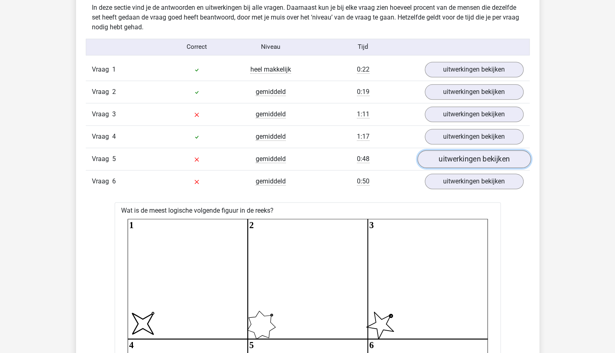
scroll to position [503, 0]
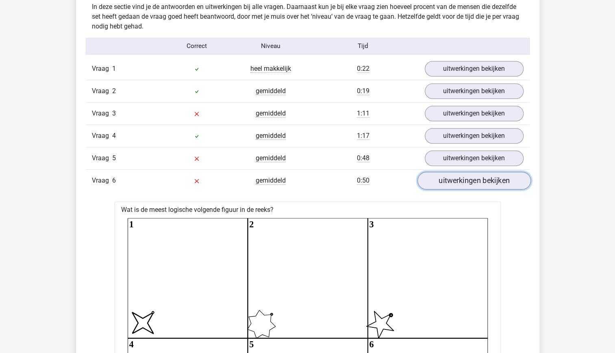
click at [456, 184] on link "uitwerkingen bekijken" at bounding box center [473, 181] width 113 height 18
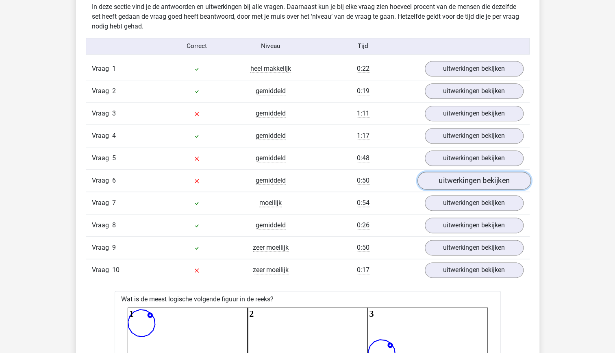
click at [456, 184] on link "uitwerkingen bekijken" at bounding box center [473, 181] width 113 height 18
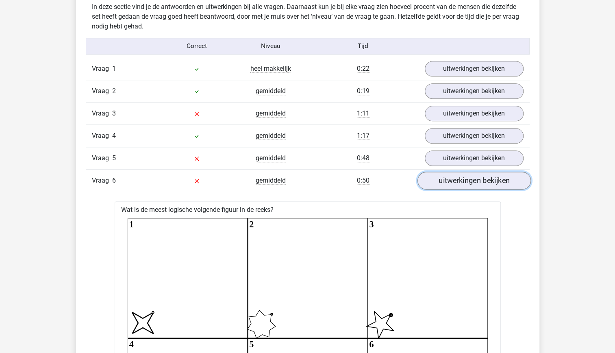
click at [456, 184] on link "uitwerkingen bekijken" at bounding box center [473, 181] width 113 height 18
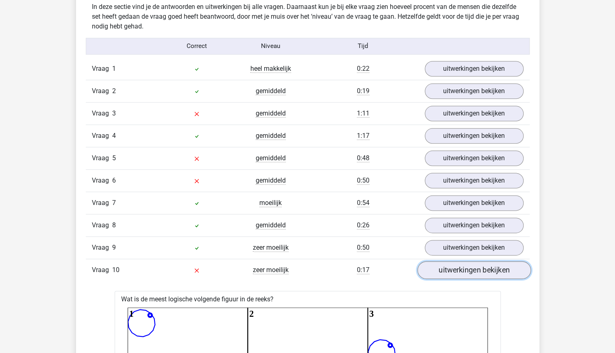
click at [460, 272] on link "uitwerkingen bekijken" at bounding box center [473, 270] width 113 height 18
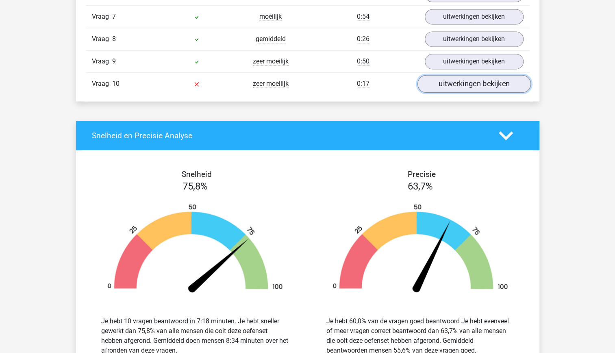
scroll to position [709, 0]
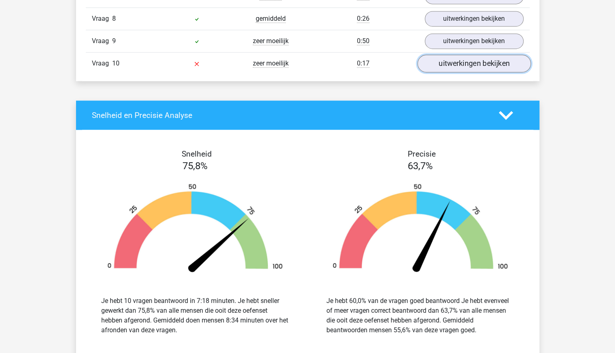
click at [476, 56] on link "uitwerkingen bekijken" at bounding box center [473, 64] width 113 height 18
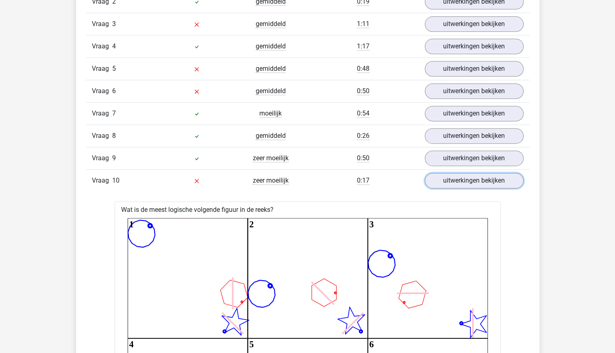
scroll to position [591, 0]
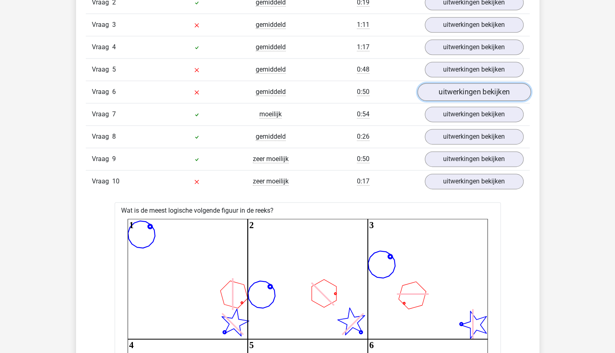
click at [472, 94] on link "uitwerkingen bekijken" at bounding box center [473, 92] width 113 height 18
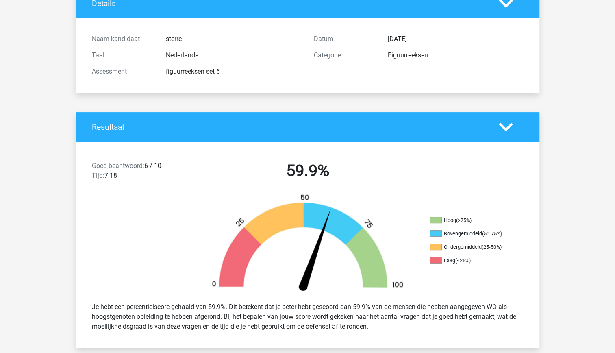
scroll to position [0, 0]
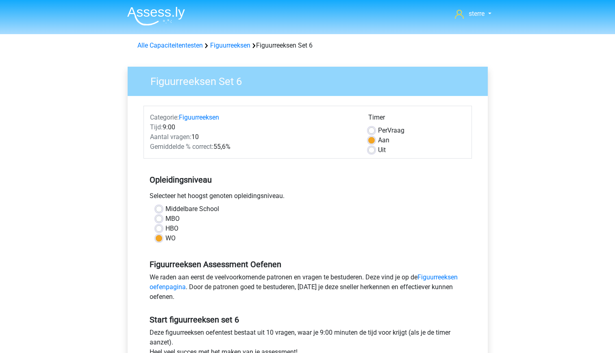
scroll to position [268, 0]
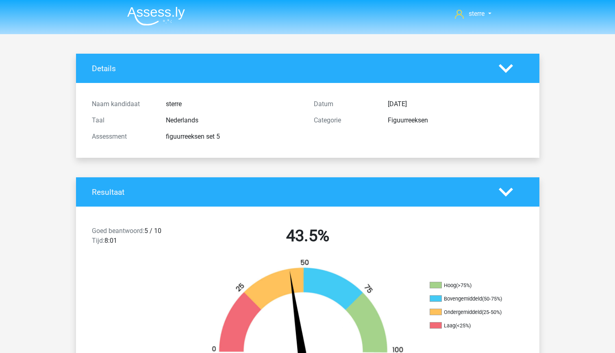
scroll to position [148, 0]
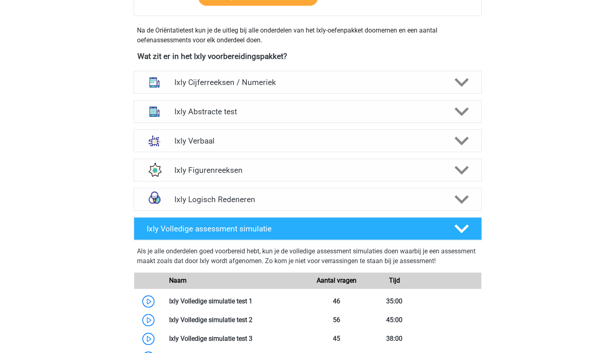
scroll to position [284, 0]
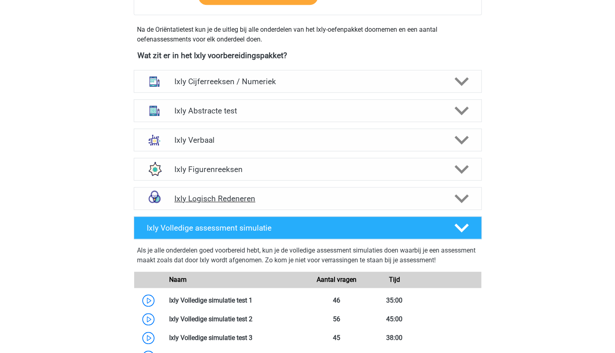
click at [295, 199] on h4 "Ixly Logisch Redeneren" at bounding box center [308, 198] width 266 height 9
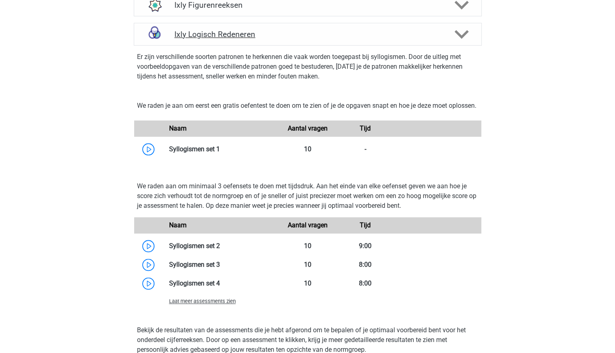
scroll to position [449, 0]
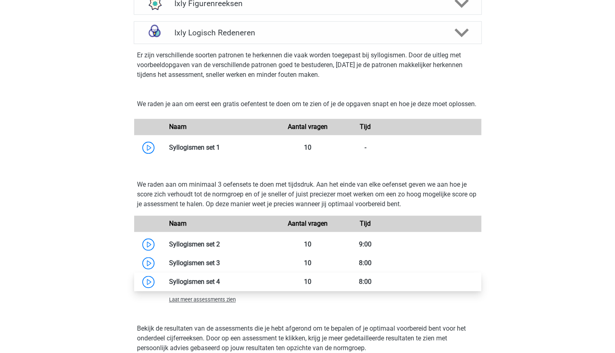
click at [220, 286] on link at bounding box center [220, 282] width 0 height 8
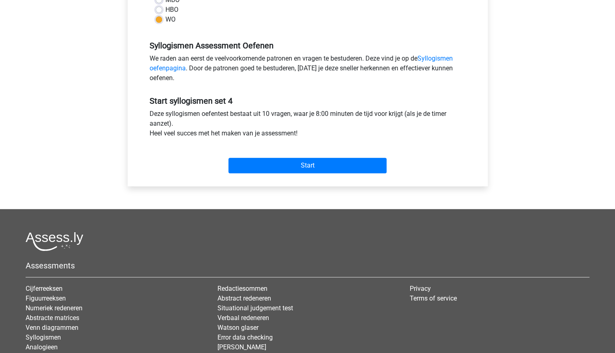
scroll to position [220, 0]
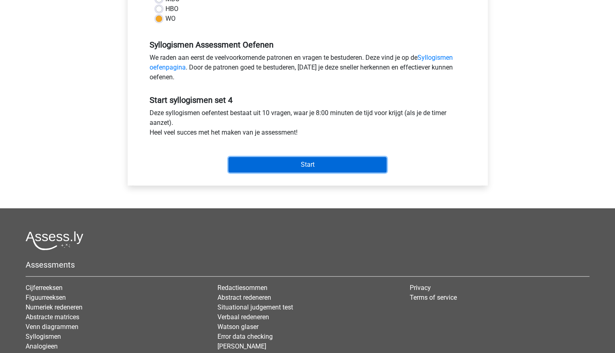
click at [312, 160] on input "Start" at bounding box center [308, 164] width 158 height 15
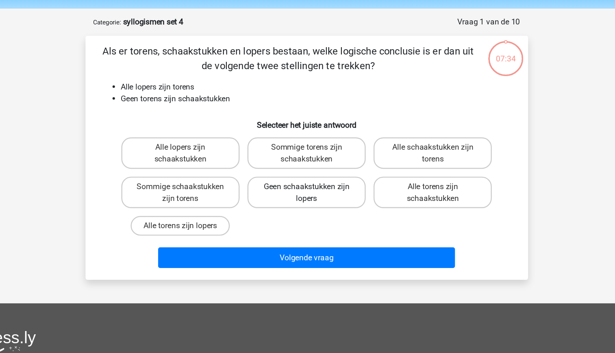
click at [319, 194] on label "Geen schaakstukken zijn lopers" at bounding box center [308, 187] width 98 height 26
click at [313, 187] on input "Geen schaakstukken zijn lopers" at bounding box center [310, 184] width 5 height 5
radio input "true"
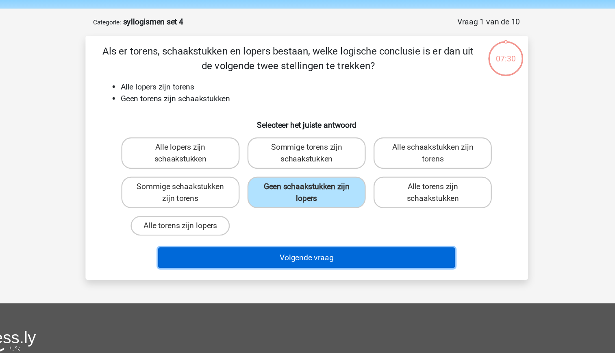
click at [338, 239] on button "Volgende vraag" at bounding box center [308, 240] width 246 height 17
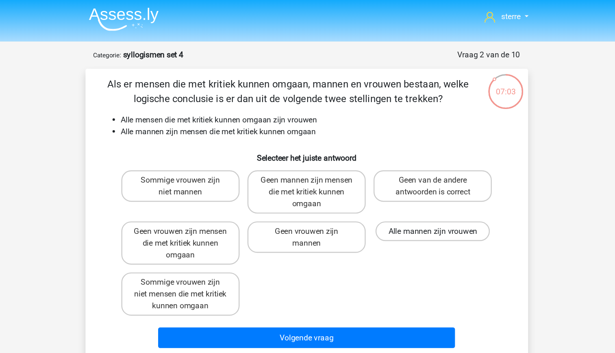
click at [393, 193] on label "Alle mannen zijn vrouwen" at bounding box center [412, 191] width 95 height 16
click at [412, 193] on input "Alle mannen zijn vrouwen" at bounding box center [414, 194] width 5 height 5
radio input "true"
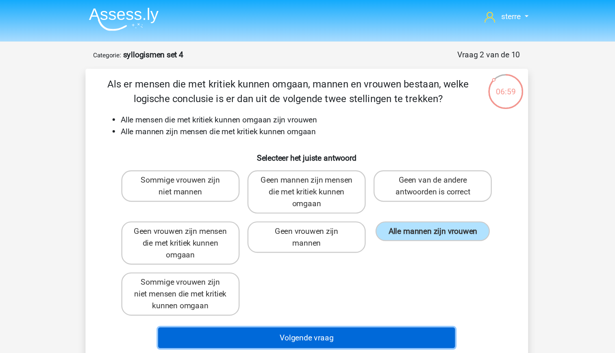
click at [311, 284] on button "Volgende vraag" at bounding box center [308, 279] width 246 height 17
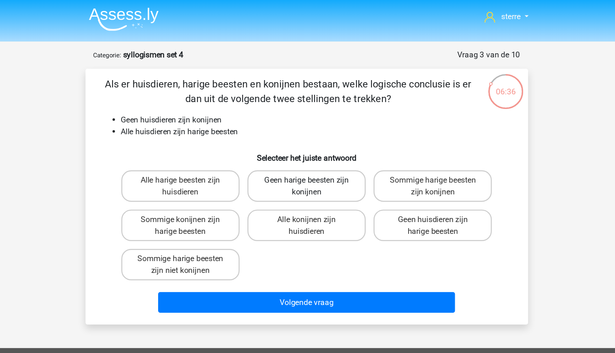
click at [307, 162] on label "Geen harige beesten zijn konijnen" at bounding box center [308, 154] width 98 height 26
click at [308, 155] on input "Geen harige beesten zijn konijnen" at bounding box center [310, 151] width 5 height 5
radio input "true"
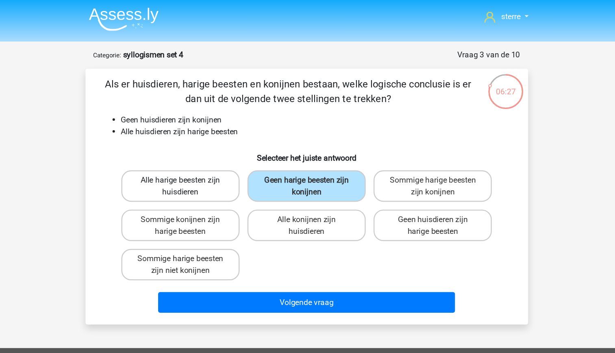
click at [224, 162] on label "Alle harige beesten zijn huisdieren" at bounding box center [203, 154] width 98 height 26
click at [208, 155] on input "Alle harige beesten zijn huisdieren" at bounding box center [205, 151] width 5 height 5
radio input "true"
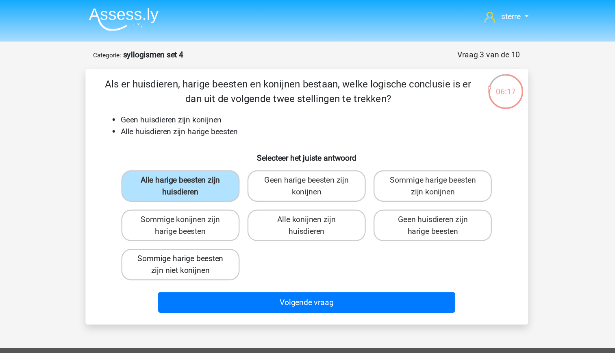
click at [228, 220] on label "Sommige harige beesten zijn niet konijnen" at bounding box center [203, 219] width 98 height 26
click at [208, 220] on input "Sommige harige beesten zijn niet konijnen" at bounding box center [205, 216] width 5 height 5
radio input "true"
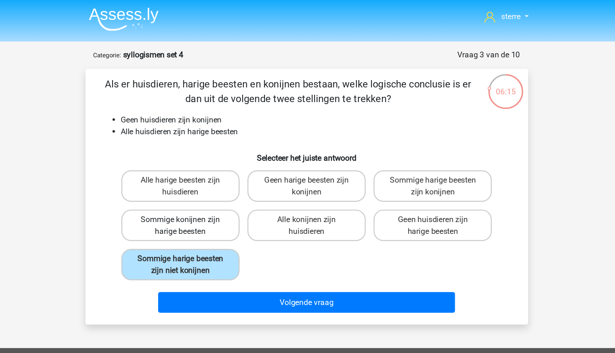
click at [226, 193] on label "Sommige konijnen zijn harige beesten" at bounding box center [203, 187] width 98 height 26
click at [208, 187] on input "Sommige konijnen zijn harige beesten" at bounding box center [205, 184] width 5 height 5
radio input "true"
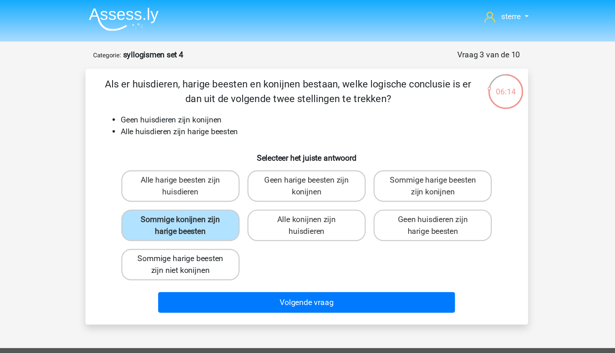
click at [233, 220] on label "Sommige harige beesten zijn niet konijnen" at bounding box center [203, 219] width 98 height 26
click at [208, 220] on input "Sommige harige beesten zijn niet konijnen" at bounding box center [205, 216] width 5 height 5
radio input "true"
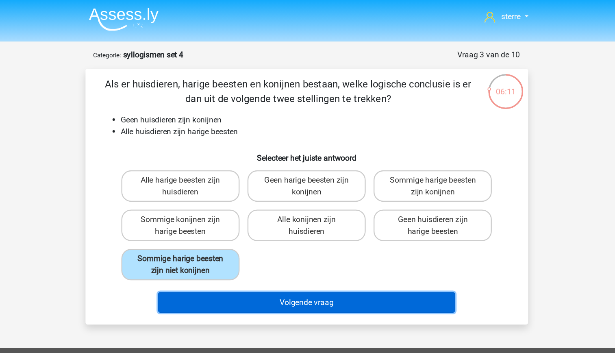
click at [310, 250] on button "Volgende vraag" at bounding box center [308, 250] width 246 height 17
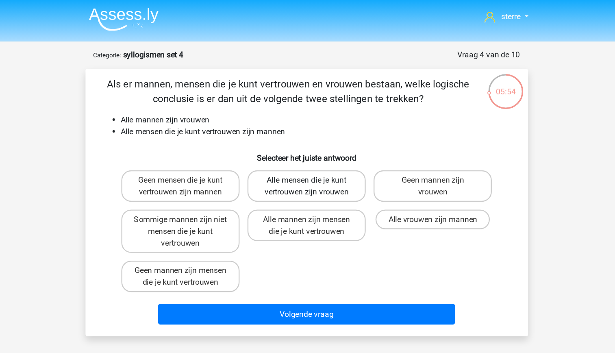
click at [328, 160] on label "Alle mensen die je kunt vertrouwen zijn vrouwen" at bounding box center [308, 154] width 98 height 26
click at [313, 155] on input "Alle mensen die je kunt vertrouwen zijn vrouwen" at bounding box center [310, 151] width 5 height 5
radio input "true"
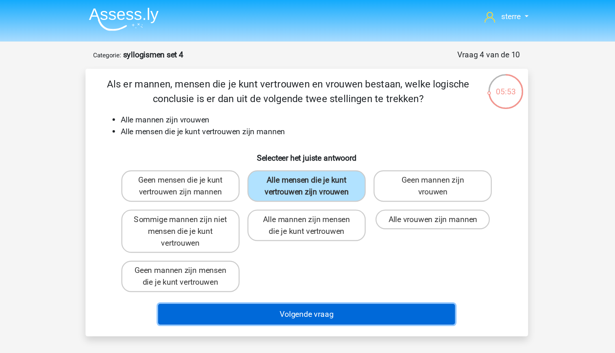
click at [361, 263] on button "Volgende vraag" at bounding box center [308, 260] width 246 height 17
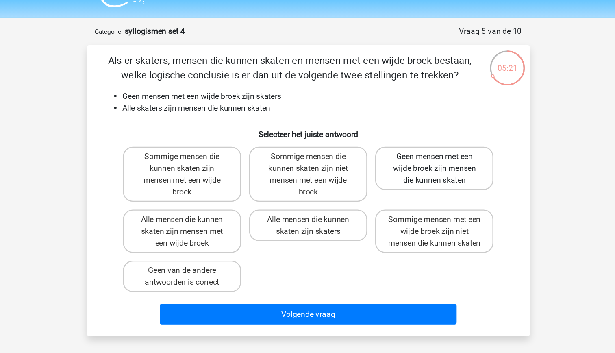
click at [395, 168] on label "Geen mensen met een wijde broek zijn mensen die kunnen skaten" at bounding box center [412, 159] width 98 height 36
click at [412, 155] on input "Geen mensen met een wijde broek zijn mensen die kunnen skaten" at bounding box center [414, 151] width 5 height 5
radio input "true"
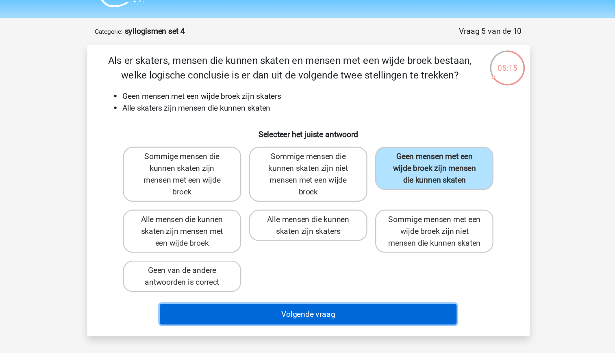
click at [339, 288] on button "Volgende vraag" at bounding box center [308, 279] width 246 height 17
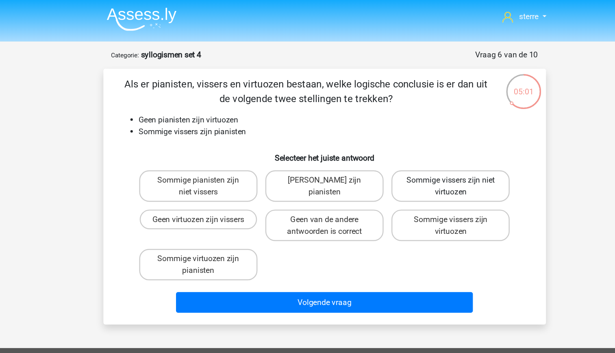
click at [417, 160] on label "Sommige vissers zijn niet virtuozen" at bounding box center [412, 154] width 98 height 26
click at [417, 155] on input "Sommige vissers zijn niet virtuozen" at bounding box center [414, 151] width 5 height 5
radio input "true"
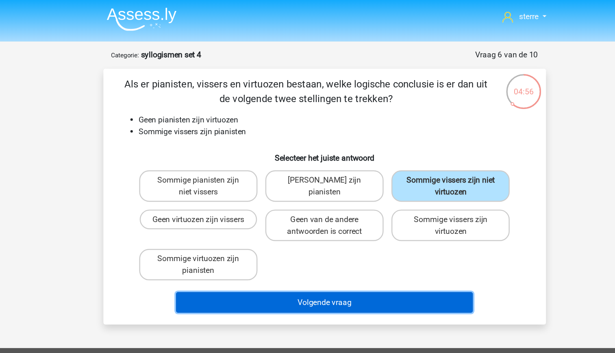
click at [337, 254] on button "Volgende vraag" at bounding box center [308, 250] width 246 height 17
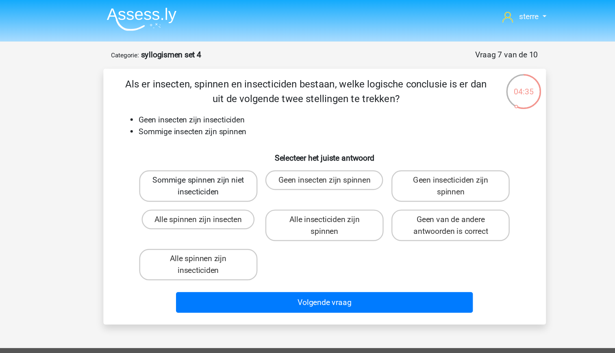
click at [229, 159] on label "Sommige spinnen zijn niet insecticiden" at bounding box center [203, 154] width 98 height 26
click at [208, 155] on input "Sommige spinnen zijn niet insecticiden" at bounding box center [205, 151] width 5 height 5
radio input "true"
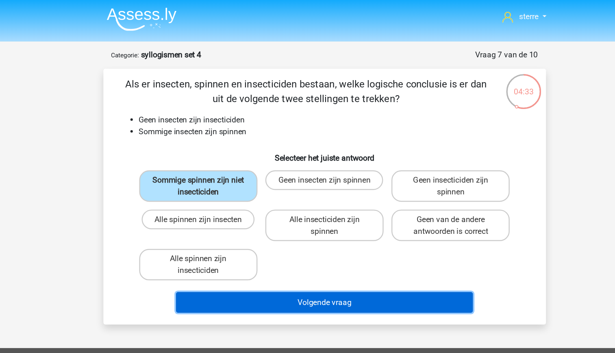
click at [314, 249] on button "Volgende vraag" at bounding box center [308, 250] width 246 height 17
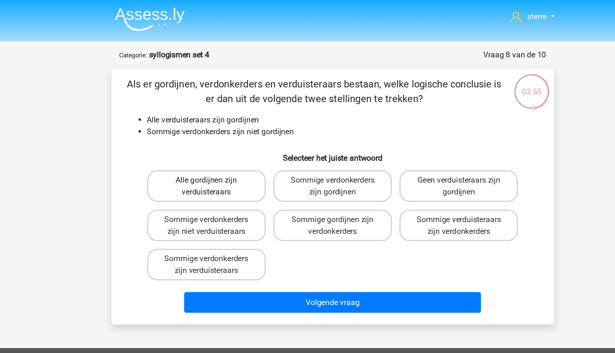
click at [228, 159] on label "Alle gordijnen zijn verduisteraars" at bounding box center [203, 154] width 98 height 26
click at [208, 155] on input "Alle gordijnen zijn verduisteraars" at bounding box center [205, 151] width 5 height 5
radio input "true"
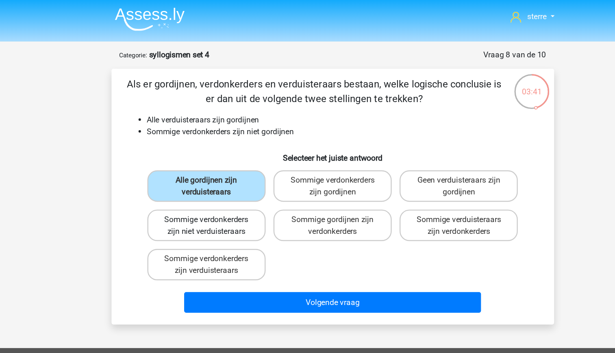
click at [210, 191] on label "Sommige verdonkerders zijn niet verduisteraars" at bounding box center [203, 187] width 98 height 26
click at [208, 187] on input "Sommige verdonkerders zijn niet verduisteraars" at bounding box center [205, 184] width 5 height 5
radio input "true"
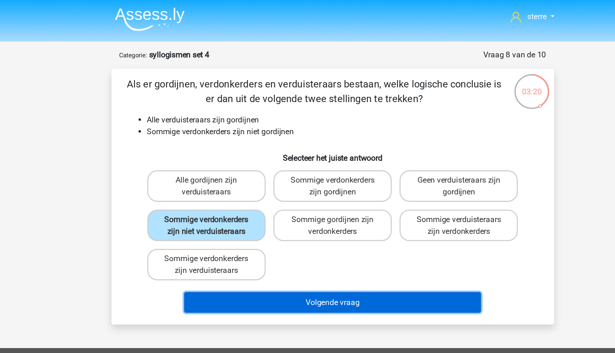
click at [343, 252] on button "Volgende vraag" at bounding box center [308, 250] width 246 height 17
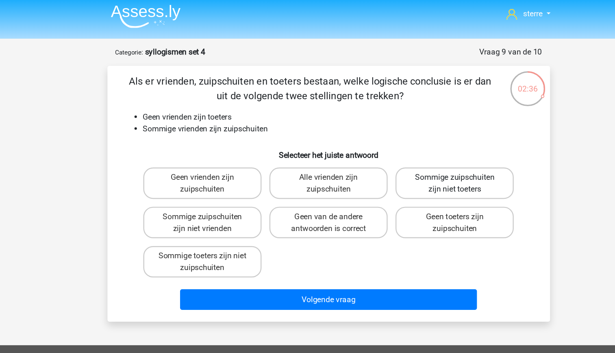
click at [411, 161] on label "Sommige zuipschuiten zijn niet toeters" at bounding box center [412, 154] width 98 height 26
click at [412, 155] on input "Sommige zuipschuiten zijn niet toeters" at bounding box center [414, 151] width 5 height 5
radio input "true"
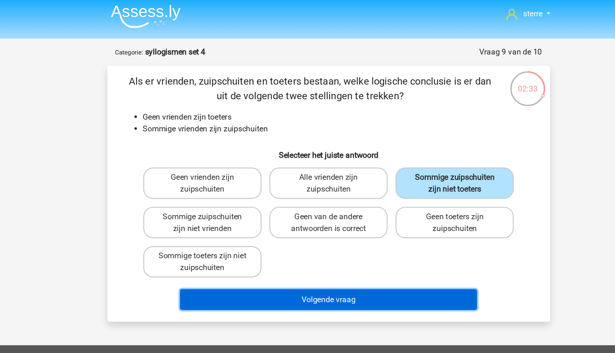
click at [355, 250] on button "Volgende vraag" at bounding box center [308, 250] width 246 height 17
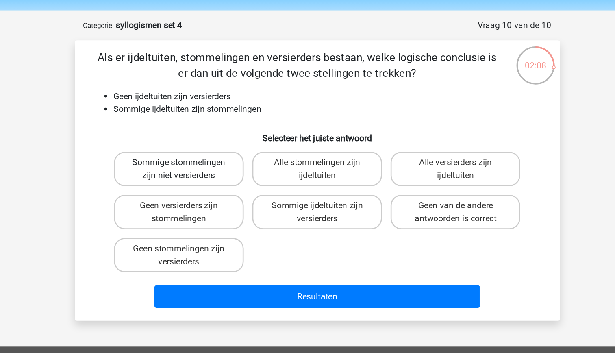
click at [214, 162] on label "Sommige stommelingen zijn niet versierders" at bounding box center [203, 154] width 98 height 26
click at [208, 155] on input "Sommige stommelingen zijn niet versierders" at bounding box center [205, 151] width 5 height 5
radio input "true"
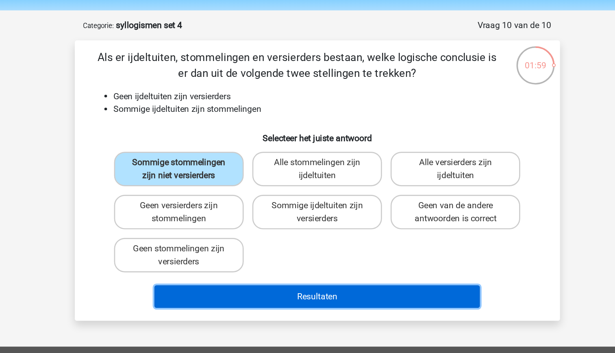
click at [282, 251] on button "Resultaten" at bounding box center [308, 250] width 246 height 17
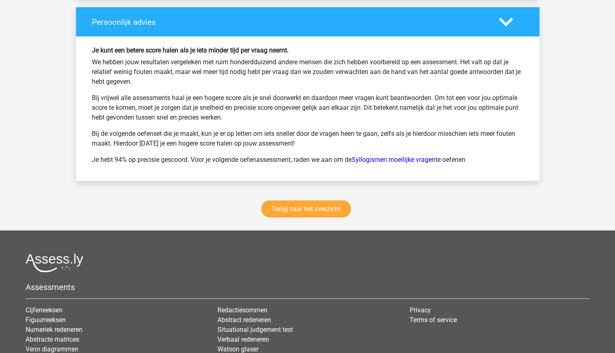
scroll to position [1056, 0]
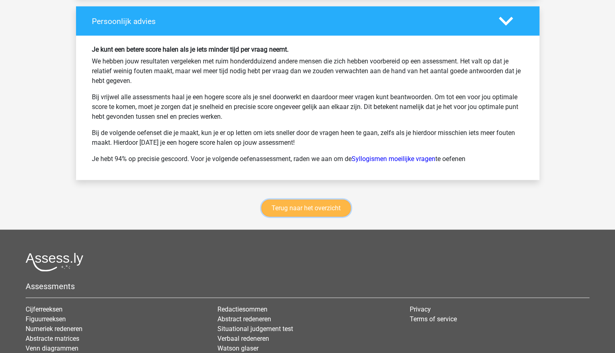
click at [292, 203] on link "Terug naar het overzicht" at bounding box center [306, 208] width 89 height 17
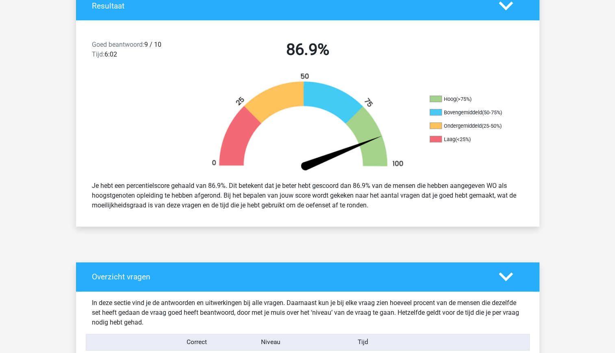
scroll to position [0, 0]
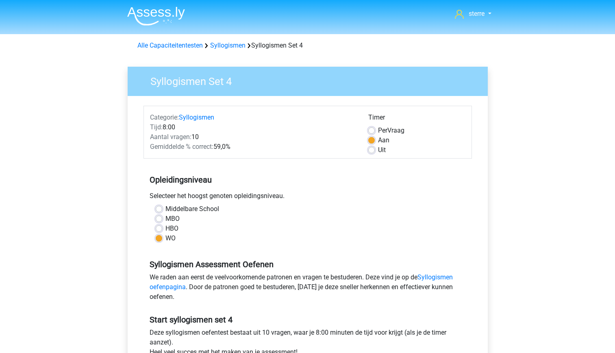
scroll to position [220, 0]
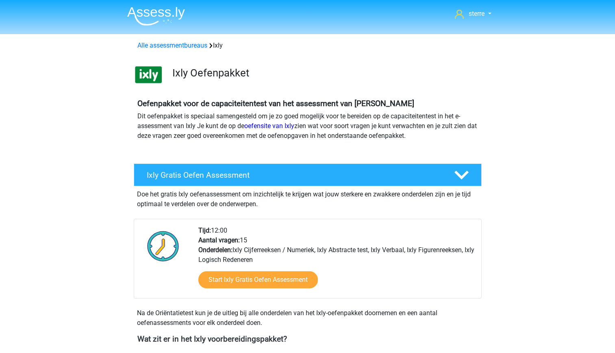
scroll to position [449, 0]
click at [162, 48] on link "Alle assessmentbureaus" at bounding box center [172, 45] width 70 height 8
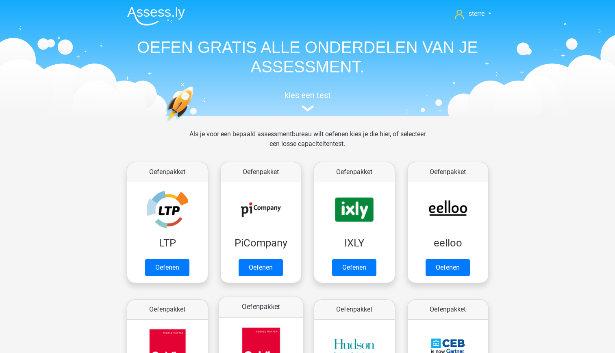
scroll to position [129, 0]
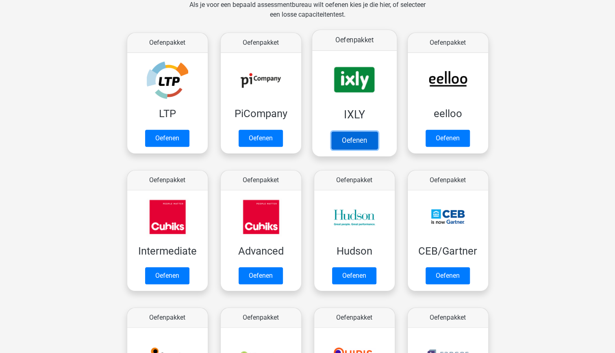
click at [368, 131] on link "Oefenen" at bounding box center [354, 140] width 46 height 18
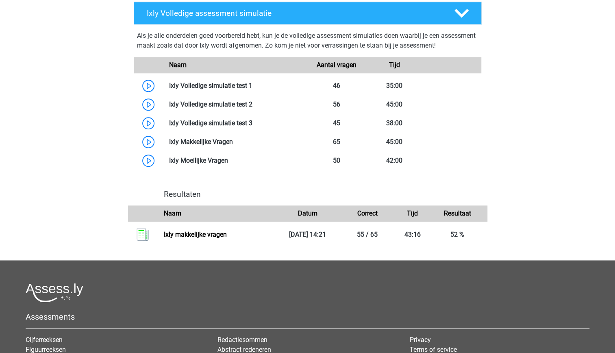
scroll to position [499, 0]
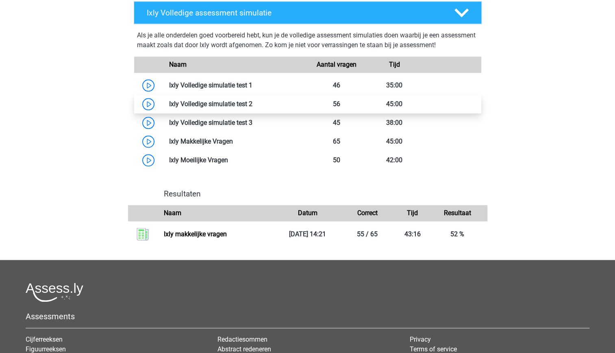
click at [253, 106] on link at bounding box center [253, 104] width 0 height 8
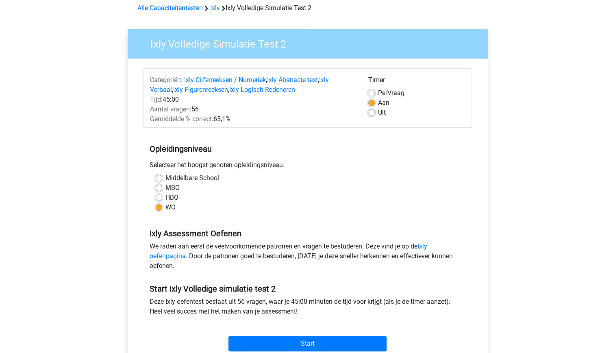
scroll to position [28, 0]
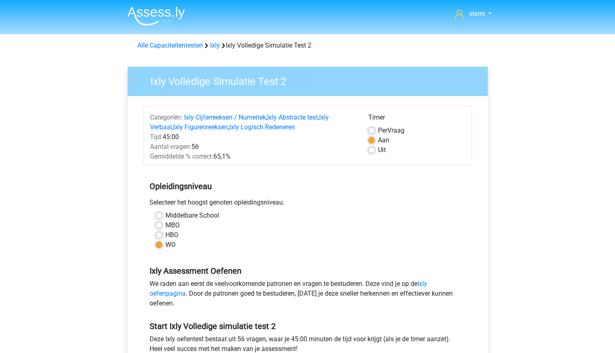
scroll to position [86, 0]
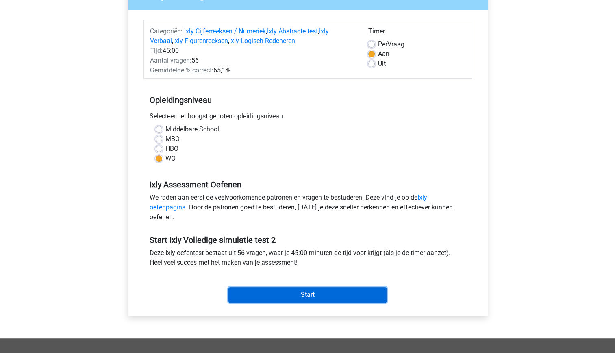
click at [331, 291] on input "Start" at bounding box center [308, 294] width 158 height 15
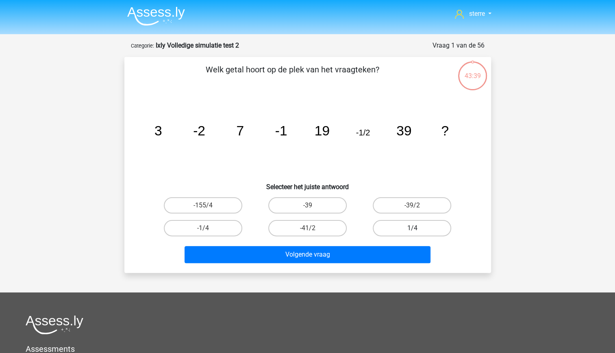
click at [427, 227] on label "1/4" at bounding box center [412, 228] width 79 height 16
click at [418, 228] on input "1/4" at bounding box center [414, 230] width 5 height 5
radio input "true"
click at [212, 231] on label "-1/4" at bounding box center [203, 228] width 79 height 16
click at [208, 231] on input "-1/4" at bounding box center [205, 230] width 5 height 5
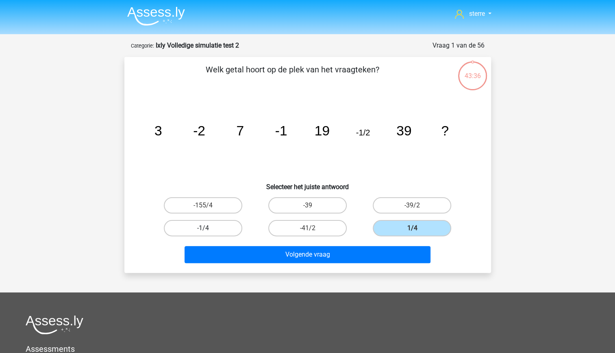
radio input "true"
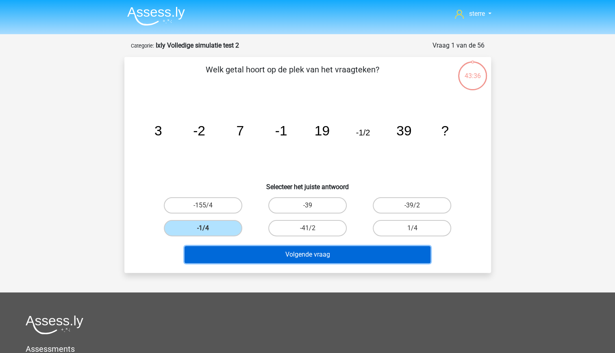
click at [271, 251] on button "Volgende vraag" at bounding box center [308, 254] width 246 height 17
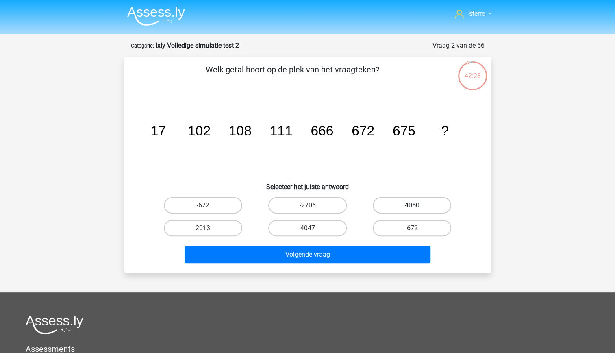
click at [399, 203] on label "4050" at bounding box center [412, 205] width 79 height 16
click at [412, 205] on input "4050" at bounding box center [414, 207] width 5 height 5
radio input "true"
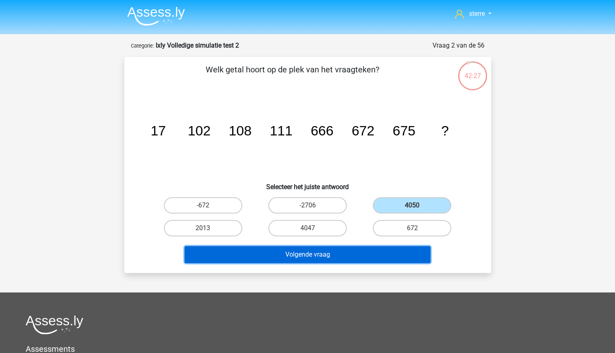
click at [340, 248] on button "Volgende vraag" at bounding box center [308, 254] width 246 height 17
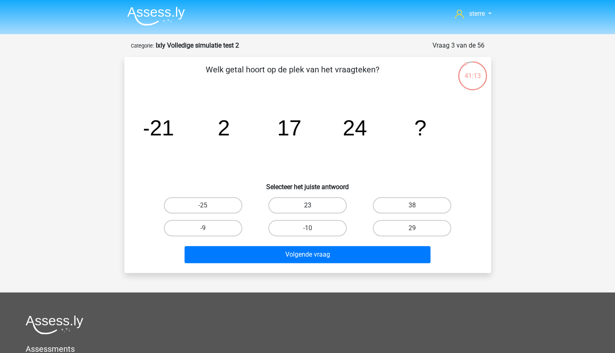
click at [311, 203] on label "23" at bounding box center [307, 205] width 79 height 16
click at [311, 205] on input "23" at bounding box center [310, 207] width 5 height 5
radio input "true"
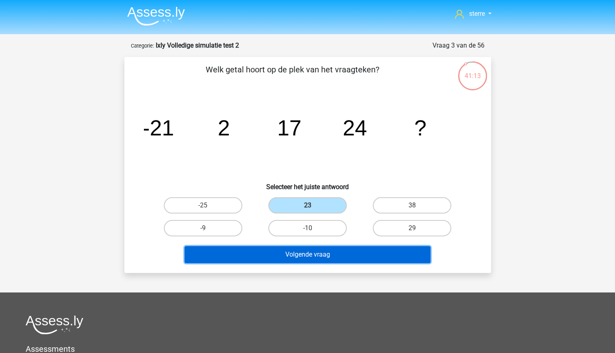
click at [325, 253] on button "Volgende vraag" at bounding box center [308, 254] width 246 height 17
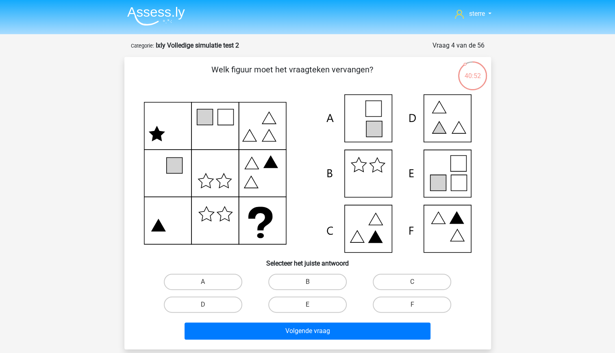
click at [443, 176] on icon at bounding box center [438, 183] width 16 height 16
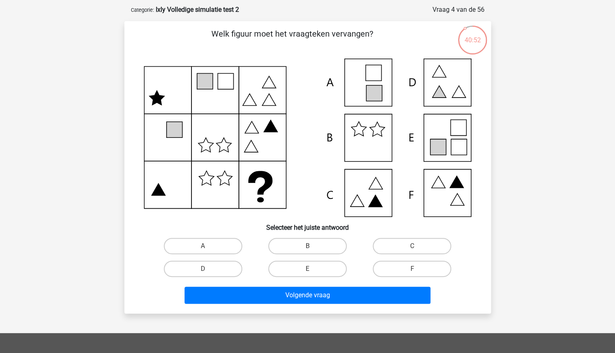
scroll to position [41, 0]
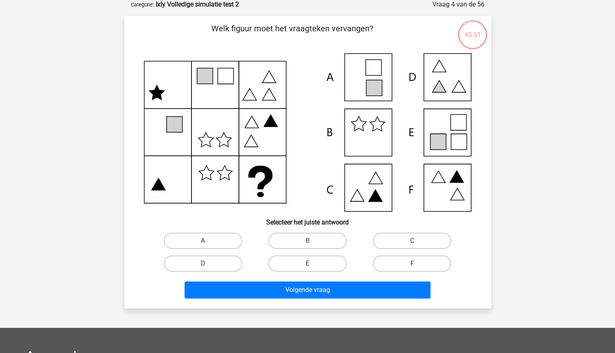
click at [309, 265] on input "E" at bounding box center [310, 266] width 5 height 5
radio input "true"
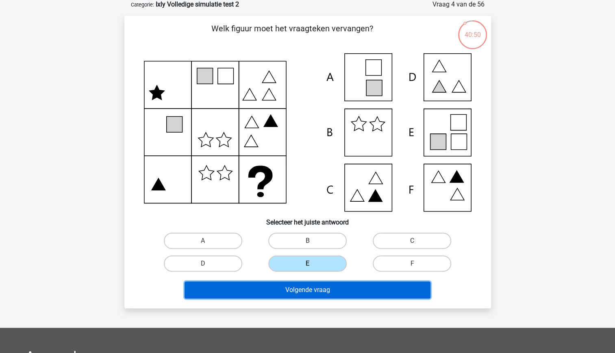
click at [316, 286] on button "Volgende vraag" at bounding box center [308, 289] width 246 height 17
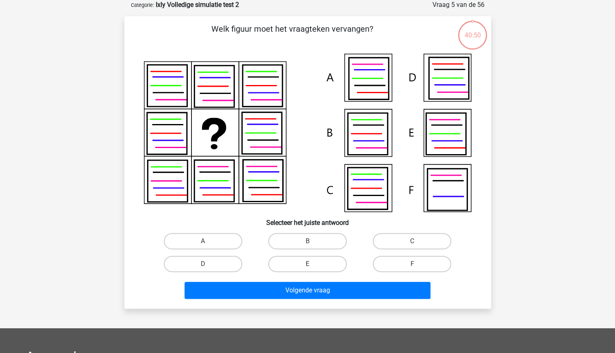
scroll to position [0, 0]
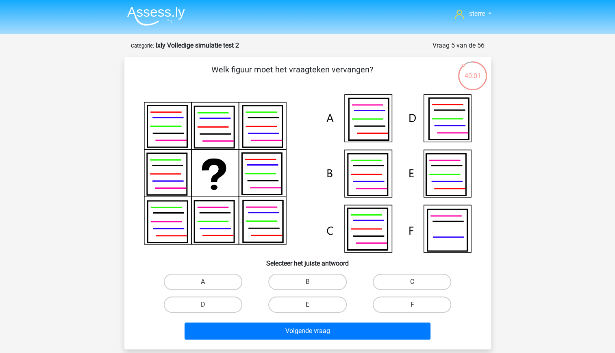
click at [439, 127] on icon at bounding box center [449, 118] width 40 height 41
click at [216, 308] on label "D" at bounding box center [203, 305] width 79 height 16
click at [208, 308] on input "D" at bounding box center [205, 307] width 5 height 5
radio input "true"
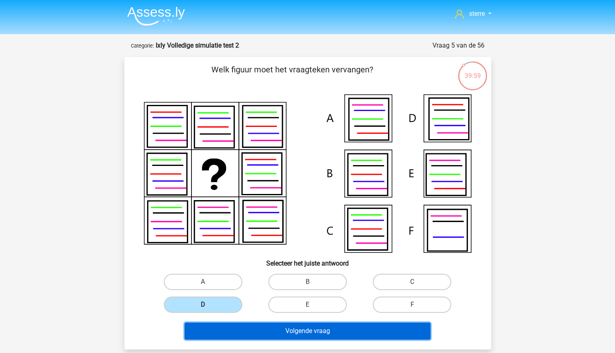
click at [263, 327] on button "Volgende vraag" at bounding box center [308, 331] width 246 height 17
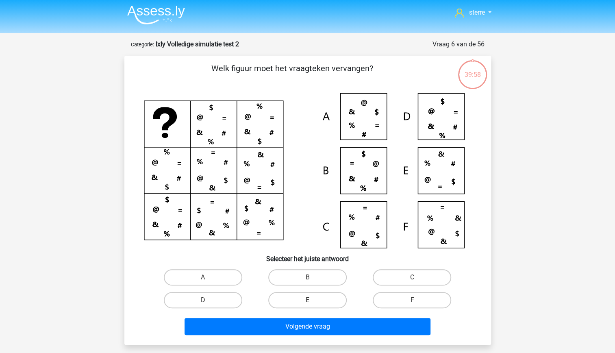
scroll to position [1, 0]
click at [454, 114] on icon at bounding box center [305, 168] width 305 height 138
click at [226, 299] on label "D" at bounding box center [203, 300] width 79 height 16
click at [208, 301] on input "D" at bounding box center [205, 303] width 5 height 5
radio input "true"
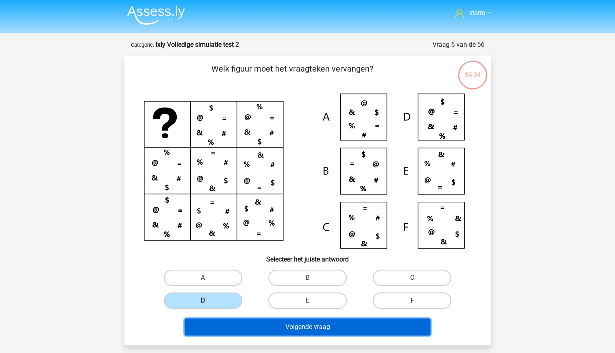
click at [297, 327] on button "Volgende vraag" at bounding box center [308, 327] width 246 height 17
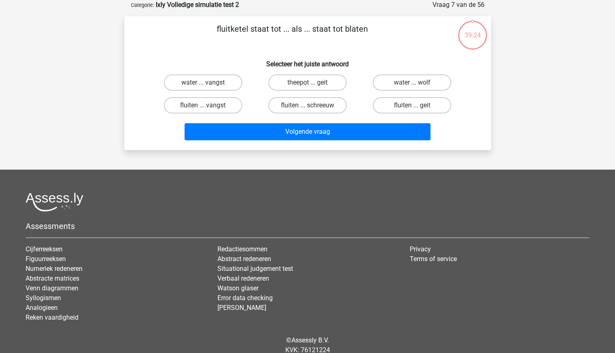
scroll to position [0, 0]
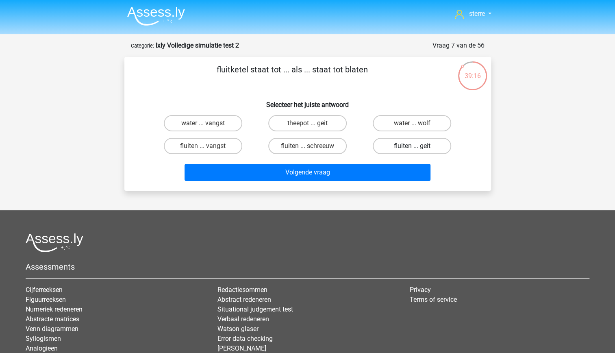
click at [398, 150] on label "fluiten ... geit" at bounding box center [412, 146] width 79 height 16
click at [412, 150] on input "fluiten ... geit" at bounding box center [414, 148] width 5 height 5
radio input "true"
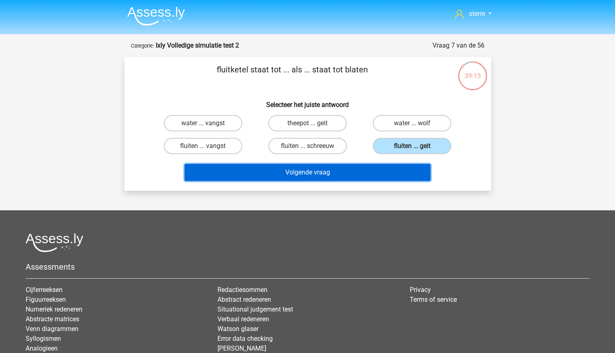
click at [383, 172] on button "Volgende vraag" at bounding box center [308, 172] width 246 height 17
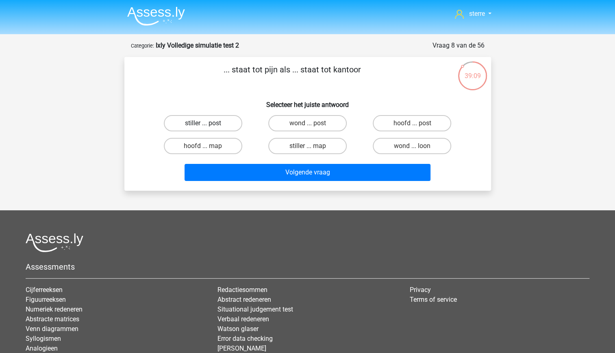
click at [216, 125] on label "stiller ... post" at bounding box center [203, 123] width 79 height 16
click at [208, 125] on input "stiller ... post" at bounding box center [205, 125] width 5 height 5
radio input "true"
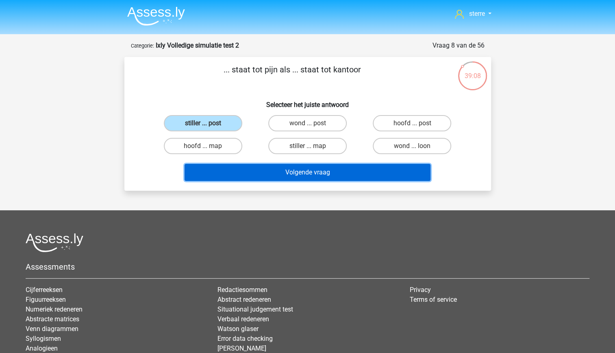
click at [266, 170] on button "Volgende vraag" at bounding box center [308, 172] width 246 height 17
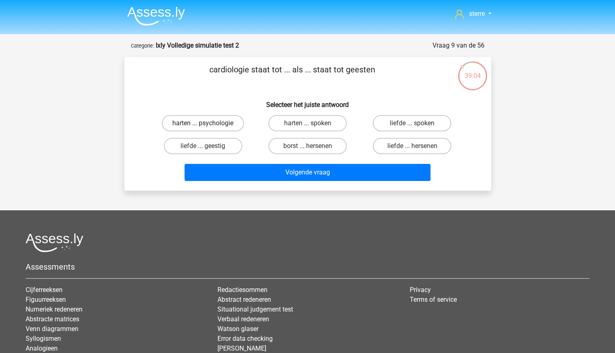
click at [231, 123] on label "harten ... psychologie" at bounding box center [203, 123] width 82 height 16
click at [208, 123] on input "harten ... psychologie" at bounding box center [205, 125] width 5 height 5
radio input "true"
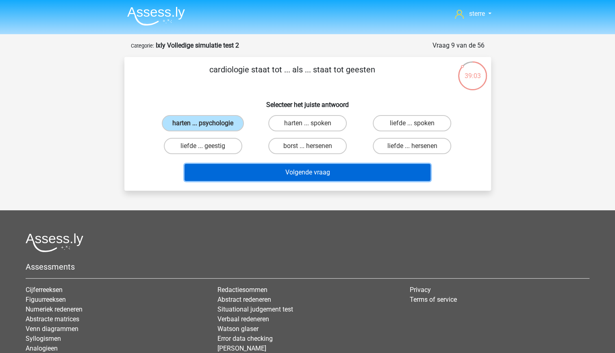
click at [309, 177] on button "Volgende vraag" at bounding box center [308, 172] width 246 height 17
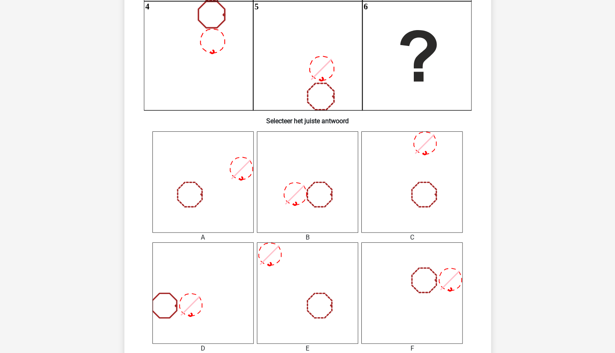
scroll to position [207, 0]
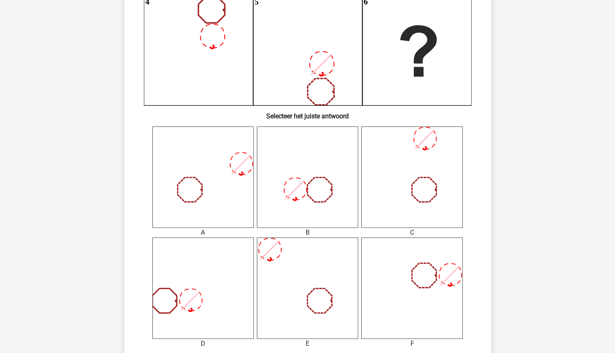
click at [312, 194] on icon at bounding box center [307, 177] width 101 height 101
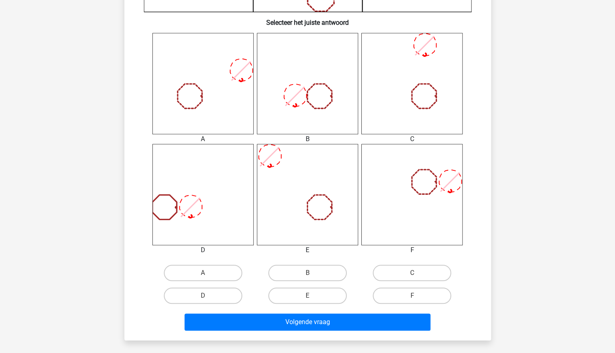
scroll to position [317, 0]
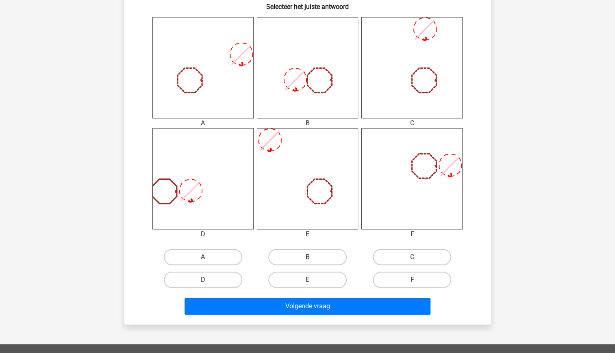
click at [305, 259] on label "B" at bounding box center [307, 257] width 79 height 16
click at [308, 259] on input "B" at bounding box center [310, 259] width 5 height 5
radio input "true"
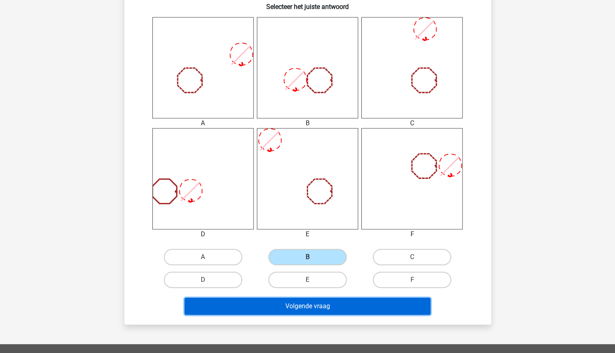
click at [328, 308] on button "Volgende vraag" at bounding box center [308, 306] width 246 height 17
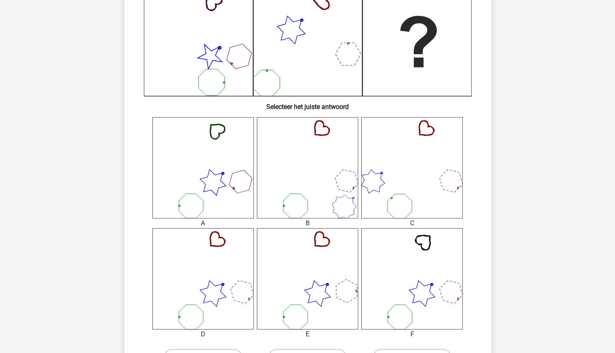
scroll to position [218, 0]
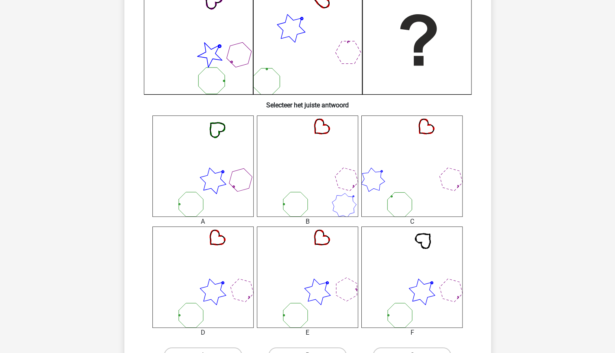
click at [415, 172] on icon at bounding box center [412, 166] width 101 height 101
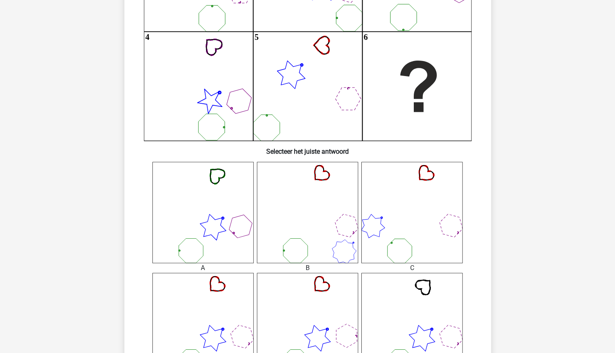
scroll to position [168, 0]
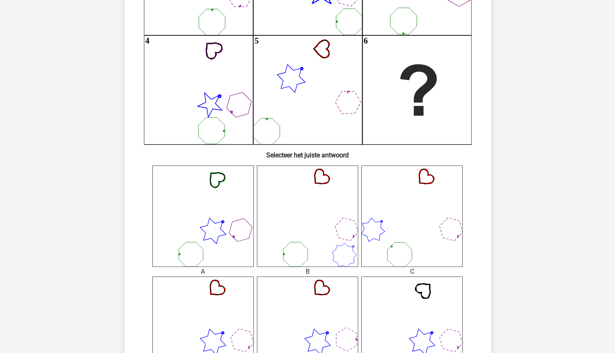
click at [221, 241] on icon at bounding box center [203, 216] width 101 height 101
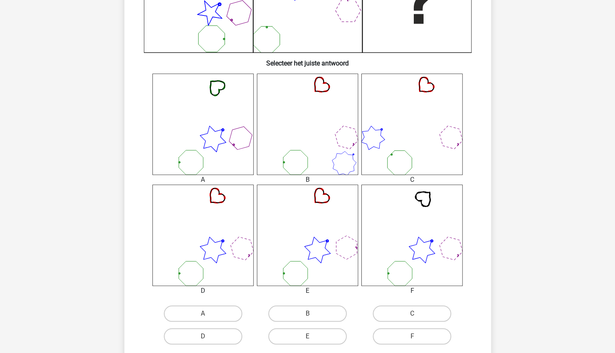
scroll to position [260, 0]
click at [318, 237] on icon at bounding box center [307, 235] width 101 height 101
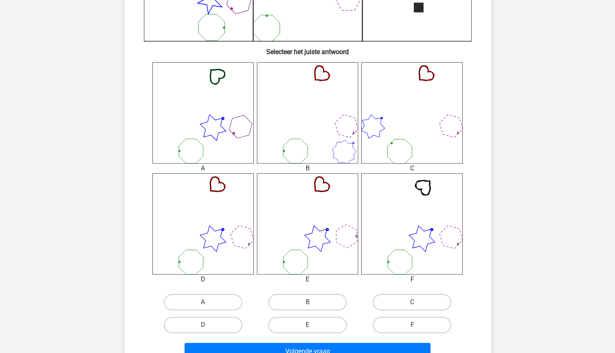
click at [316, 244] on icon at bounding box center [307, 223] width 101 height 101
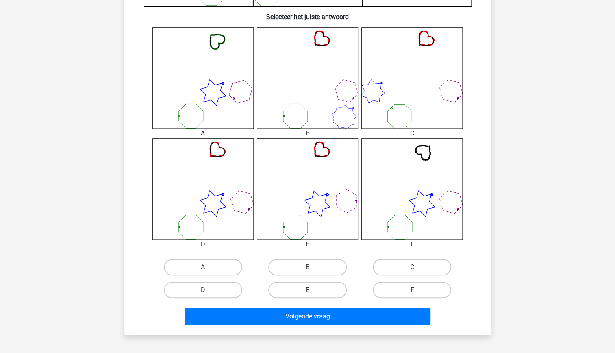
scroll to position [308, 0]
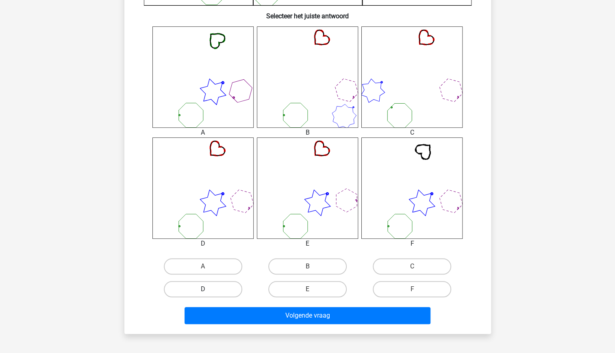
click at [213, 295] on label "D" at bounding box center [203, 289] width 79 height 16
click at [208, 295] on input "D" at bounding box center [205, 291] width 5 height 5
radio input "true"
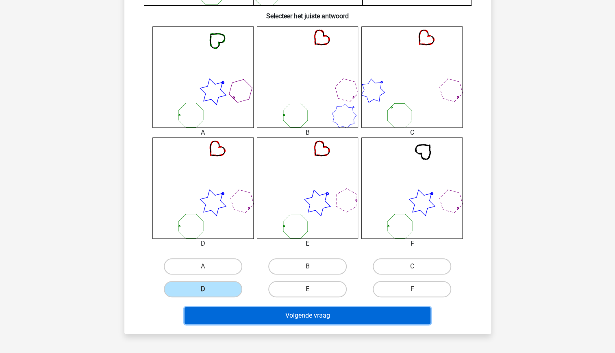
click at [268, 314] on button "Volgende vraag" at bounding box center [308, 315] width 246 height 17
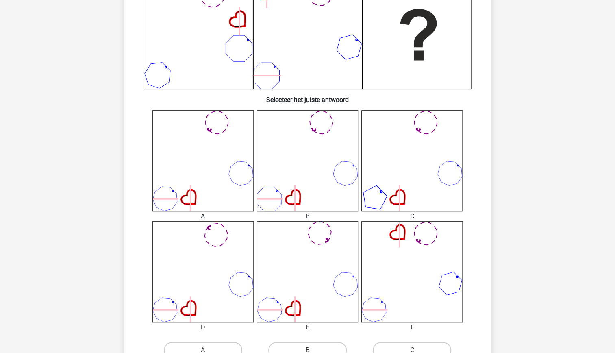
scroll to position [224, 0]
click at [418, 272] on icon at bounding box center [412, 271] width 101 height 101
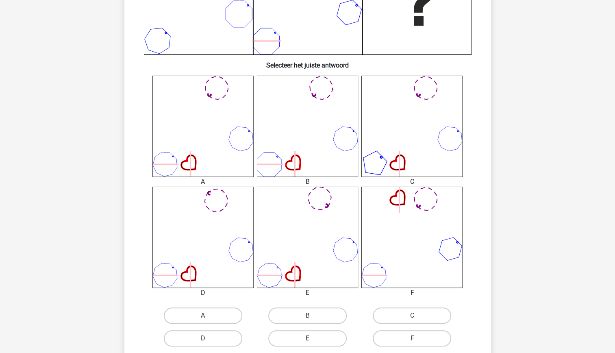
scroll to position [256, 0]
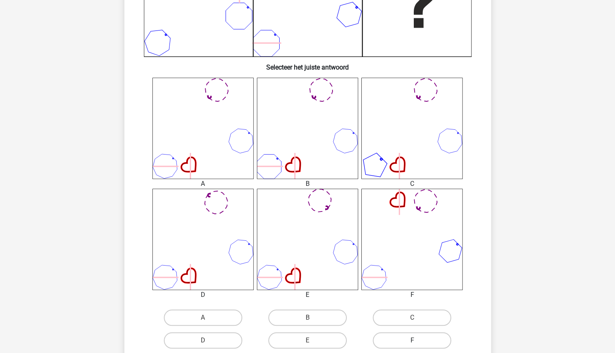
click at [402, 337] on label "F" at bounding box center [412, 340] width 79 height 16
click at [412, 340] on input "F" at bounding box center [414, 342] width 5 height 5
radio input "true"
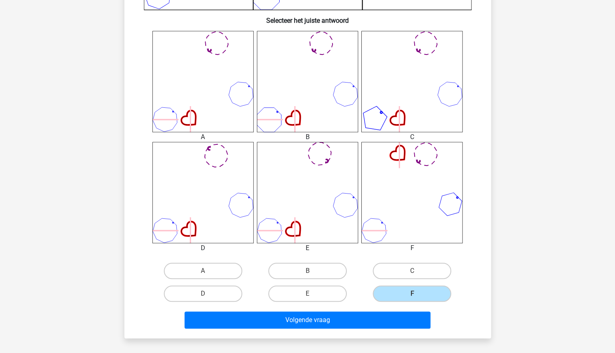
scroll to position [303, 0]
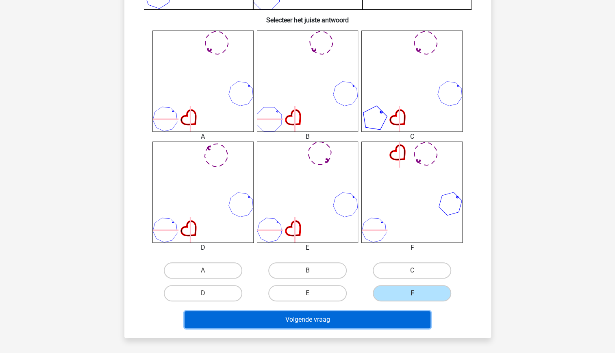
click at [347, 321] on button "Volgende vraag" at bounding box center [308, 319] width 246 height 17
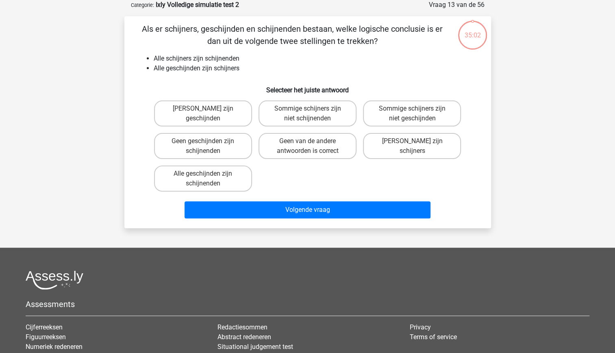
scroll to position [0, 0]
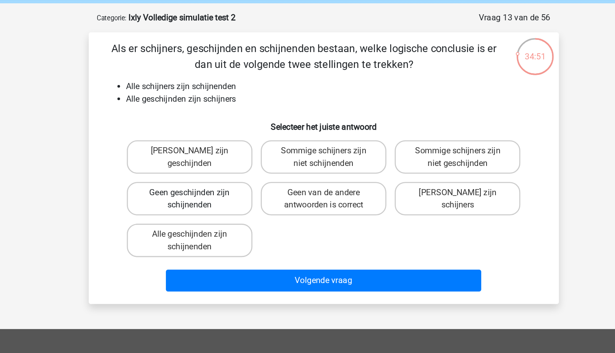
click at [231, 189] on label "Geen geschijnden zijn schijnenden" at bounding box center [203, 187] width 98 height 26
click at [208, 187] on input "Geen geschijnden zijn schijnenden" at bounding box center [205, 184] width 5 height 5
radio input "true"
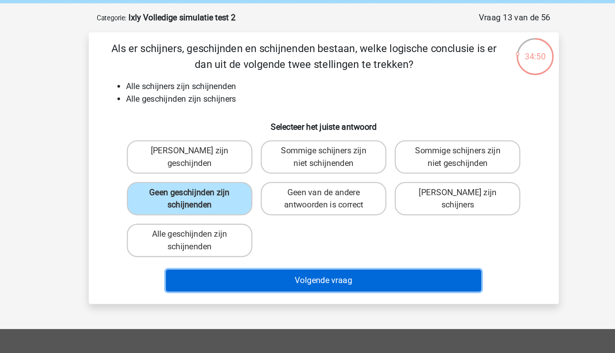
click at [313, 249] on button "Volgende vraag" at bounding box center [308, 250] width 246 height 17
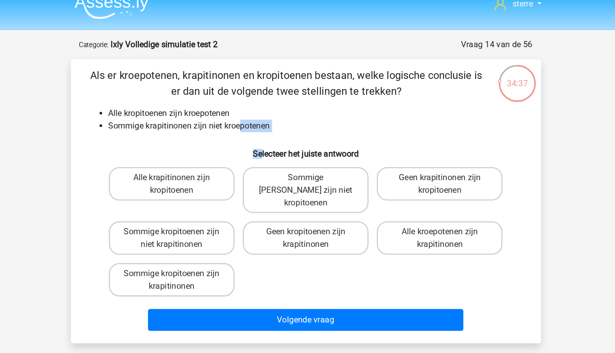
drag, startPoint x: 256, startPoint y: 110, endPoint x: 272, endPoint y: 122, distance: 19.8
click at [272, 122] on div "Als er kroepotenen, krapitinonen en kropitoenen bestaan, welke logische conclus…" at bounding box center [308, 167] width 360 height 209
drag, startPoint x: 272, startPoint y: 122, endPoint x: 245, endPoint y: 119, distance: 27.4
click at [245, 119] on div "Als er kroepotenen, krapitinonen en kropitoenen bestaan, welke logische conclus…" at bounding box center [308, 167] width 360 height 209
click at [236, 116] on div "Als er kroepotenen, krapitinonen en kropitoenen bestaan, welke logische conclus…" at bounding box center [308, 167] width 360 height 209
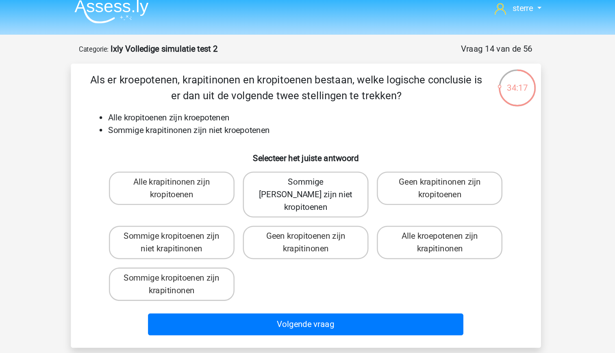
click at [307, 153] on label "Sommige [PERSON_NAME] zijn niet kropitoenen" at bounding box center [308, 159] width 98 height 36
click at [308, 153] on input "Sommige [PERSON_NAME] zijn niet kropitoenen" at bounding box center [310, 151] width 5 height 5
radio input "true"
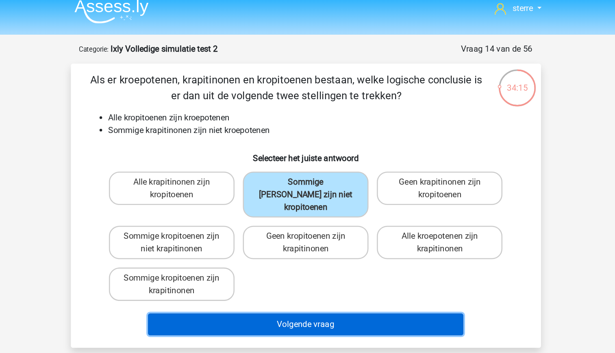
click at [368, 252] on button "Volgende vraag" at bounding box center [308, 260] width 246 height 17
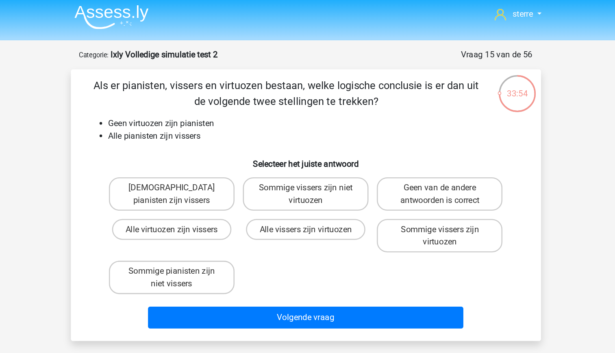
click at [417, 155] on input "Geen van de andere antwoorden is correct" at bounding box center [414, 151] width 5 height 5
radio input "true"
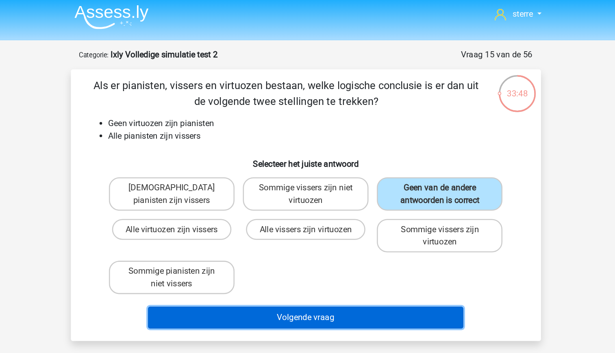
click at [332, 253] on button "Volgende vraag" at bounding box center [308, 250] width 246 height 17
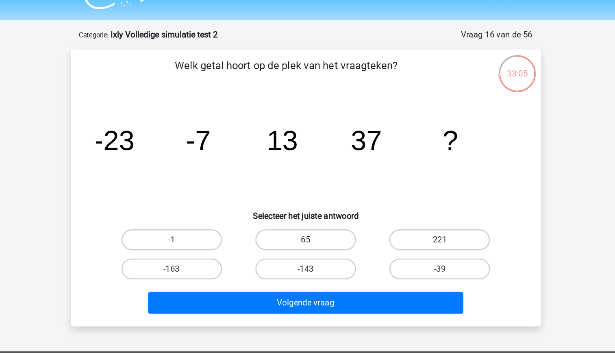
click at [324, 206] on label "65" at bounding box center [307, 205] width 79 height 16
click at [313, 206] on input "65" at bounding box center [310, 207] width 5 height 5
radio input "true"
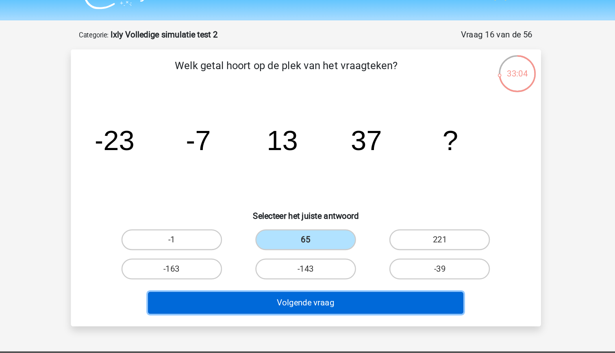
click at [349, 251] on button "Volgende vraag" at bounding box center [308, 254] width 246 height 17
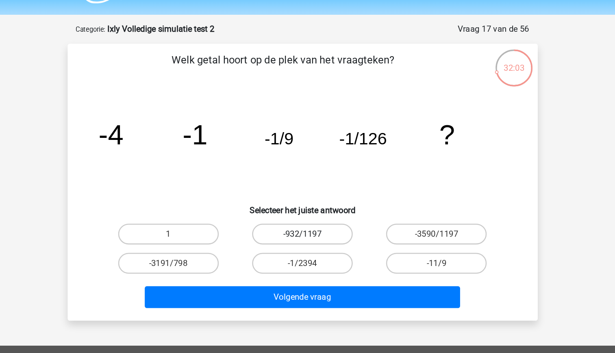
click at [323, 210] on label "-932/1197" at bounding box center [307, 205] width 79 height 16
click at [313, 210] on input "-932/1197" at bounding box center [310, 207] width 5 height 5
radio input "true"
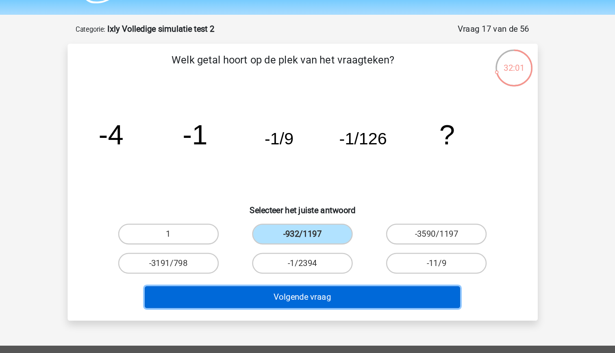
click at [351, 255] on button "Volgende vraag" at bounding box center [308, 254] width 246 height 17
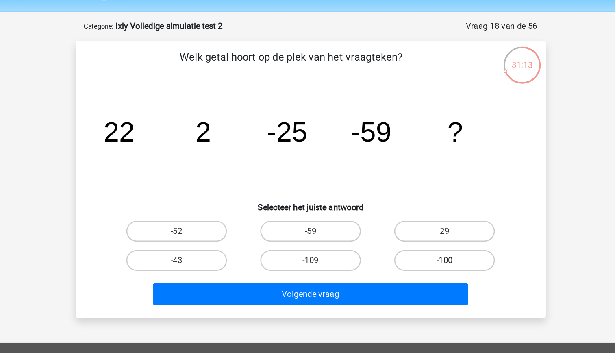
click at [413, 226] on label "-100" at bounding box center [412, 228] width 79 height 16
click at [413, 228] on input "-100" at bounding box center [414, 230] width 5 height 5
radio input "true"
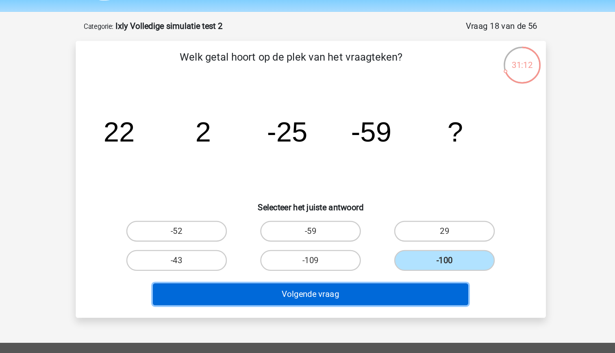
click at [388, 251] on button "Volgende vraag" at bounding box center [308, 254] width 246 height 17
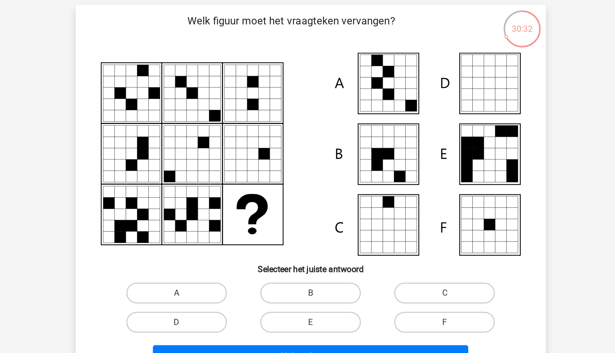
click at [386, 136] on icon at bounding box center [386, 135] width 9 height 9
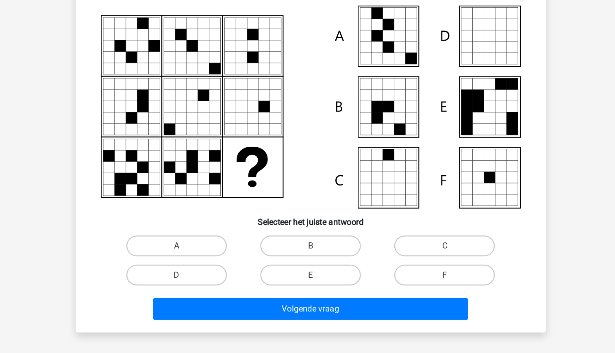
scroll to position [13, 0]
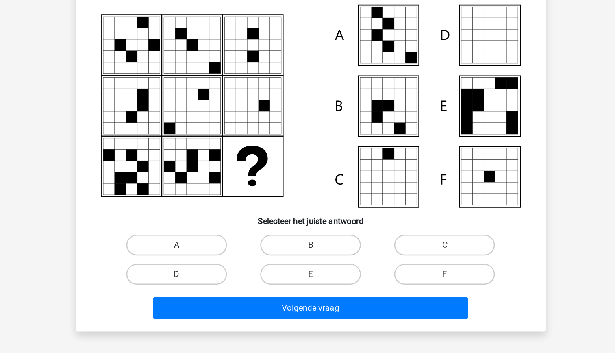
click at [225, 264] on label "A" at bounding box center [203, 269] width 79 height 16
click at [208, 269] on input "A" at bounding box center [205, 271] width 5 height 5
radio input "true"
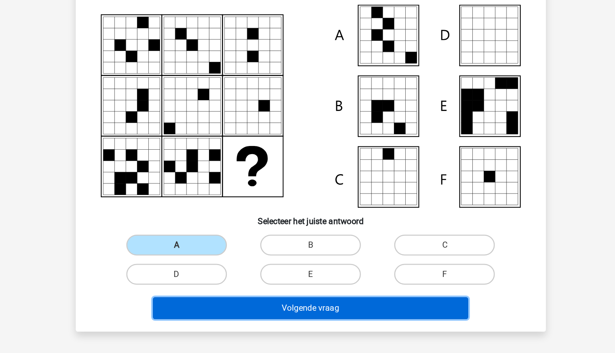
click at [316, 323] on button "Volgende vraag" at bounding box center [308, 318] width 246 height 17
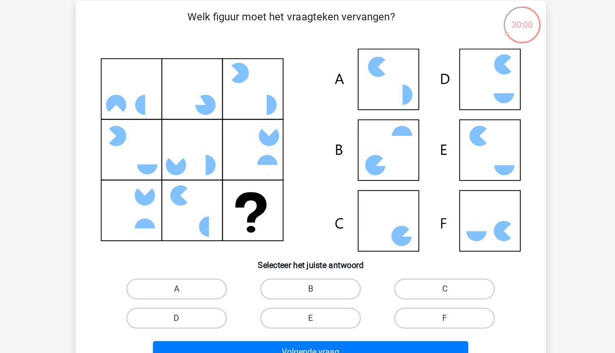
click at [178, 203] on icon at bounding box center [178, 196] width 16 height 16
click at [460, 231] on icon at bounding box center [459, 224] width 16 height 16
click at [427, 268] on label "C" at bounding box center [412, 269] width 79 height 16
click at [418, 269] on input "C" at bounding box center [414, 271] width 5 height 5
radio input "true"
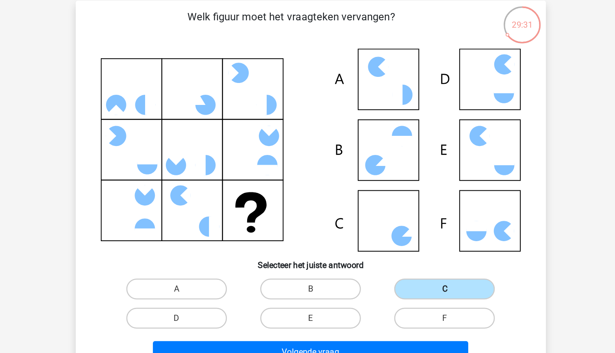
scroll to position [48, 0]
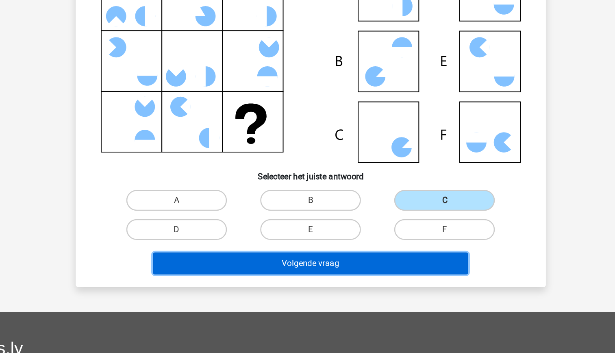
click at [331, 288] on button "Volgende vraag" at bounding box center [308, 283] width 246 height 17
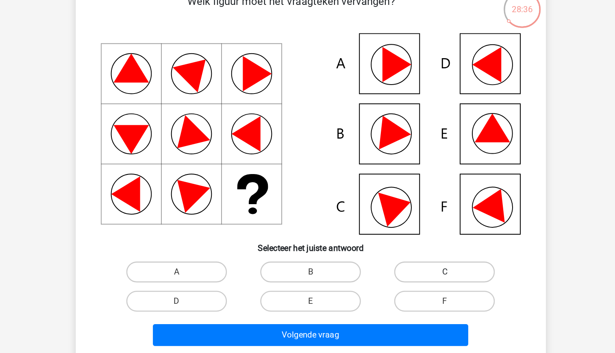
scroll to position [41, 0]
click at [401, 262] on label "F" at bounding box center [412, 263] width 79 height 16
click at [412, 263] on input "F" at bounding box center [414, 265] width 5 height 5
radio input "true"
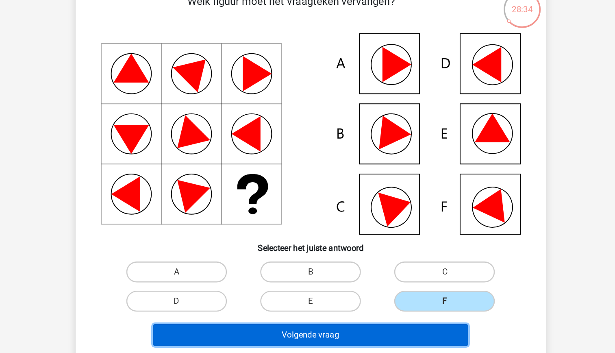
click at [369, 288] on button "Volgende vraag" at bounding box center [308, 289] width 246 height 17
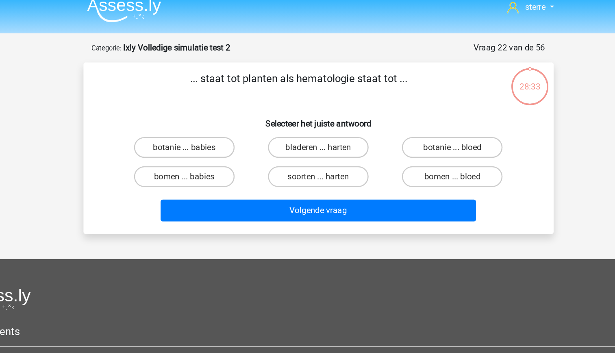
scroll to position [2, 0]
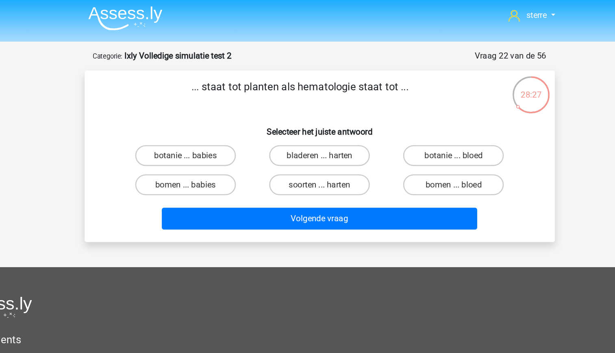
click at [416, 123] on input "botanie ... bloed" at bounding box center [414, 123] width 5 height 5
radio input "true"
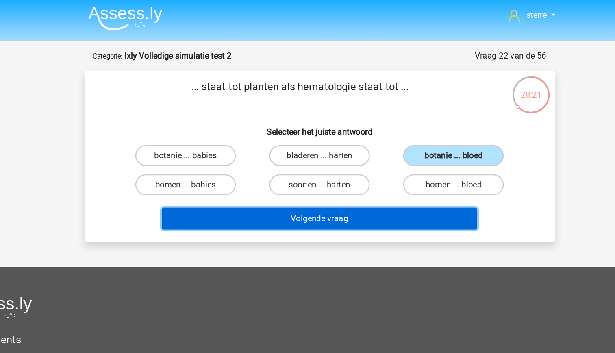
click at [365, 171] on button "Volgende vraag" at bounding box center [308, 170] width 246 height 17
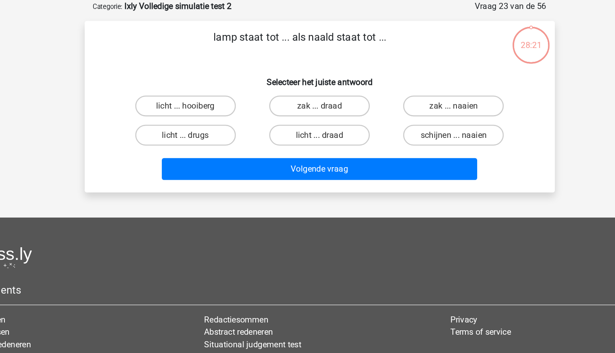
scroll to position [0, 0]
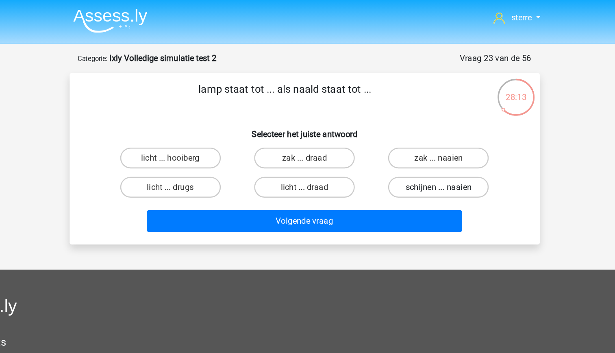
click at [392, 144] on label "schijnen ... naaien" at bounding box center [412, 146] width 79 height 16
click at [412, 146] on input "schijnen ... naaien" at bounding box center [414, 148] width 5 height 5
radio input "true"
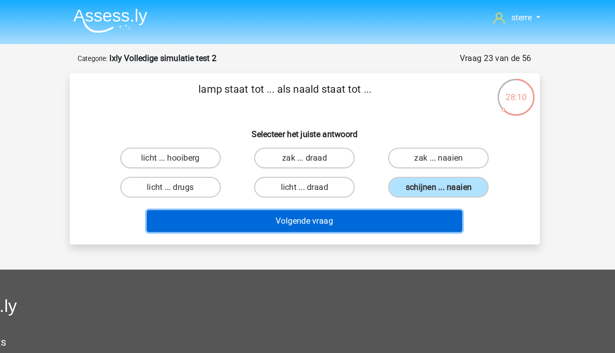
click at [381, 172] on button "Volgende vraag" at bounding box center [308, 172] width 246 height 17
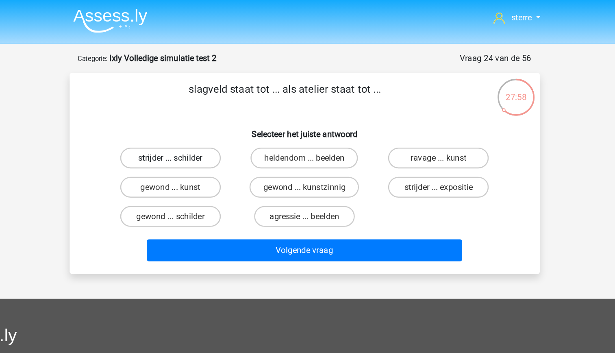
click at [233, 129] on label "strijder ... schilder" at bounding box center [203, 123] width 79 height 16
click at [208, 129] on input "strijder ... schilder" at bounding box center [205, 125] width 5 height 5
radio input "true"
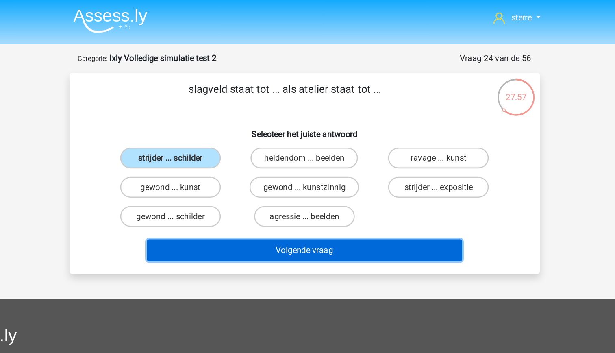
click at [337, 197] on button "Volgende vraag" at bounding box center [308, 195] width 246 height 17
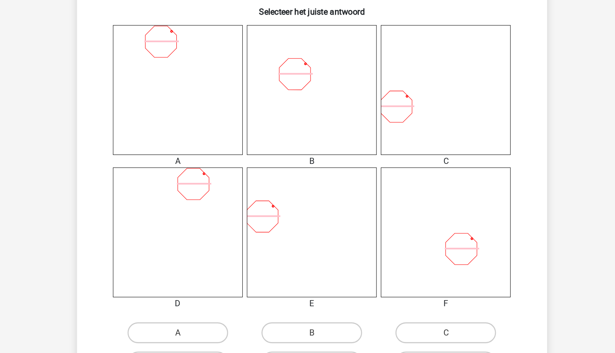
scroll to position [237, 0]
click at [321, 333] on label "B" at bounding box center [307, 337] width 79 height 16
click at [313, 337] on input "B" at bounding box center [310, 339] width 5 height 5
radio input "true"
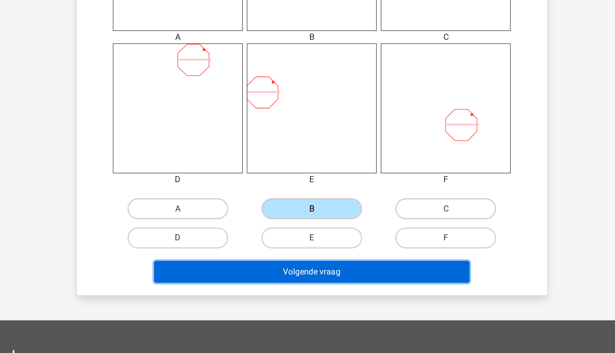
click at [319, 294] on button "Volgende vraag" at bounding box center [308, 289] width 246 height 17
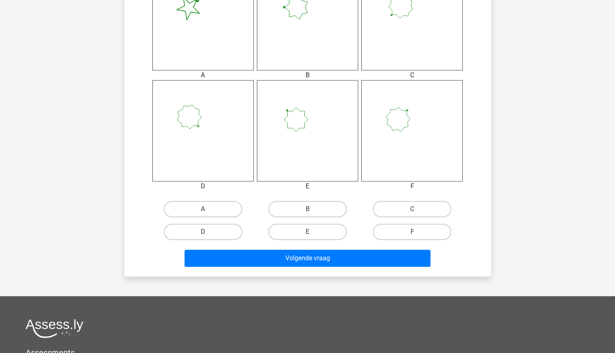
scroll to position [376, 0]
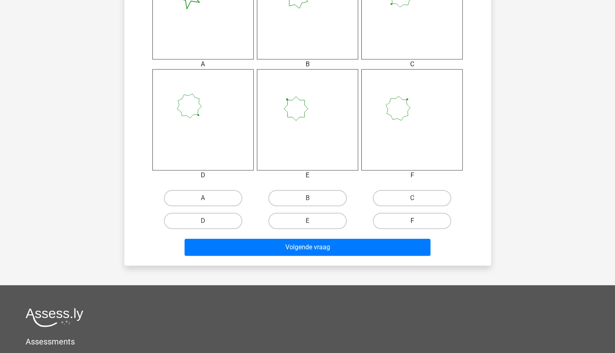
click at [388, 219] on label "F" at bounding box center [412, 221] width 79 height 16
click at [412, 221] on input "F" at bounding box center [414, 223] width 5 height 5
radio input "true"
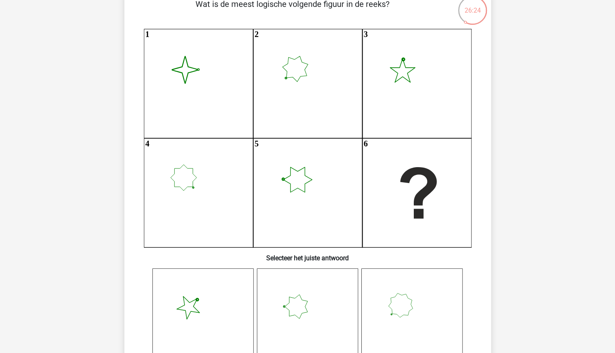
scroll to position [56, 0]
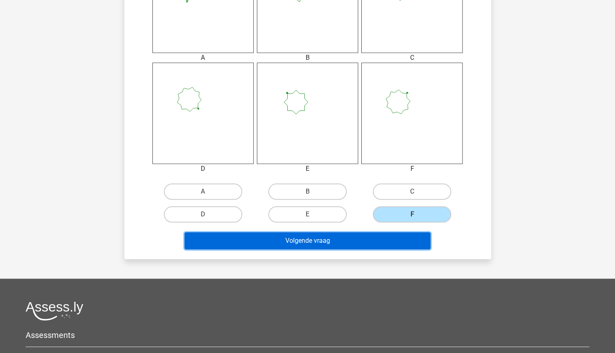
click at [347, 241] on button "Volgende vraag" at bounding box center [308, 240] width 246 height 17
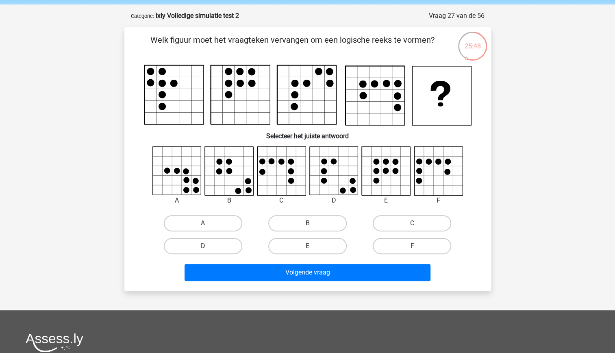
scroll to position [32, 0]
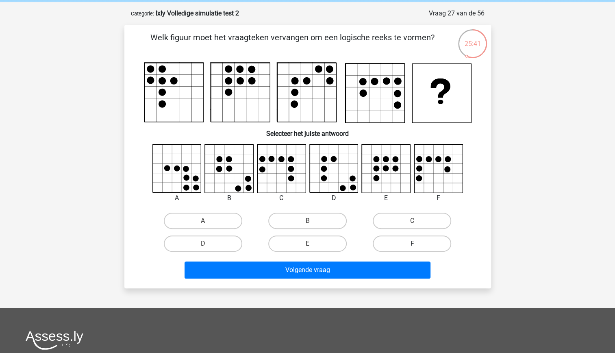
click at [430, 242] on label "F" at bounding box center [412, 244] width 79 height 16
click at [418, 244] on input "F" at bounding box center [414, 246] width 5 height 5
radio input "true"
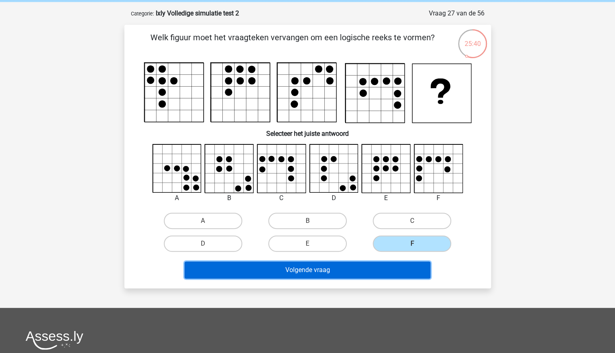
click at [352, 277] on button "Volgende vraag" at bounding box center [308, 270] width 246 height 17
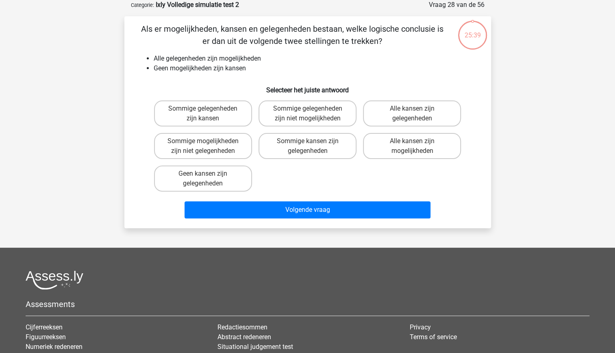
scroll to position [0, 0]
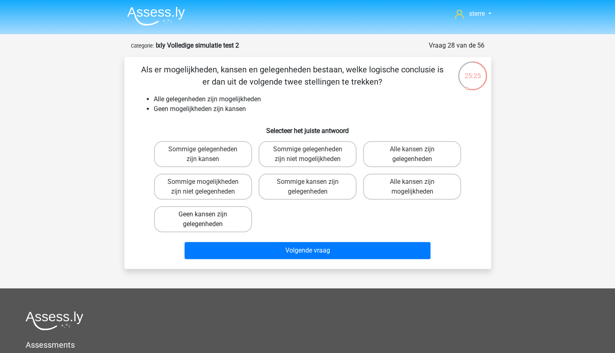
click at [210, 221] on label "Geen kansen zijn gelegenheden" at bounding box center [203, 219] width 98 height 26
click at [208, 220] on input "Geen kansen zijn gelegenheden" at bounding box center [205, 216] width 5 height 5
radio input "true"
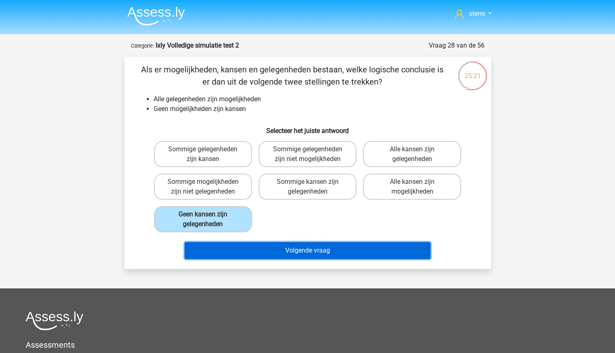
click at [285, 248] on button "Volgende vraag" at bounding box center [308, 250] width 246 height 17
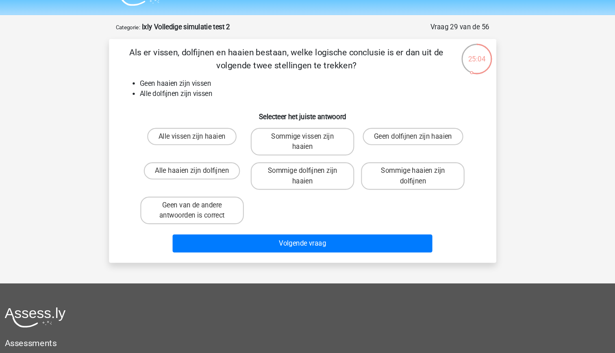
scroll to position [2, 0]
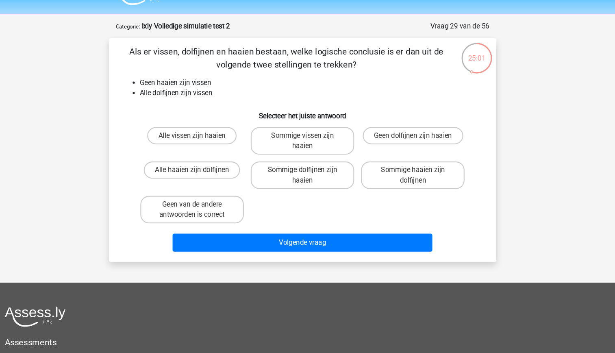
click at [412, 151] on input "Geen dolfijnen zijn haaien" at bounding box center [414, 149] width 5 height 5
radio input "true"
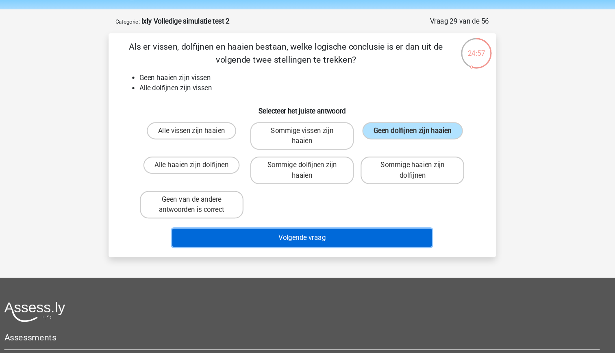
click at [356, 248] on button "Volgende vraag" at bounding box center [308, 243] width 246 height 17
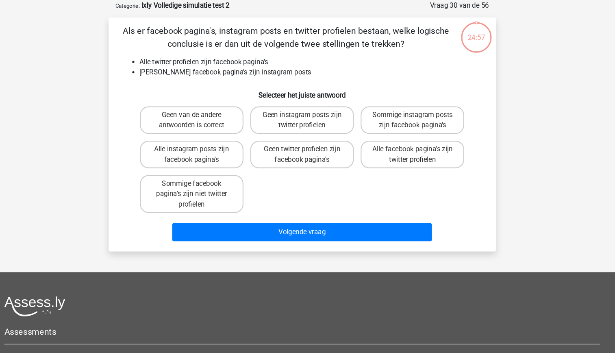
scroll to position [0, 0]
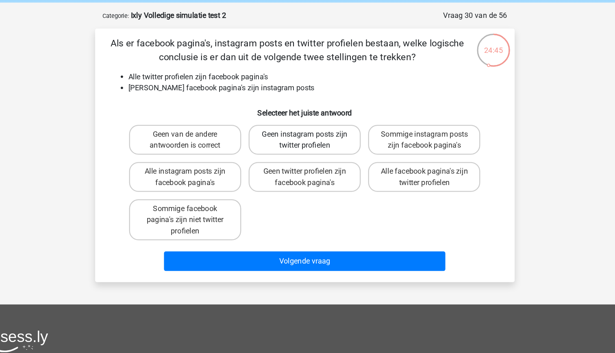
click at [329, 160] on label "Geen instagram posts zijn twitter profielen" at bounding box center [308, 154] width 98 height 26
click at [313, 155] on input "Geen instagram posts zijn twitter profielen" at bounding box center [310, 151] width 5 height 5
radio input "true"
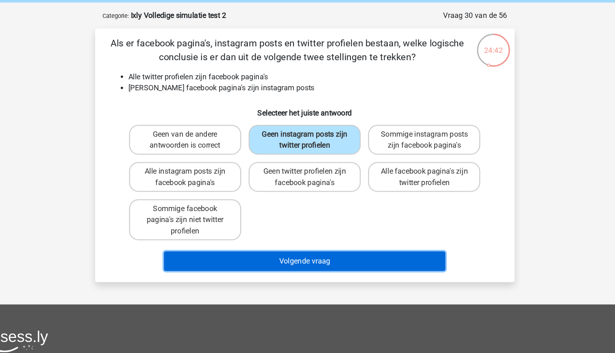
click at [355, 258] on button "Volgende vraag" at bounding box center [308, 260] width 246 height 17
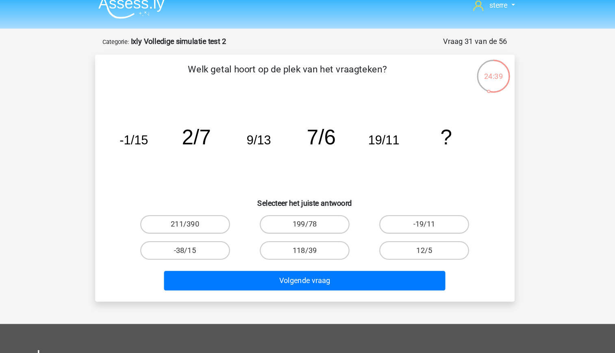
click at [198, 142] on icon "image/svg+xml -1/15 2/7 9/13 7/6 19/11 ?" at bounding box center [308, 135] width 328 height 82
click at [408, 229] on label "12/5" at bounding box center [412, 228] width 79 height 16
click at [412, 229] on input "12/5" at bounding box center [414, 230] width 5 height 5
radio input "true"
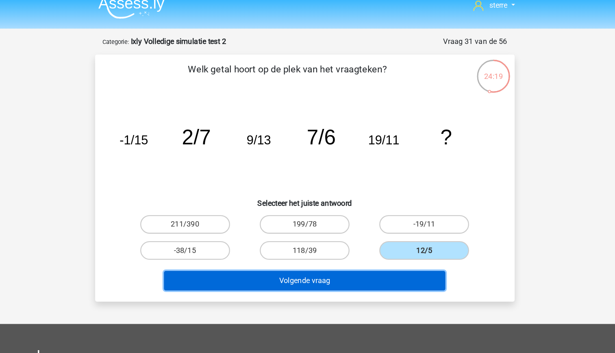
click at [383, 251] on button "Volgende vraag" at bounding box center [308, 254] width 246 height 17
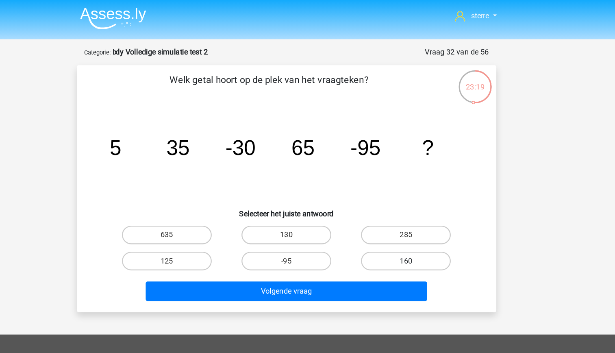
click at [410, 233] on label "160" at bounding box center [412, 228] width 79 height 16
click at [412, 233] on input "160" at bounding box center [414, 230] width 5 height 5
radio input "true"
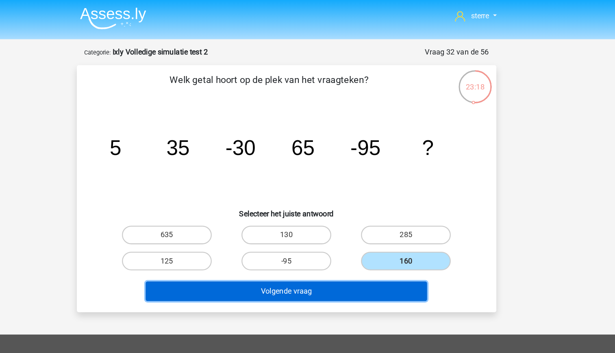
click at [393, 252] on button "Volgende vraag" at bounding box center [308, 254] width 246 height 17
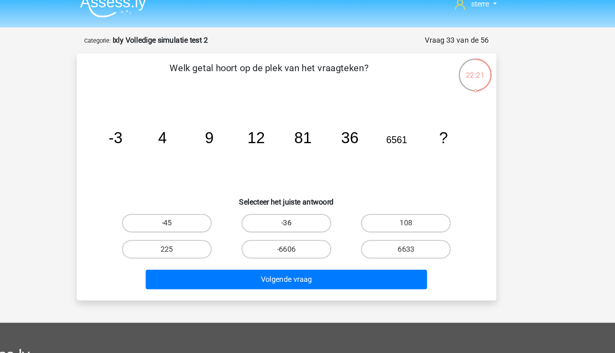
click at [326, 209] on label "-36" at bounding box center [307, 205] width 79 height 16
click at [313, 209] on input "-36" at bounding box center [310, 207] width 5 height 5
radio input "true"
click at [222, 206] on label "-45" at bounding box center [203, 205] width 79 height 16
click at [208, 206] on input "-45" at bounding box center [205, 207] width 5 height 5
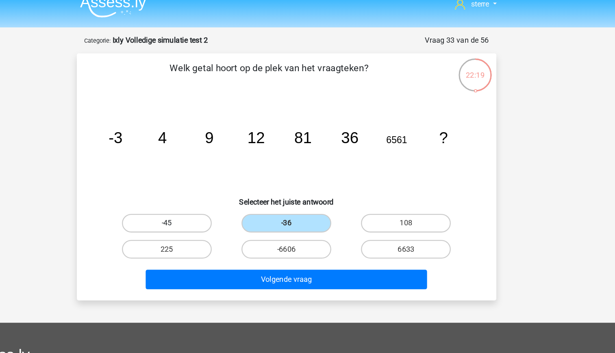
radio input "true"
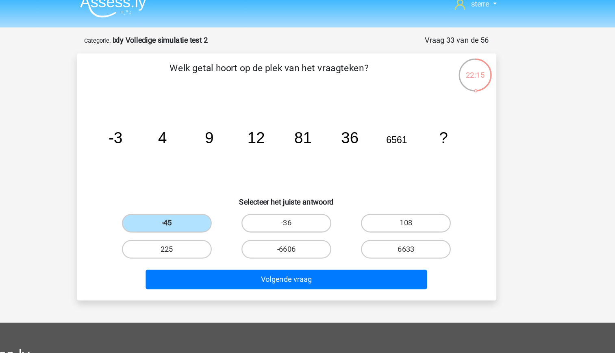
click at [222, 230] on label "225" at bounding box center [203, 228] width 79 height 16
click at [208, 230] on input "225" at bounding box center [205, 230] width 5 height 5
radio input "true"
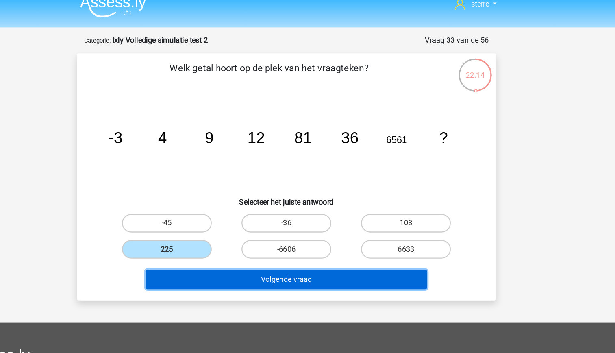
click at [309, 258] on button "Volgende vraag" at bounding box center [308, 254] width 246 height 17
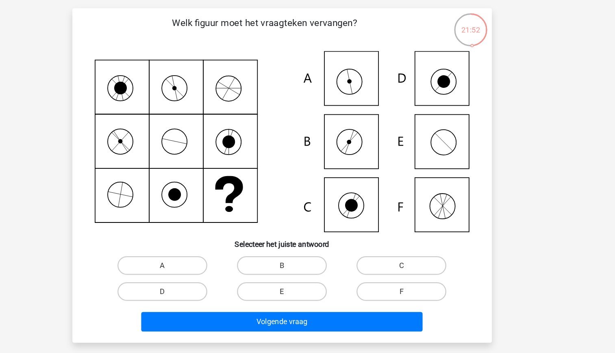
scroll to position [9, 0]
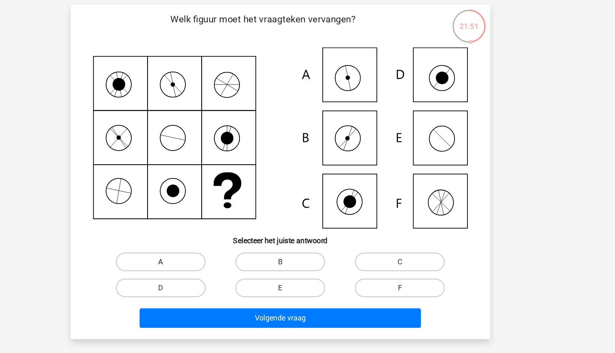
click at [192, 271] on label "A" at bounding box center [203, 273] width 79 height 16
click at [203, 273] on input "A" at bounding box center [205, 275] width 5 height 5
radio input "true"
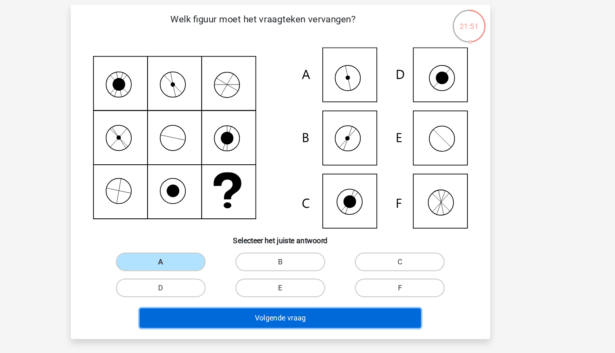
click at [296, 319] on button "Volgende vraag" at bounding box center [308, 322] width 246 height 17
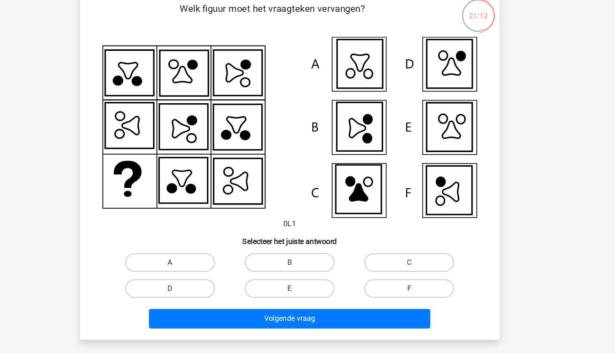
scroll to position [20, 0]
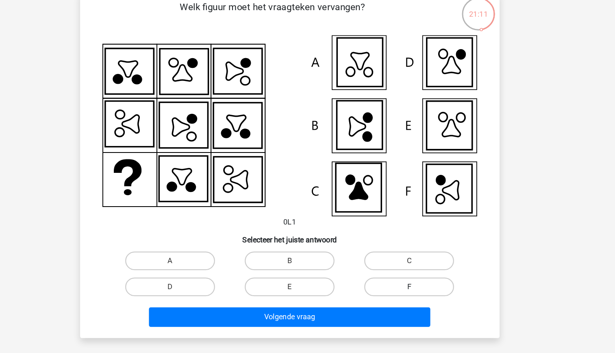
click at [403, 296] on label "F" at bounding box center [412, 295] width 79 height 16
click at [412, 296] on input "F" at bounding box center [414, 297] width 5 height 5
radio input "true"
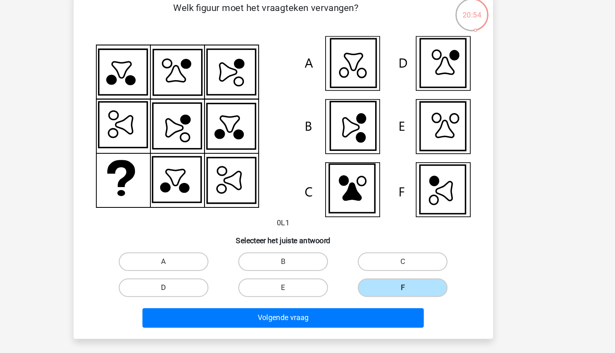
click at [229, 296] on label "D" at bounding box center [203, 295] width 79 height 16
click at [208, 296] on input "D" at bounding box center [205, 297] width 5 height 5
radio input "true"
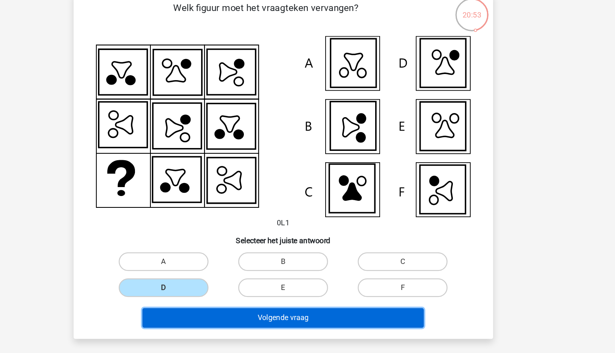
click at [283, 327] on button "Volgende vraag" at bounding box center [308, 321] width 246 height 17
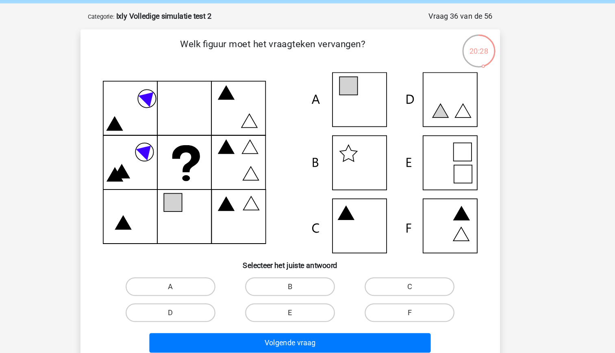
click at [468, 156] on icon at bounding box center [308, 154] width 328 height 158
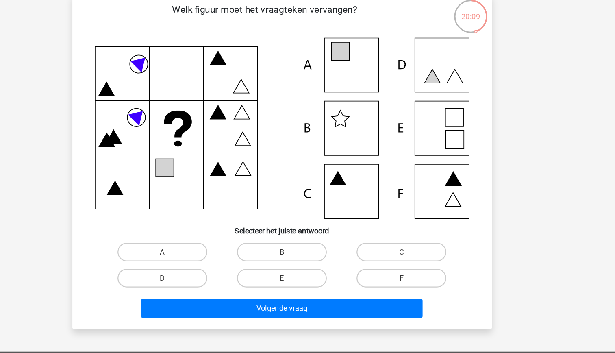
click at [450, 155] on icon at bounding box center [308, 154] width 328 height 158
click at [321, 285] on label "E" at bounding box center [307, 285] width 79 height 16
click at [313, 285] on input "E" at bounding box center [310, 287] width 5 height 5
radio input "true"
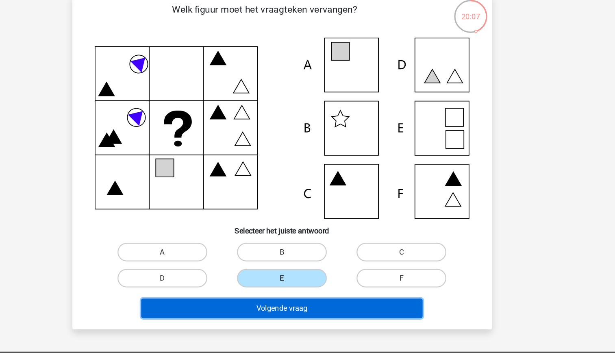
click at [341, 312] on button "Volgende vraag" at bounding box center [308, 311] width 246 height 17
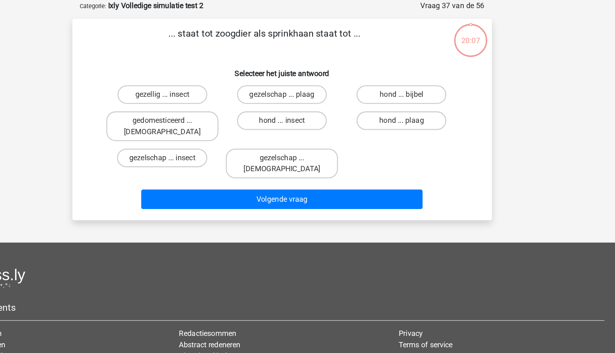
scroll to position [0, 0]
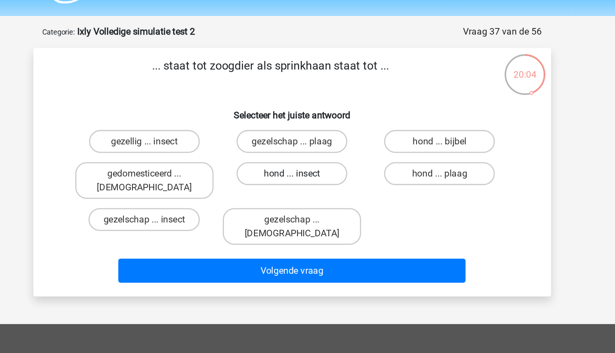
click at [305, 142] on label "hond ... insect" at bounding box center [307, 146] width 79 height 16
click at [308, 146] on input "hond ... insect" at bounding box center [310, 148] width 5 height 5
radio input "true"
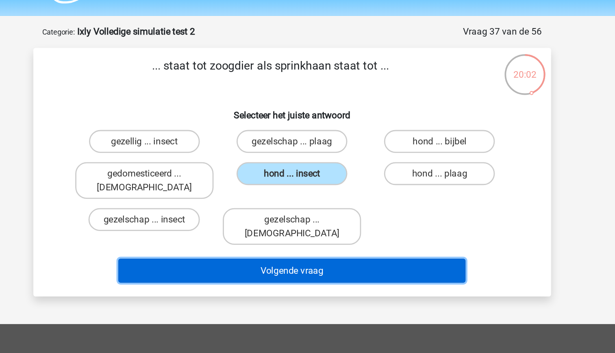
click at [331, 206] on button "Volgende vraag" at bounding box center [308, 214] width 246 height 17
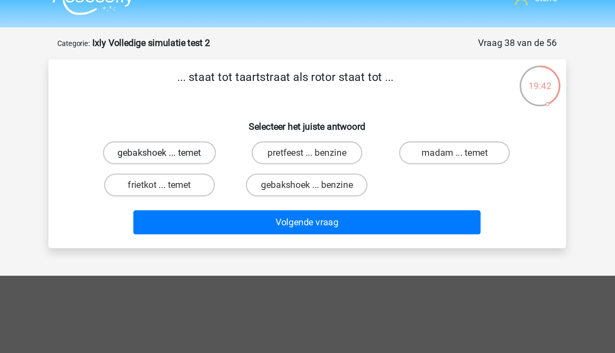
click at [225, 124] on label "gebakshoek ... temet" at bounding box center [203, 123] width 80 height 16
click at [208, 124] on input "gebakshoek ... temet" at bounding box center [205, 125] width 5 height 5
radio input "true"
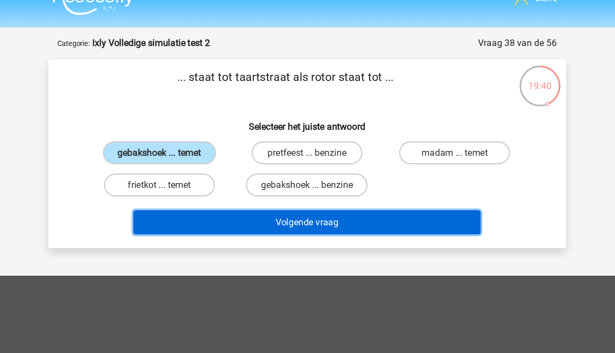
click at [317, 170] on button "Volgende vraag" at bounding box center [308, 172] width 246 height 17
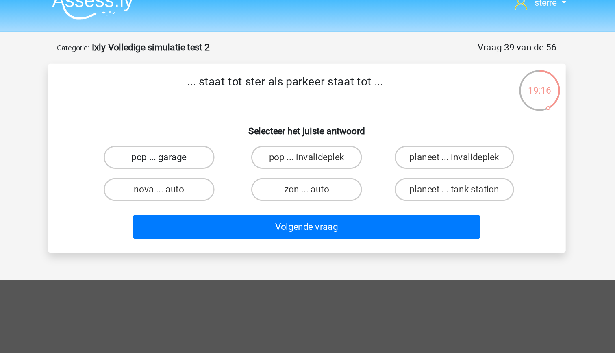
click at [220, 128] on label "pop ... garage" at bounding box center [203, 123] width 79 height 16
click at [208, 128] on input "pop ... garage" at bounding box center [205, 125] width 5 height 5
radio input "true"
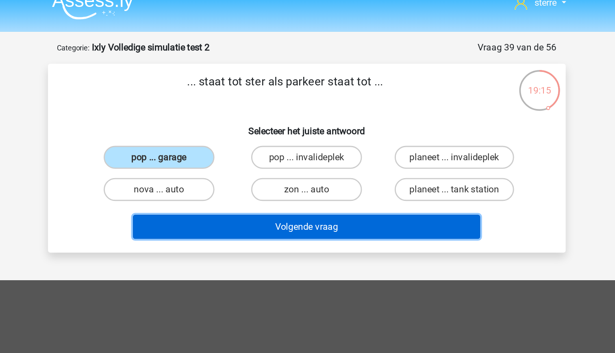
click at [314, 172] on button "Volgende vraag" at bounding box center [308, 172] width 246 height 17
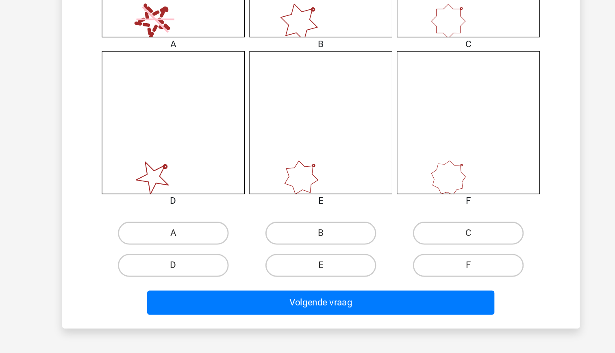
scroll to position [306, 0]
click at [407, 291] on label "F" at bounding box center [412, 291] width 79 height 16
click at [412, 291] on input "F" at bounding box center [414, 293] width 5 height 5
radio input "true"
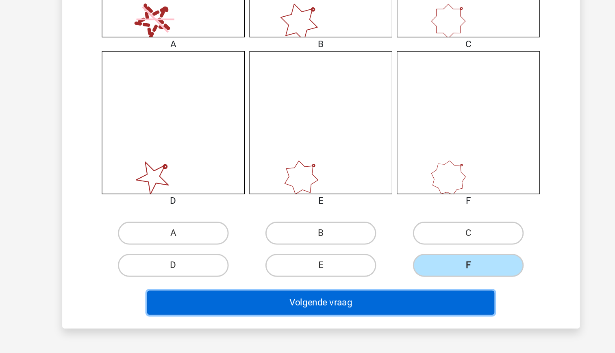
click at [367, 310] on button "Volgende vraag" at bounding box center [308, 317] width 246 height 17
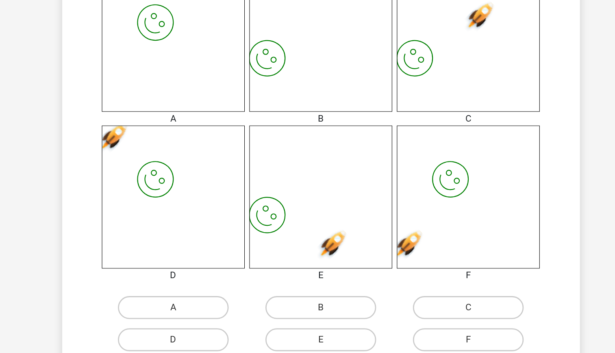
scroll to position [261, 0]
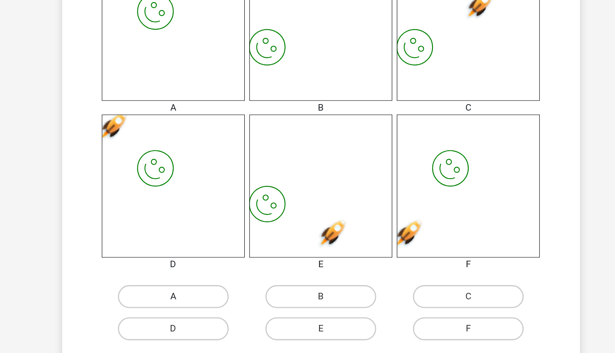
click at [206, 310] on label "A" at bounding box center [203, 313] width 79 height 16
click at [206, 313] on input "A" at bounding box center [205, 315] width 5 height 5
radio input "true"
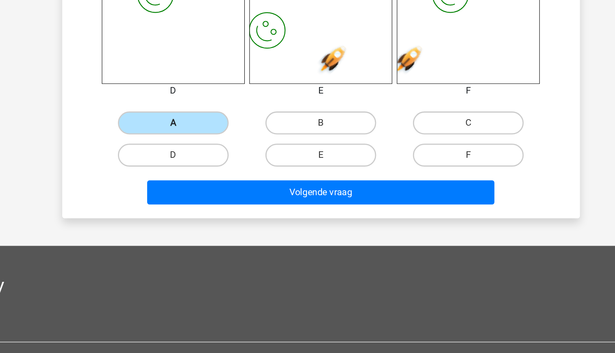
scroll to position [384, 0]
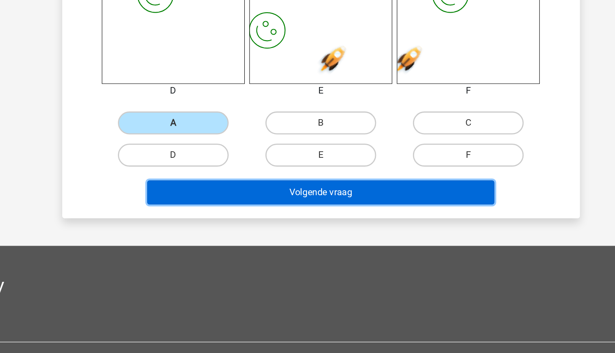
click at [304, 239] on button "Volgende vraag" at bounding box center [308, 239] width 246 height 17
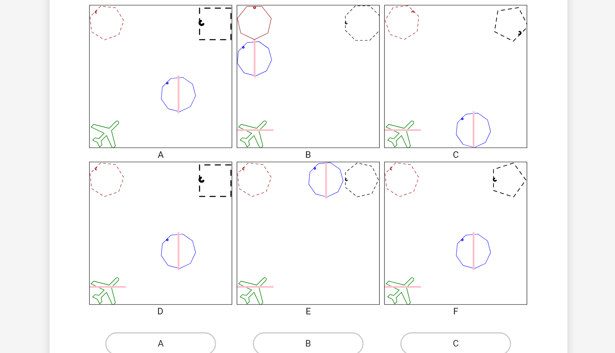
scroll to position [228, 0]
click at [224, 268] on icon at bounding box center [203, 267] width 101 height 101
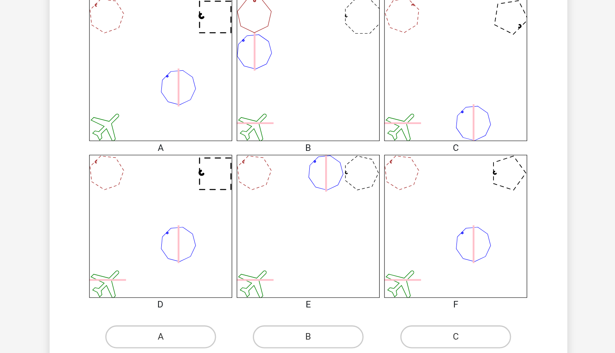
scroll to position [233, 0]
click at [224, 268] on icon at bounding box center [203, 262] width 101 height 101
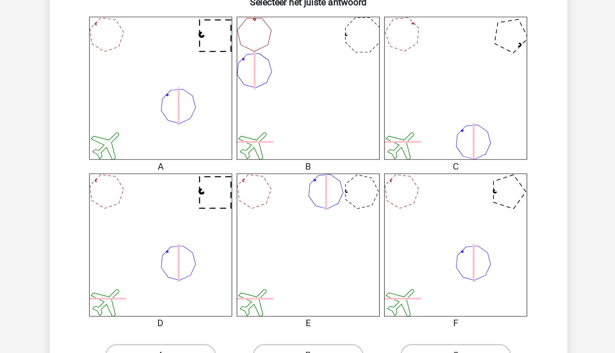
click at [230, 264] on icon at bounding box center [203, 262] width 101 height 101
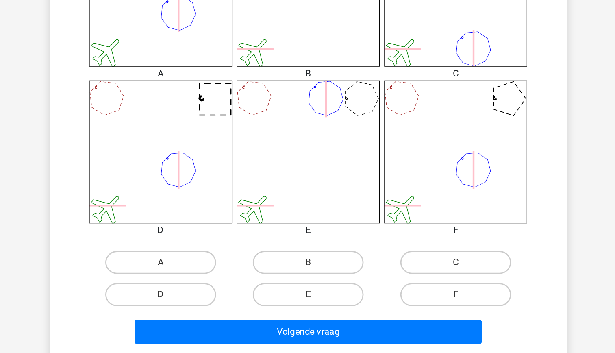
scroll to position [295, 0]
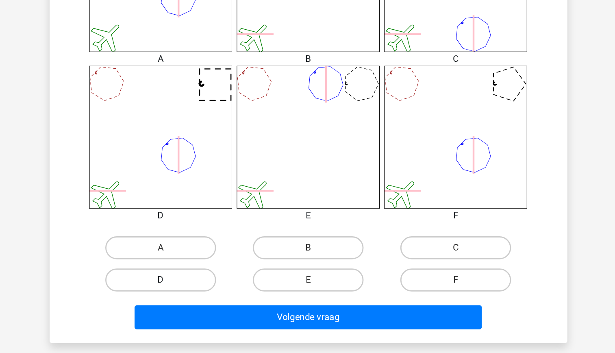
click at [232, 308] on label "D" at bounding box center [203, 301] width 79 height 16
click at [208, 307] on input "D" at bounding box center [205, 303] width 5 height 5
radio input "true"
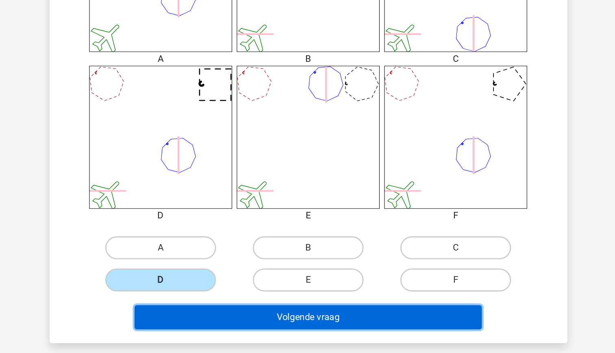
click at [289, 327] on button "Volgende vraag" at bounding box center [308, 327] width 246 height 17
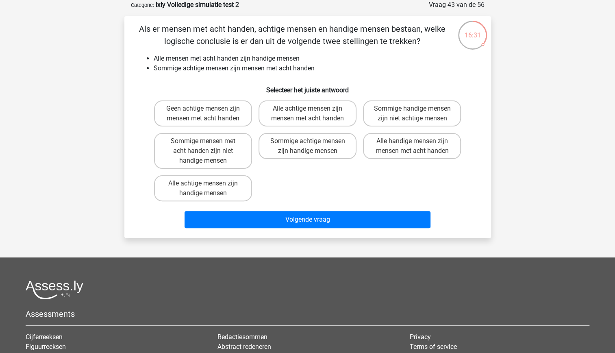
scroll to position [0, 0]
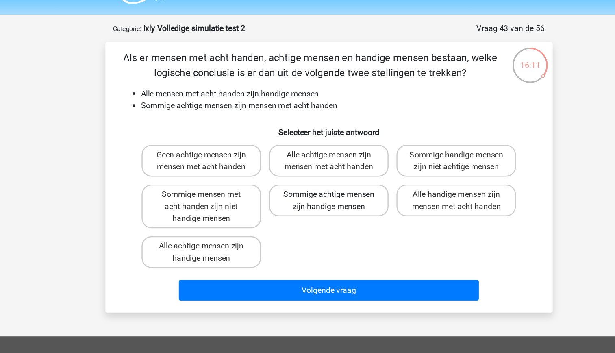
click at [309, 200] on label "Sommige achtige mensen zijn handige mensen" at bounding box center [308, 187] width 98 height 26
click at [309, 187] on input "Sommige achtige mensen zijn handige mensen" at bounding box center [310, 184] width 5 height 5
radio input "true"
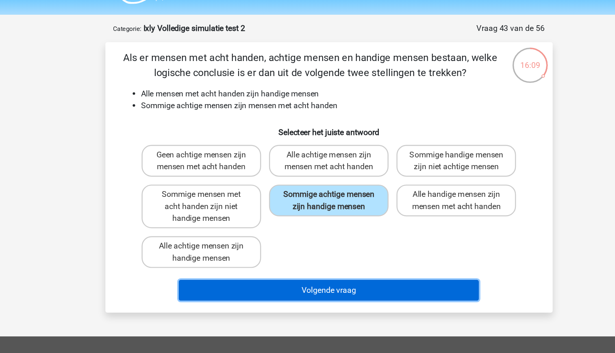
click at [338, 269] on button "Volgende vraag" at bounding box center [308, 260] width 246 height 17
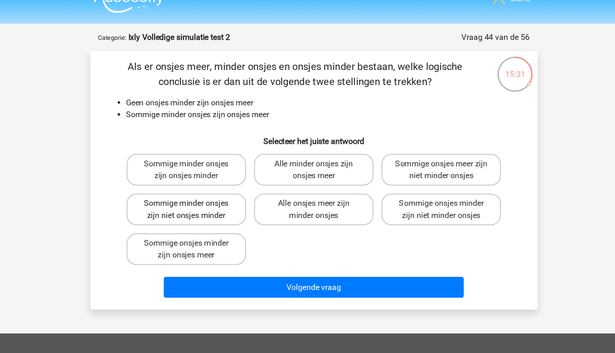
click at [231, 194] on label "Sommige minder onsjes zijn niet onsjes minder" at bounding box center [203, 187] width 98 height 26
click at [208, 187] on input "Sommige minder onsjes zijn niet onsjes minder" at bounding box center [205, 184] width 5 height 5
radio input "true"
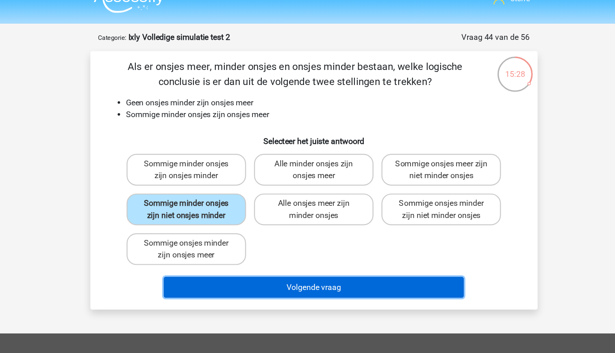
click at [325, 255] on button "Volgende vraag" at bounding box center [308, 250] width 246 height 17
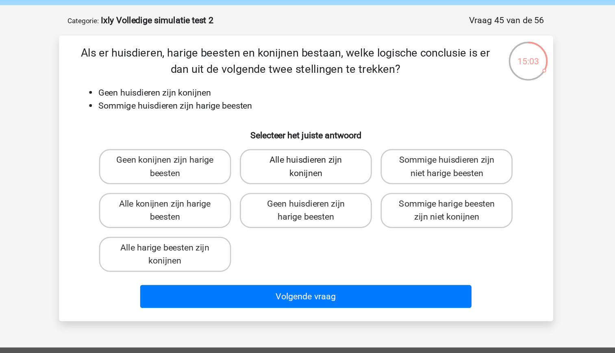
click at [331, 159] on label "Alle huisdieren zijn konijnen" at bounding box center [308, 154] width 98 height 26
click at [313, 155] on input "Alle huisdieren zijn konijnen" at bounding box center [310, 151] width 5 height 5
radio input "true"
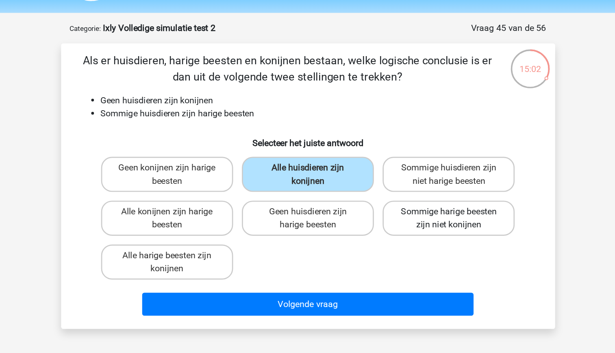
click at [402, 190] on label "Sommige harige beesten zijn niet konijnen" at bounding box center [412, 187] width 98 height 26
click at [412, 187] on input "Sommige harige beesten zijn niet konijnen" at bounding box center [414, 184] width 5 height 5
radio input "true"
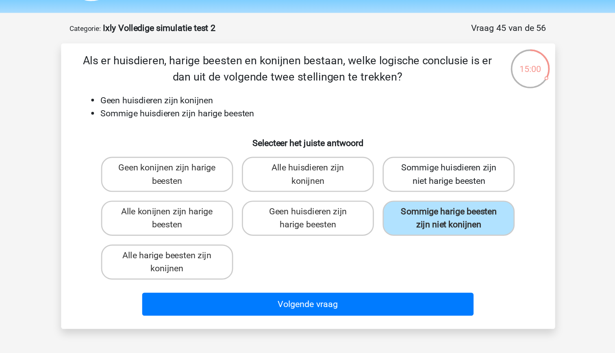
click at [401, 156] on label "Sommige huisdieren zijn niet harige beesten" at bounding box center [412, 154] width 98 height 26
click at [412, 155] on input "Sommige huisdieren zijn niet harige beesten" at bounding box center [414, 151] width 5 height 5
radio input "true"
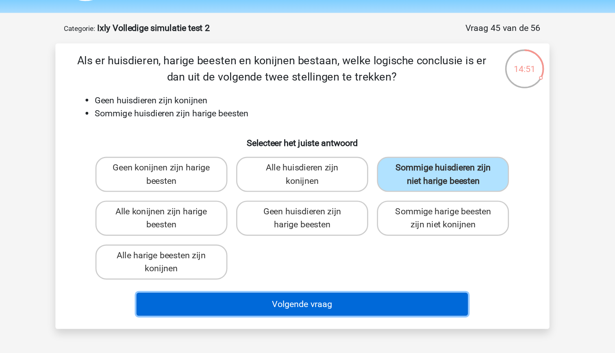
click at [381, 253] on button "Volgende vraag" at bounding box center [308, 250] width 246 height 17
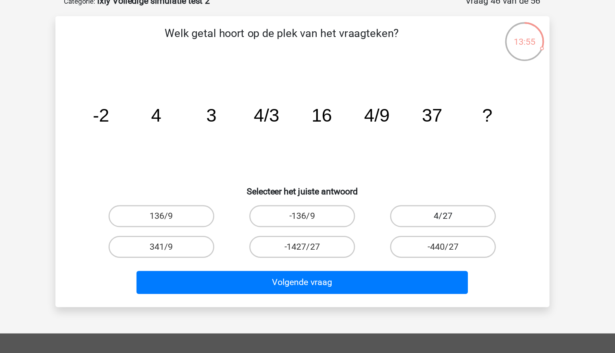
click at [432, 209] on label "4/27" at bounding box center [412, 205] width 79 height 16
click at [418, 209] on input "4/27" at bounding box center [414, 207] width 5 height 5
radio input "true"
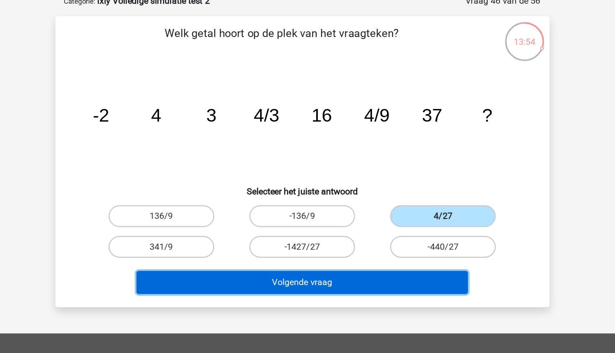
click at [363, 252] on button "Volgende vraag" at bounding box center [308, 254] width 246 height 17
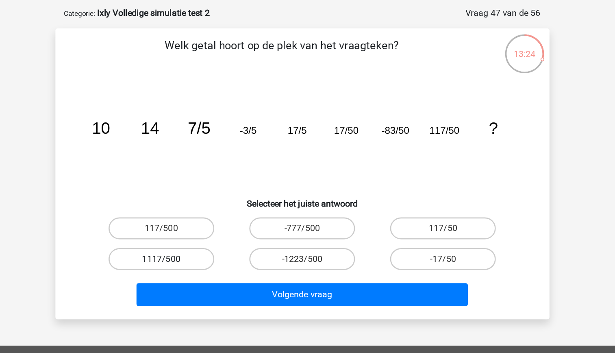
click at [223, 224] on label "1117/500" at bounding box center [203, 228] width 79 height 16
click at [208, 228] on input "1117/500" at bounding box center [205, 230] width 5 height 5
radio input "true"
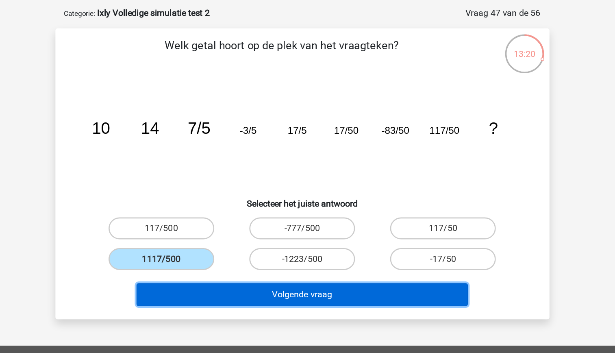
click at [388, 254] on button "Volgende vraag" at bounding box center [308, 254] width 246 height 17
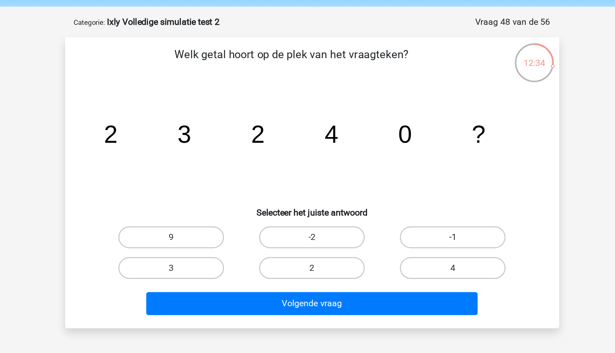
click at [401, 205] on label "-1" at bounding box center [412, 205] width 79 height 16
click at [412, 205] on input "-1" at bounding box center [414, 207] width 5 height 5
radio input "true"
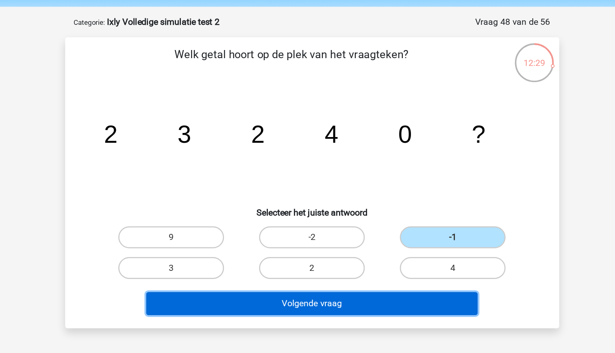
click at [365, 255] on button "Volgende vraag" at bounding box center [308, 254] width 246 height 17
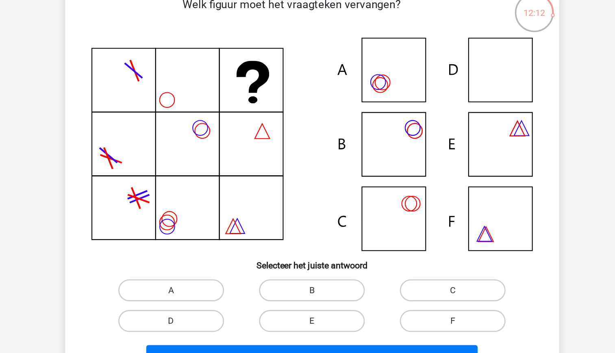
click at [448, 183] on icon at bounding box center [308, 173] width 328 height 158
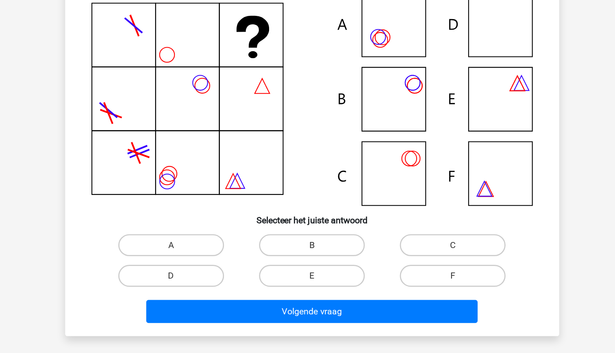
scroll to position [10, 0]
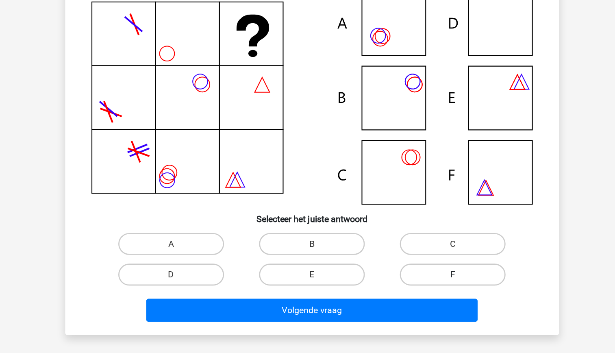
click at [421, 296] on label "F" at bounding box center [412, 295] width 79 height 16
click at [418, 296] on input "F" at bounding box center [414, 297] width 5 height 5
radio input "true"
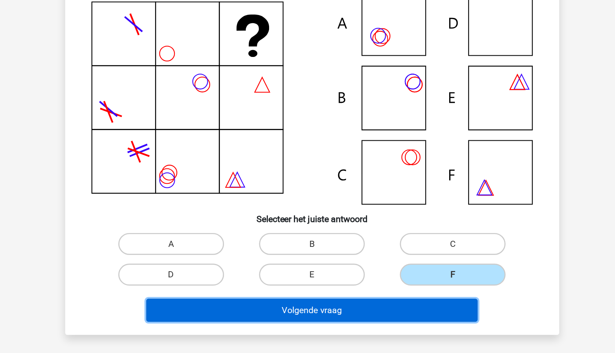
click at [362, 319] on button "Volgende vraag" at bounding box center [308, 321] width 246 height 17
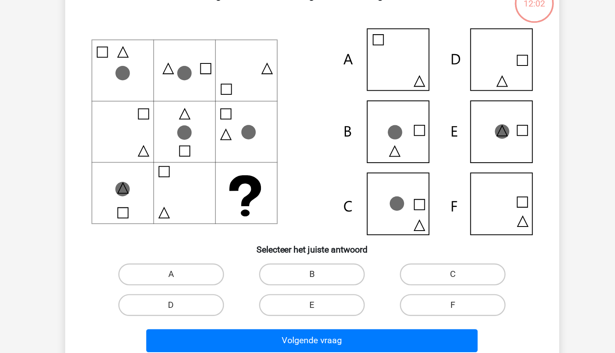
scroll to position [9, 0]
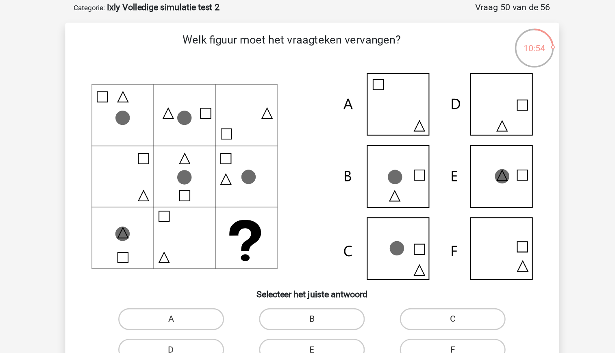
click at [452, 179] on icon at bounding box center [308, 161] width 328 height 153
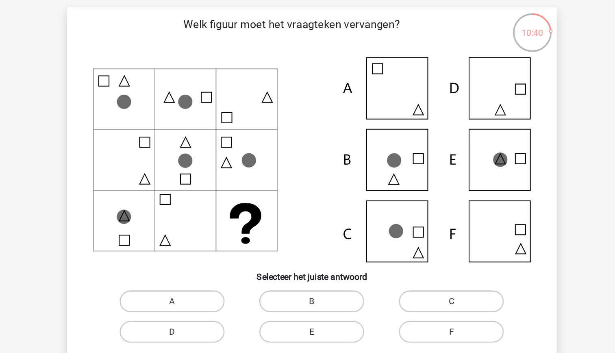
click at [445, 170] on icon at bounding box center [308, 161] width 328 height 153
click at [324, 270] on label "B" at bounding box center [307, 268] width 79 height 16
click at [313, 270] on input "B" at bounding box center [310, 270] width 5 height 5
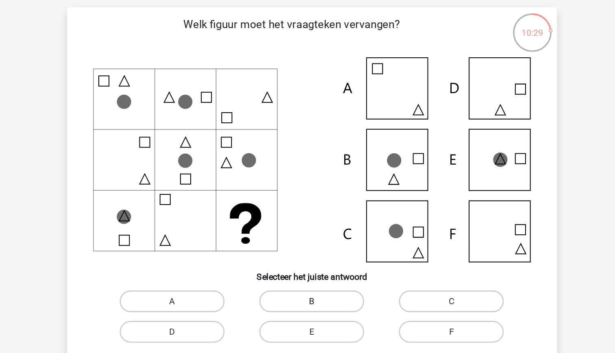
radio input "true"
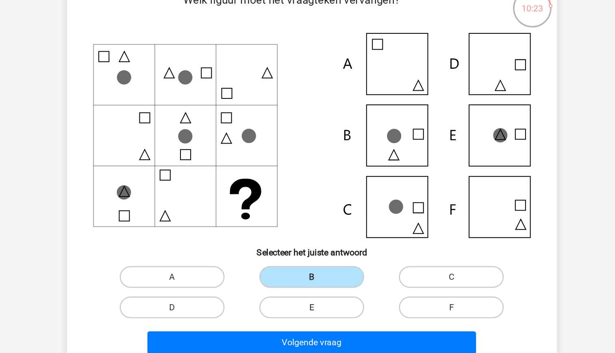
click at [313, 293] on label "E" at bounding box center [307, 290] width 79 height 16
click at [313, 293] on input "E" at bounding box center [310, 292] width 5 height 5
radio input "true"
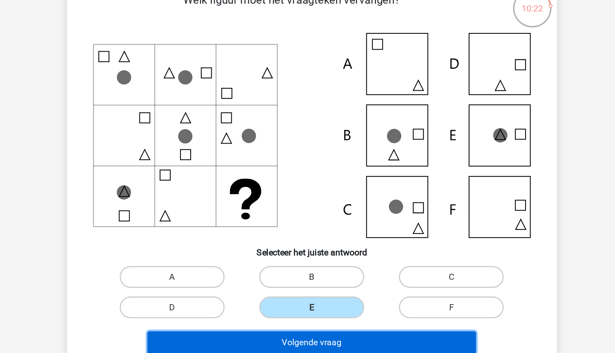
click at [319, 312] on button "Volgende vraag" at bounding box center [308, 316] width 246 height 17
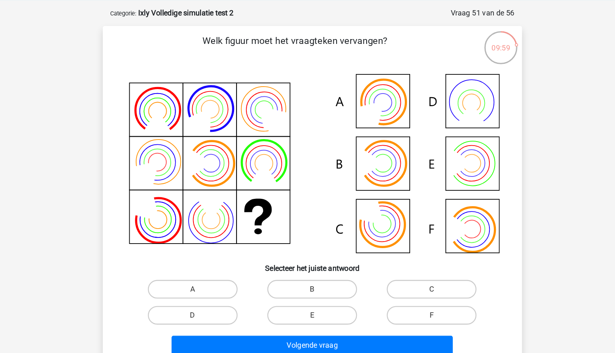
click at [436, 237] on circle at bounding box center [447, 225] width 31 height 31
click at [447, 163] on icon at bounding box center [308, 167] width 328 height 164
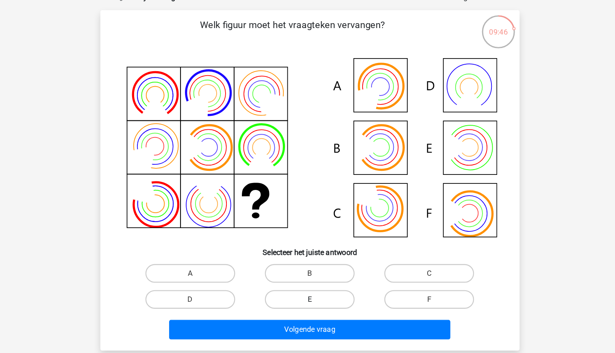
click at [321, 305] on label "E" at bounding box center [307, 300] width 79 height 16
click at [313, 305] on input "E" at bounding box center [310, 303] width 5 height 5
radio input "true"
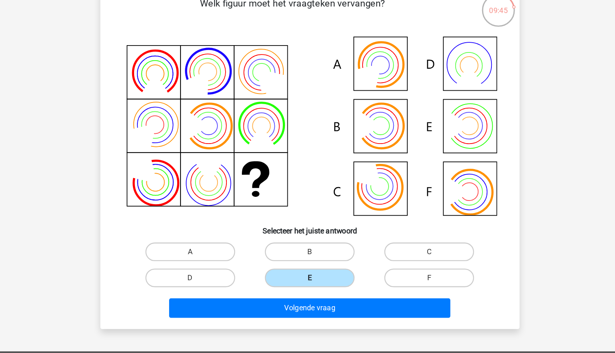
scroll to position [23, 0]
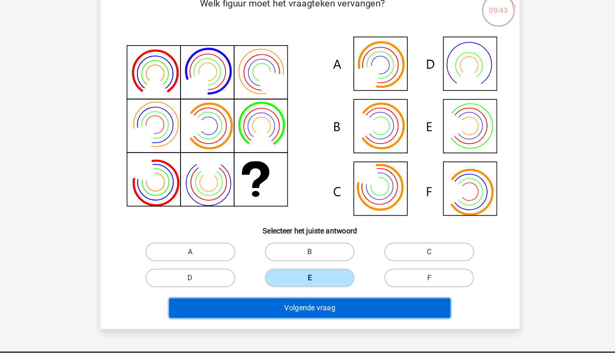
click at [321, 311] on button "Volgende vraag" at bounding box center [308, 313] width 246 height 17
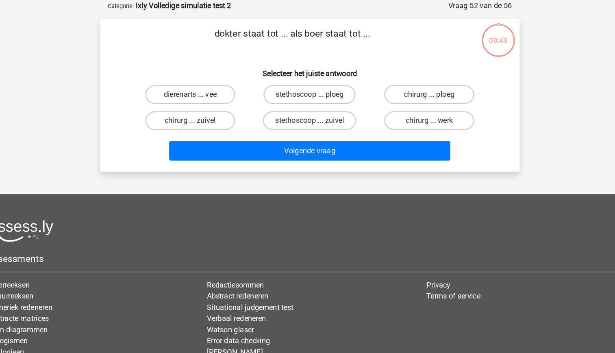
scroll to position [0, 0]
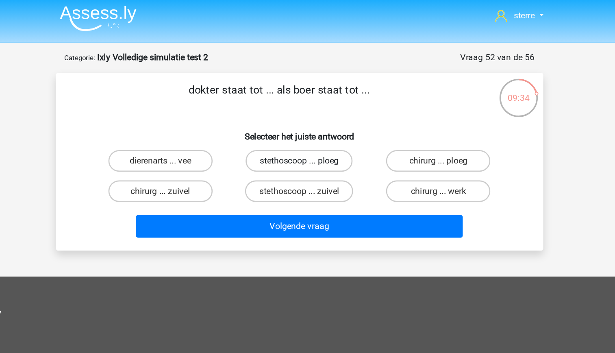
click at [336, 123] on label "stethoscoop ... ploeg" at bounding box center [307, 123] width 81 height 16
click at [313, 123] on input "stethoscoop ... ploeg" at bounding box center [310, 125] width 5 height 5
radio input "true"
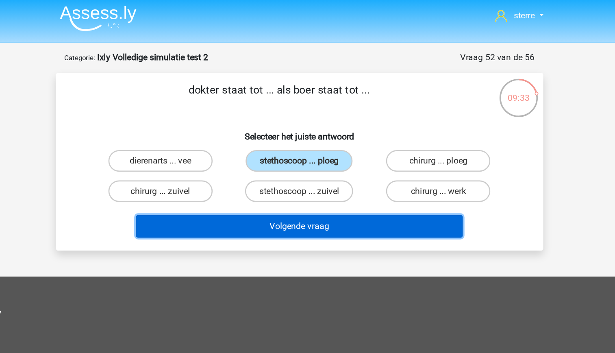
click at [360, 171] on button "Volgende vraag" at bounding box center [308, 172] width 246 height 17
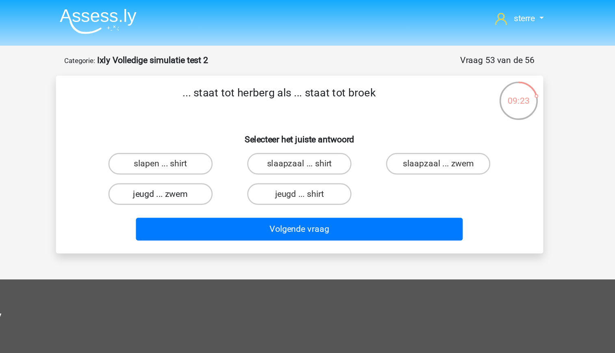
click at [227, 146] on label "jeugd ... zwem" at bounding box center [203, 146] width 79 height 16
click at [208, 146] on input "jeugd ... zwem" at bounding box center [205, 148] width 5 height 5
radio input "true"
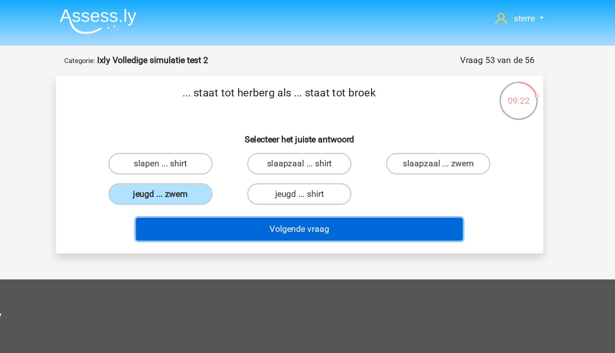
click at [308, 176] on button "Volgende vraag" at bounding box center [308, 172] width 246 height 17
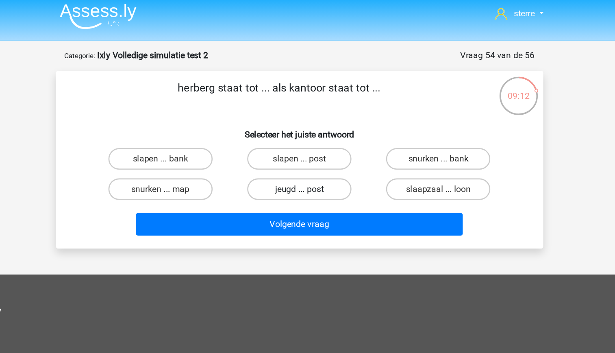
click at [325, 148] on label "jeugd ... post" at bounding box center [307, 146] width 79 height 16
click at [313, 148] on input "jeugd ... post" at bounding box center [310, 148] width 5 height 5
radio input "true"
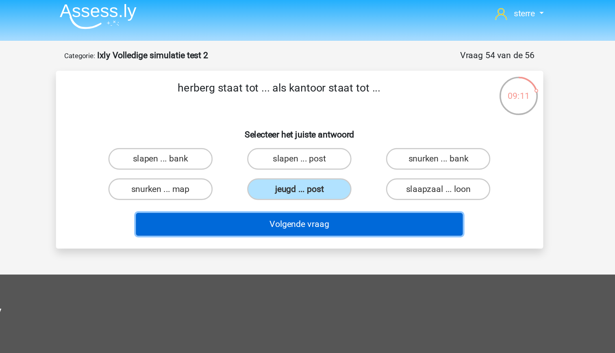
click at [340, 170] on button "Volgende vraag" at bounding box center [308, 172] width 246 height 17
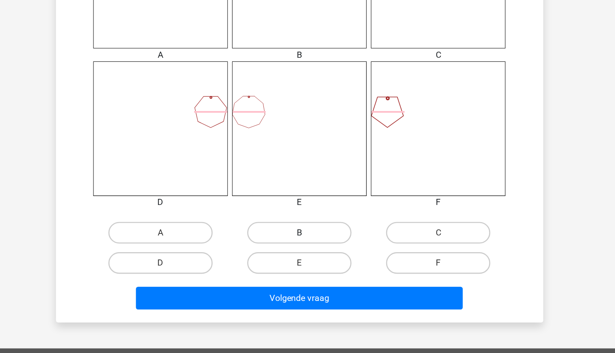
scroll to position [312, 0]
click at [304, 262] on label "B" at bounding box center [307, 262] width 79 height 16
click at [308, 262] on input "B" at bounding box center [310, 264] width 5 height 5
radio input "true"
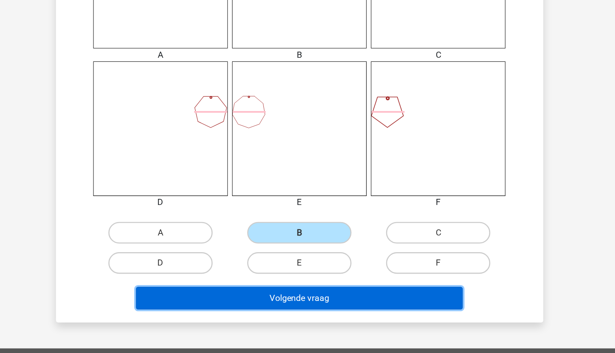
click at [323, 310] on button "Volgende vraag" at bounding box center [308, 311] width 246 height 17
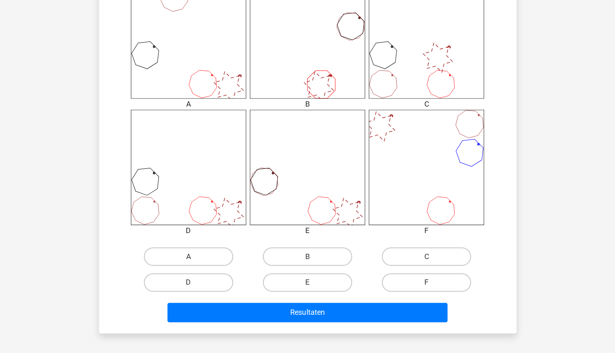
scroll to position [308, 0]
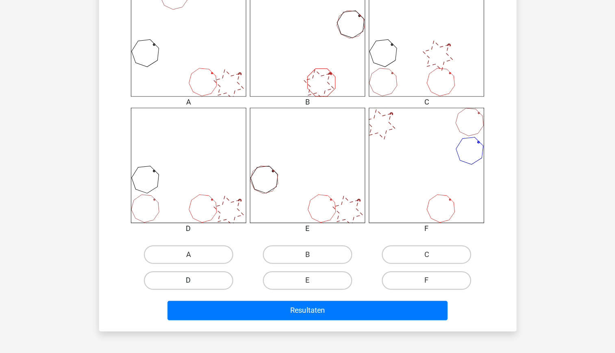
click at [222, 290] on label "D" at bounding box center [203, 289] width 79 height 16
click at [208, 290] on input "D" at bounding box center [205, 291] width 5 height 5
radio input "true"
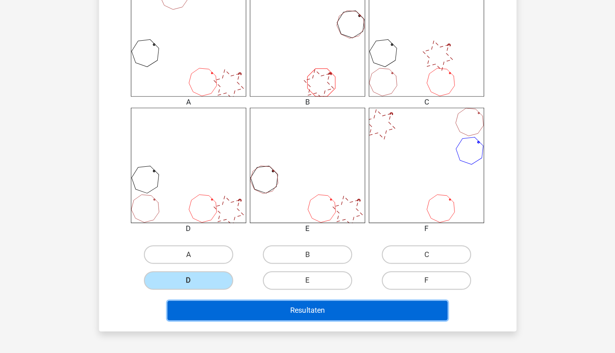
click at [292, 315] on button "Resultaten" at bounding box center [308, 315] width 246 height 17
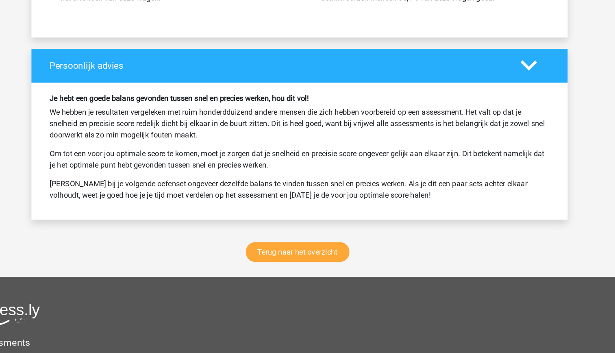
scroll to position [2233, 0]
